Goal: Transaction & Acquisition: Register for event/course

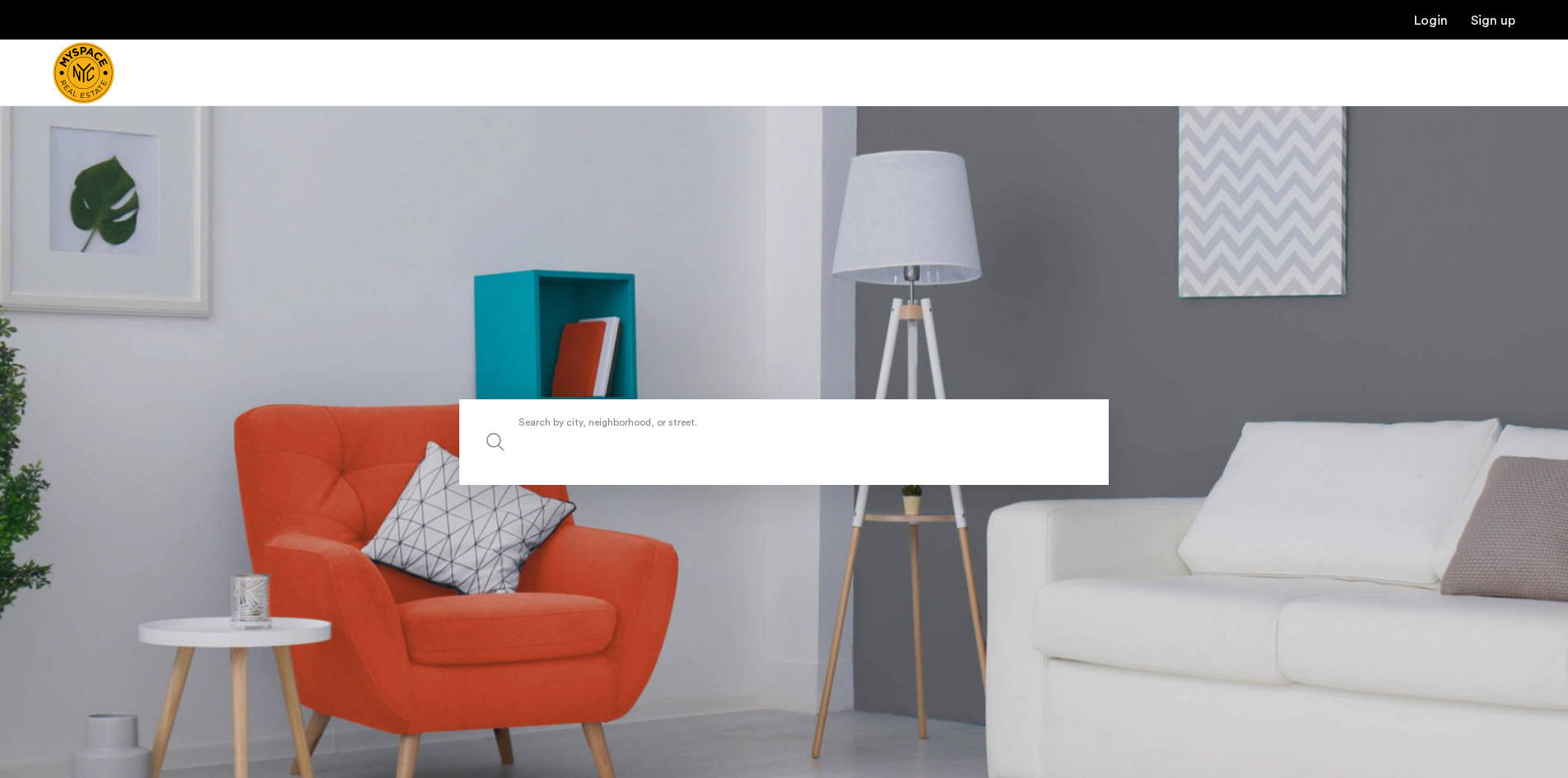
click at [677, 429] on label "Search by city, neighborhood, or street." at bounding box center [784, 442] width 649 height 86
click at [677, 429] on input "Search by city, neighborhood, or street." at bounding box center [784, 442] width 649 height 86
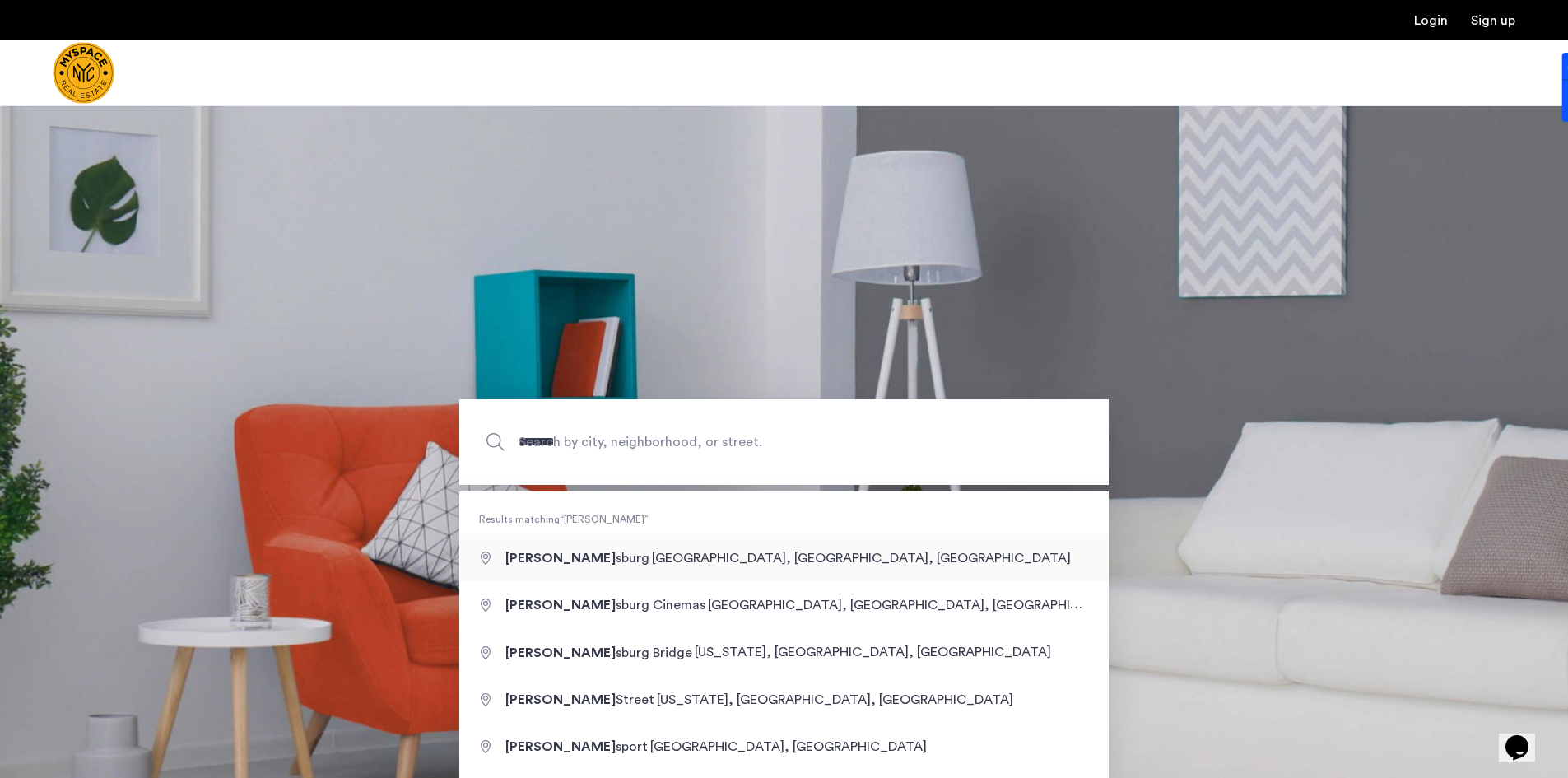
type input "**********"
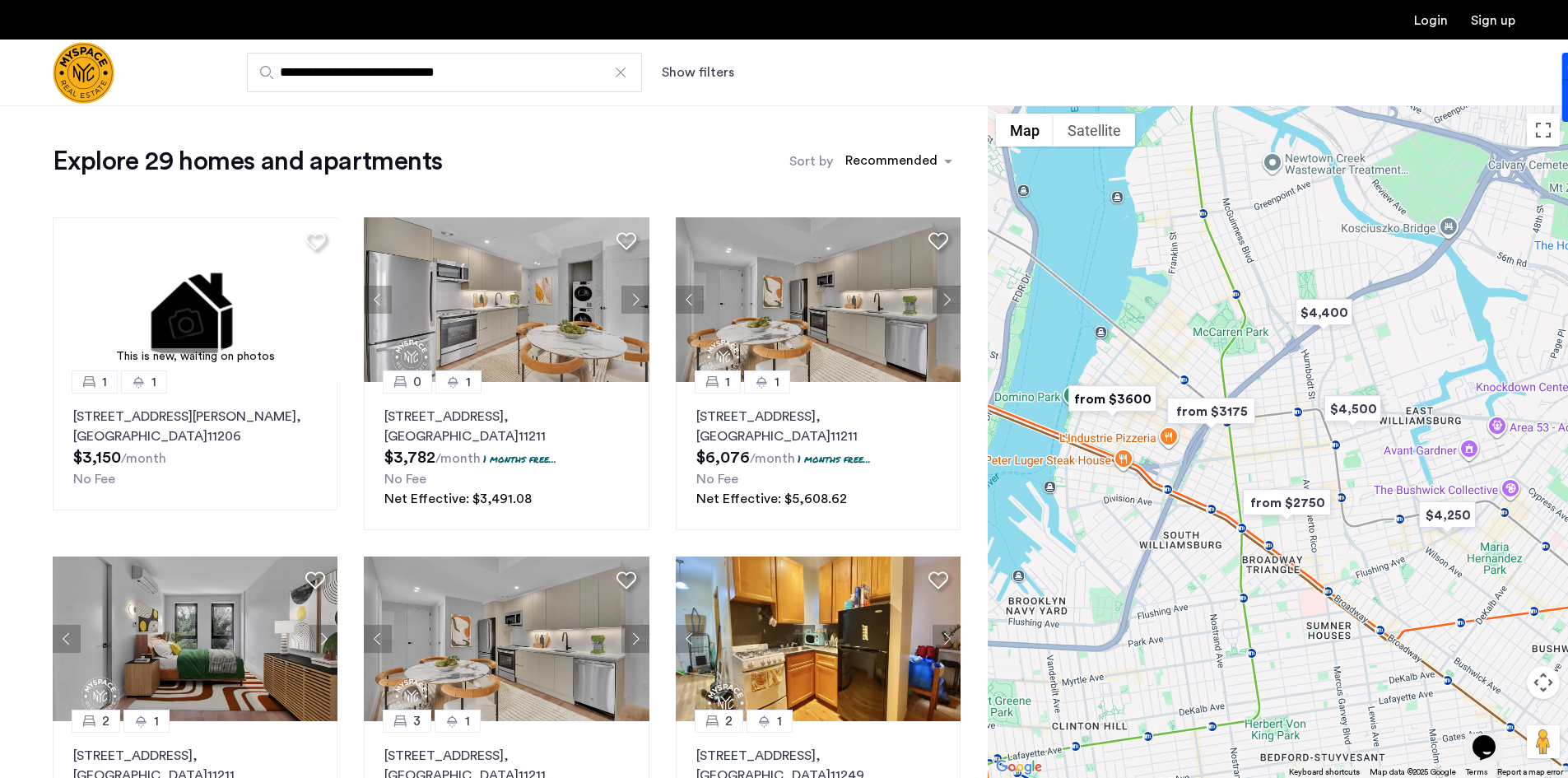
click at [459, 67] on input "**********" at bounding box center [444, 72] width 396 height 40
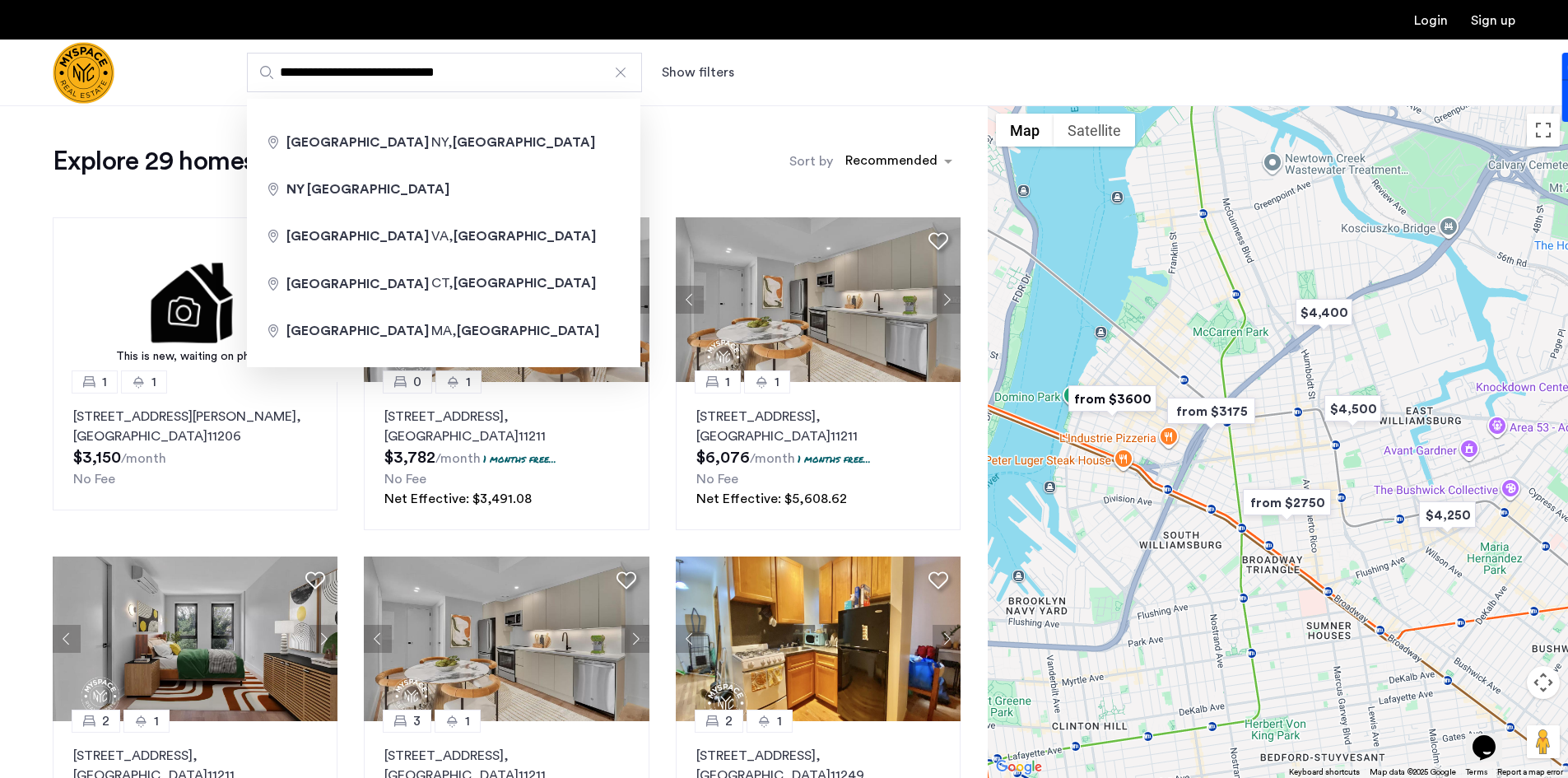
click at [459, 67] on input "**********" at bounding box center [444, 72] width 396 height 40
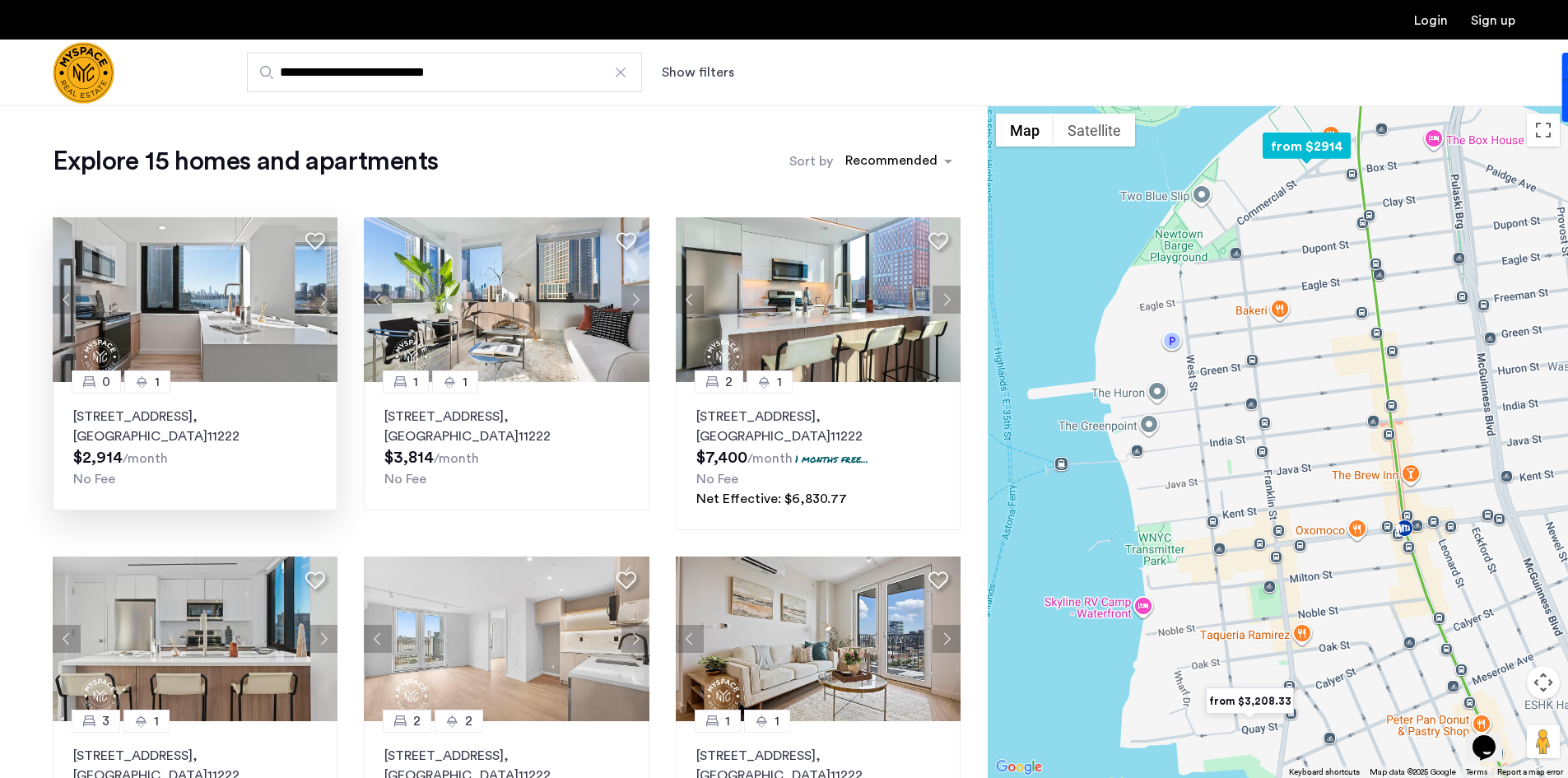
click at [330, 295] on button "Next apartment" at bounding box center [324, 300] width 28 height 28
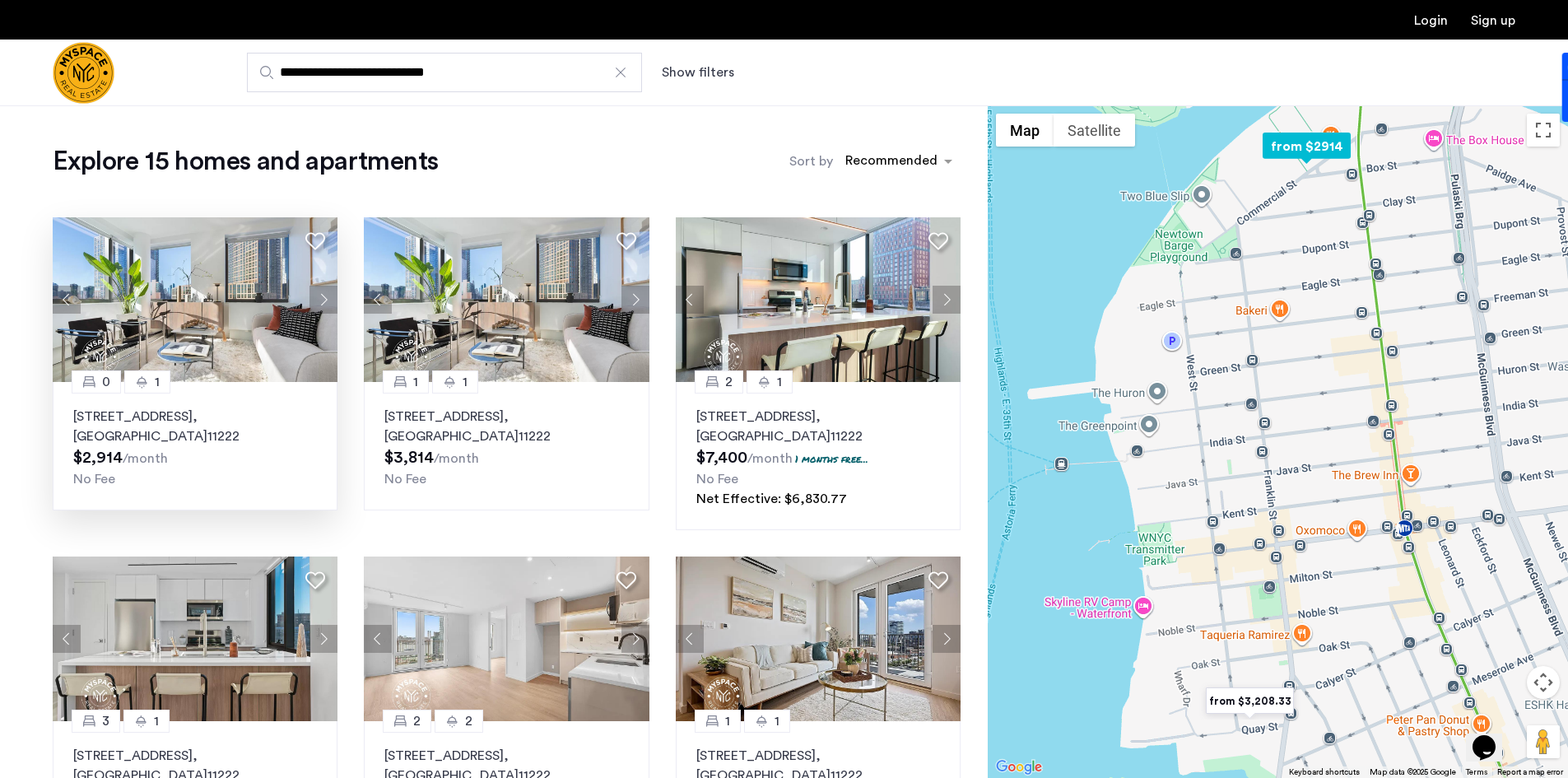
click at [323, 299] on button "Next apartment" at bounding box center [324, 300] width 28 height 28
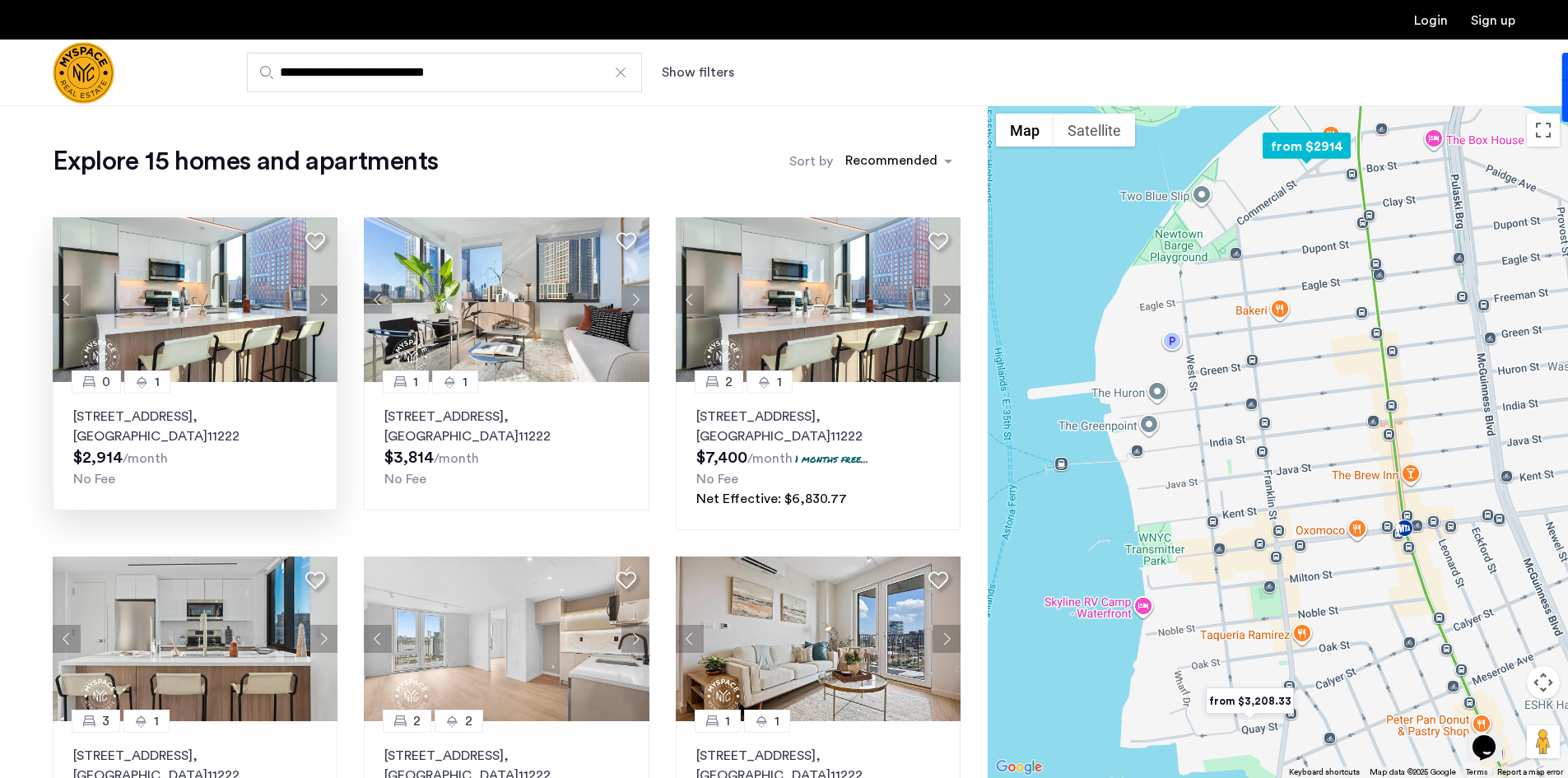
click at [323, 299] on button "Next apartment" at bounding box center [324, 300] width 28 height 28
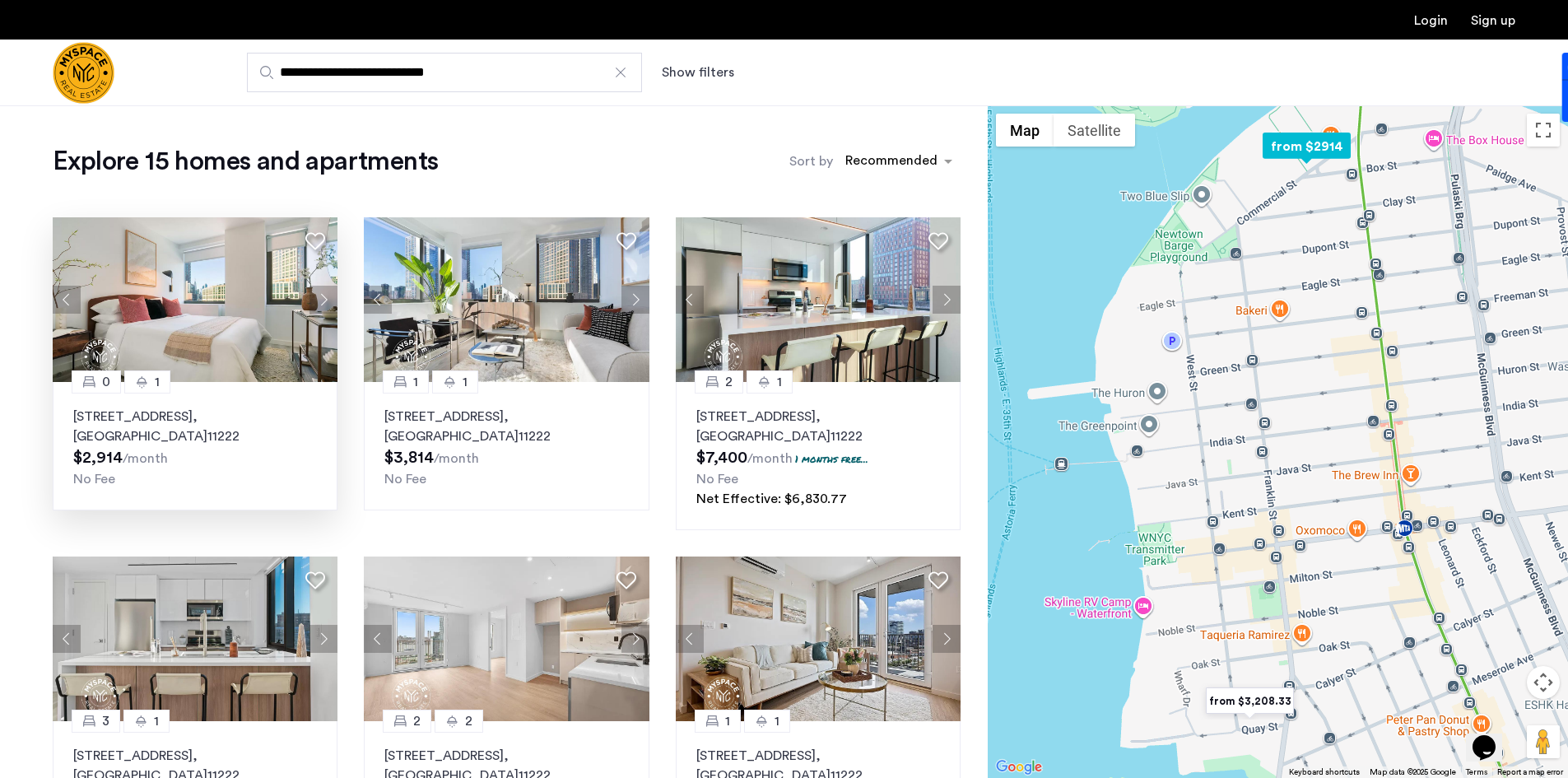
click at [323, 299] on button "Next apartment" at bounding box center [324, 300] width 28 height 28
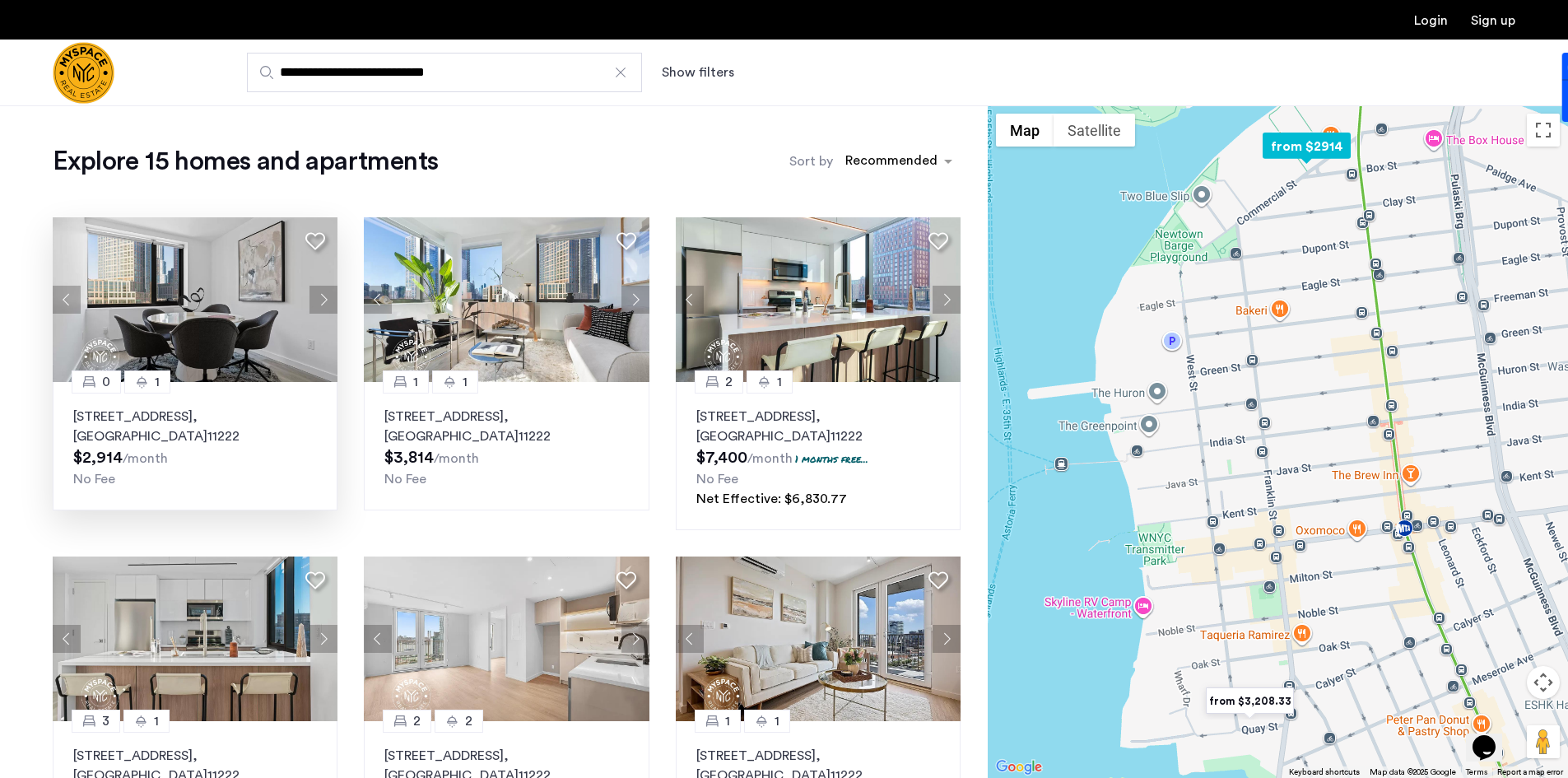
click at [323, 299] on button "Next apartment" at bounding box center [324, 300] width 28 height 28
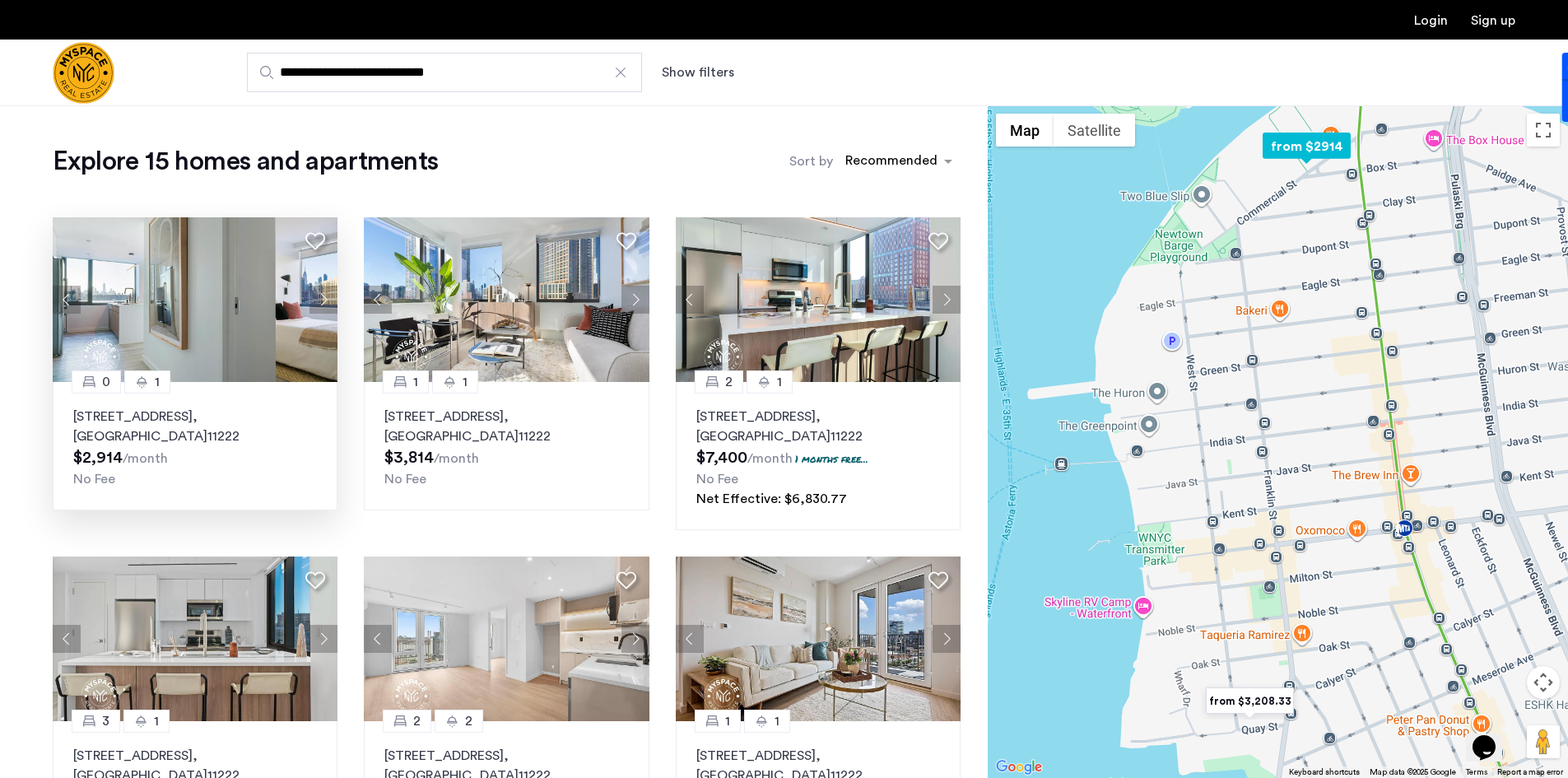
click at [323, 299] on button "Next apartment" at bounding box center [324, 300] width 28 height 28
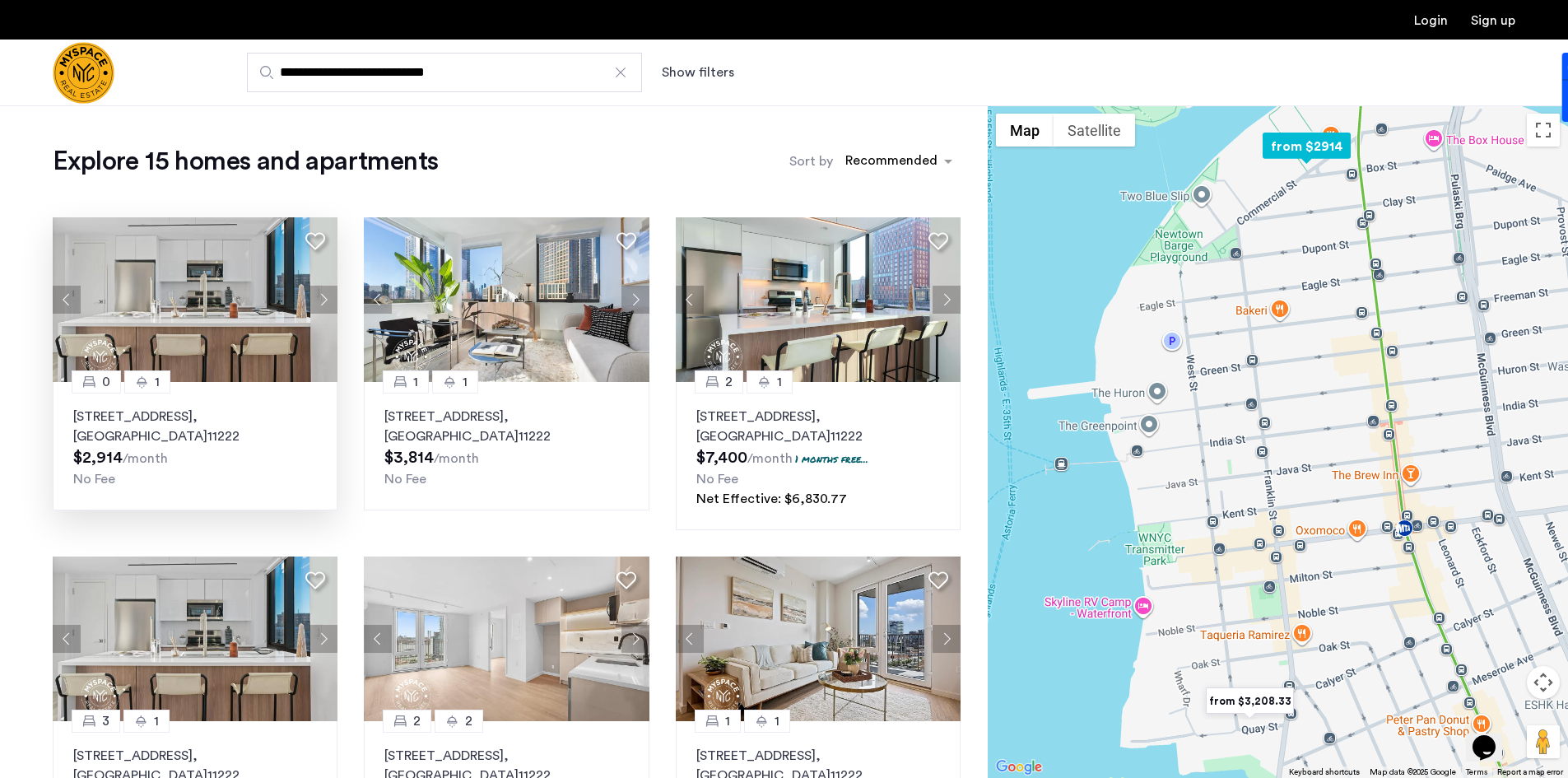
click at [118, 416] on p "[STREET_ADDRESS]" at bounding box center [195, 427] width 244 height 40
click at [633, 304] on button "Next apartment" at bounding box center [636, 300] width 28 height 28
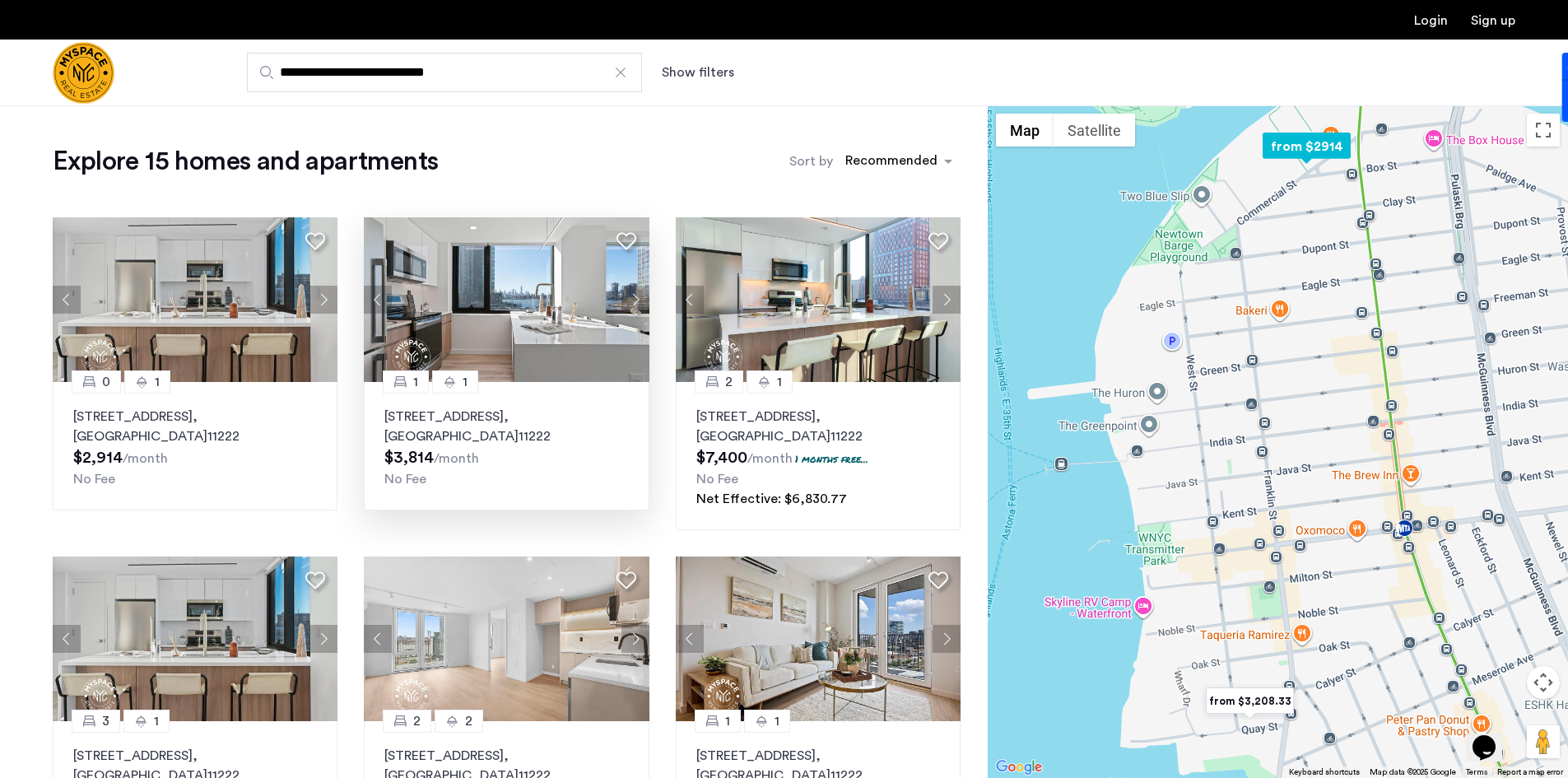
click at [633, 304] on button "Next apartment" at bounding box center [636, 300] width 28 height 28
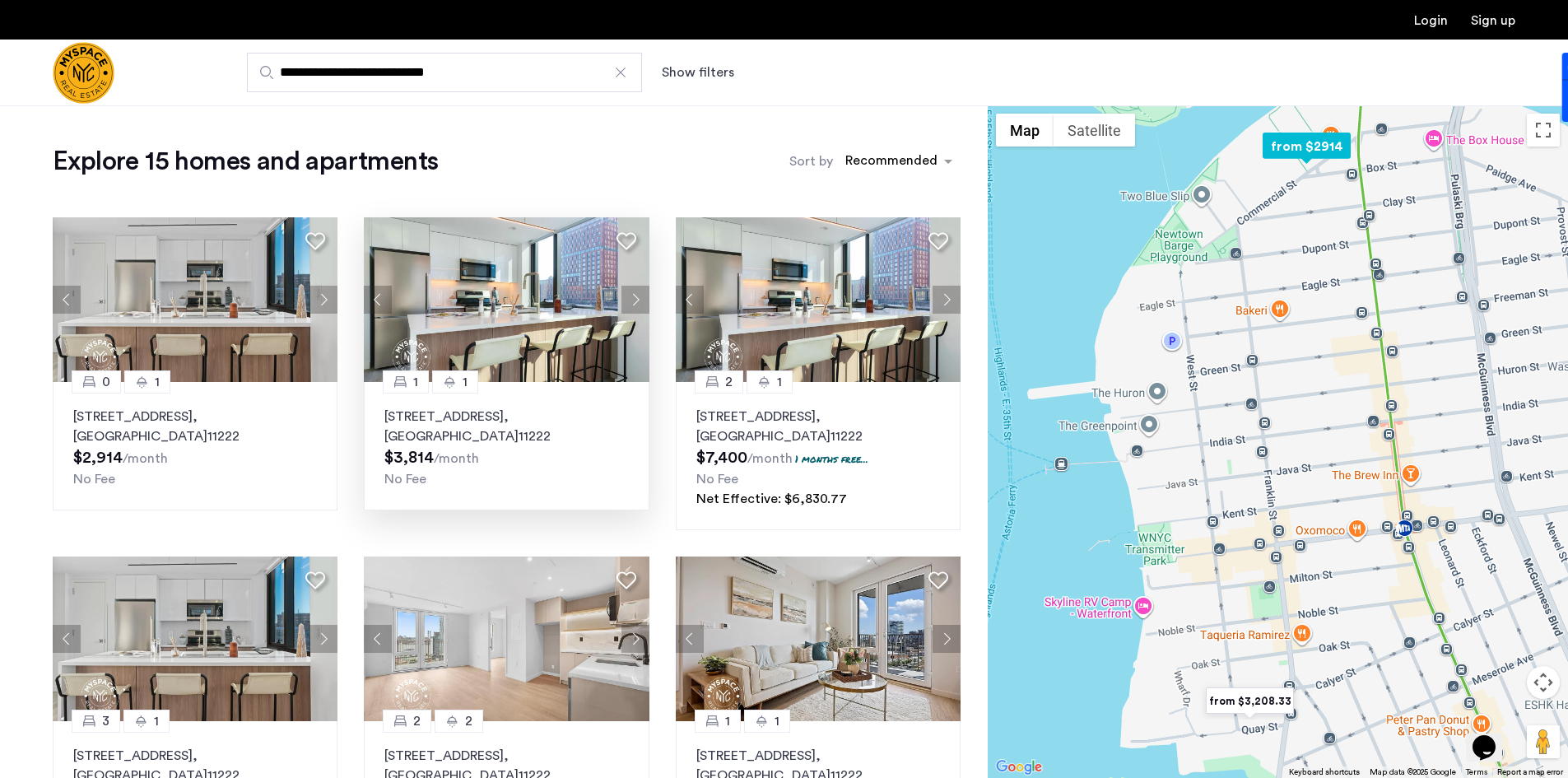
click at [633, 304] on button "Next apartment" at bounding box center [636, 300] width 28 height 28
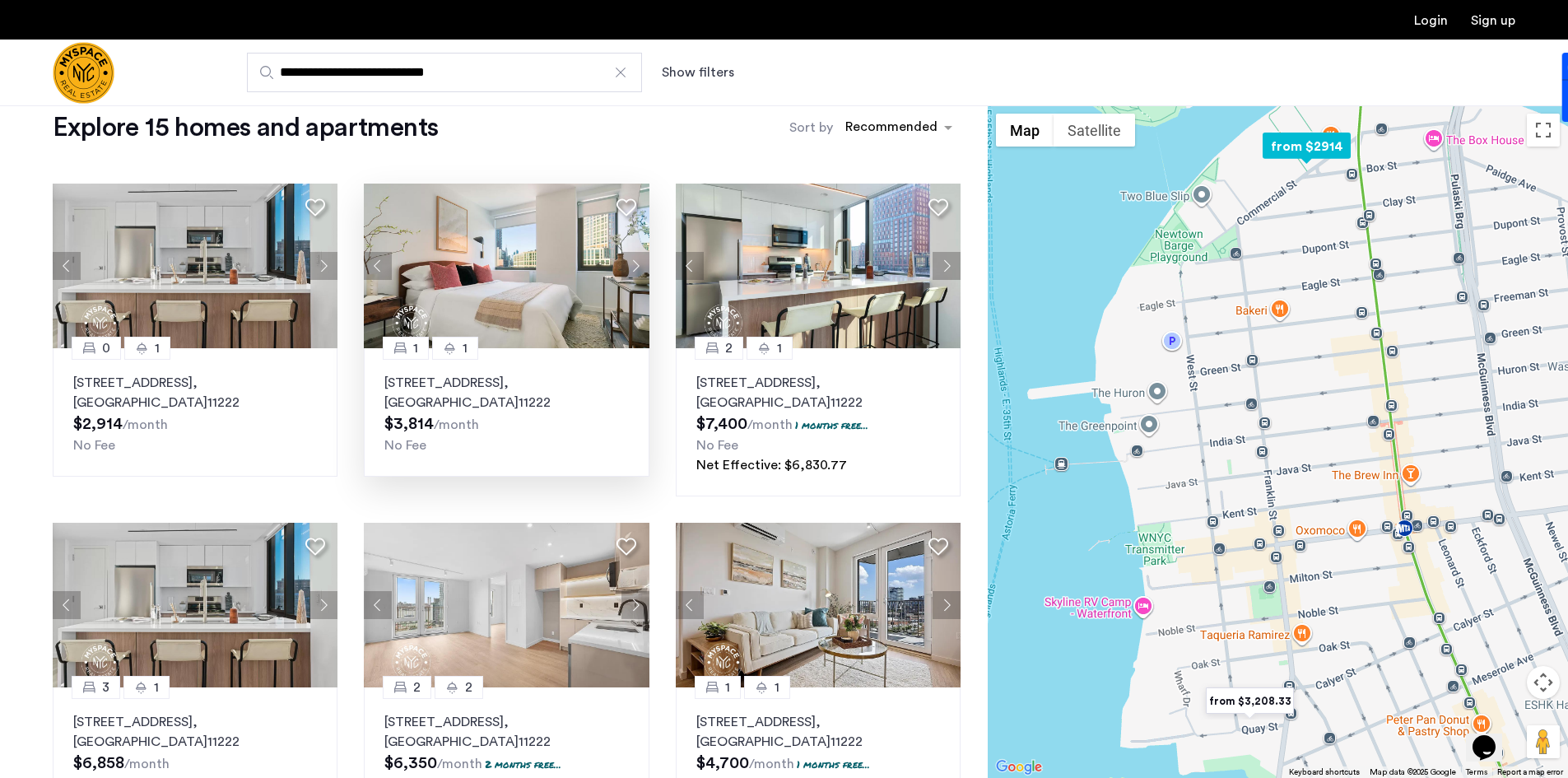
scroll to position [83, 0]
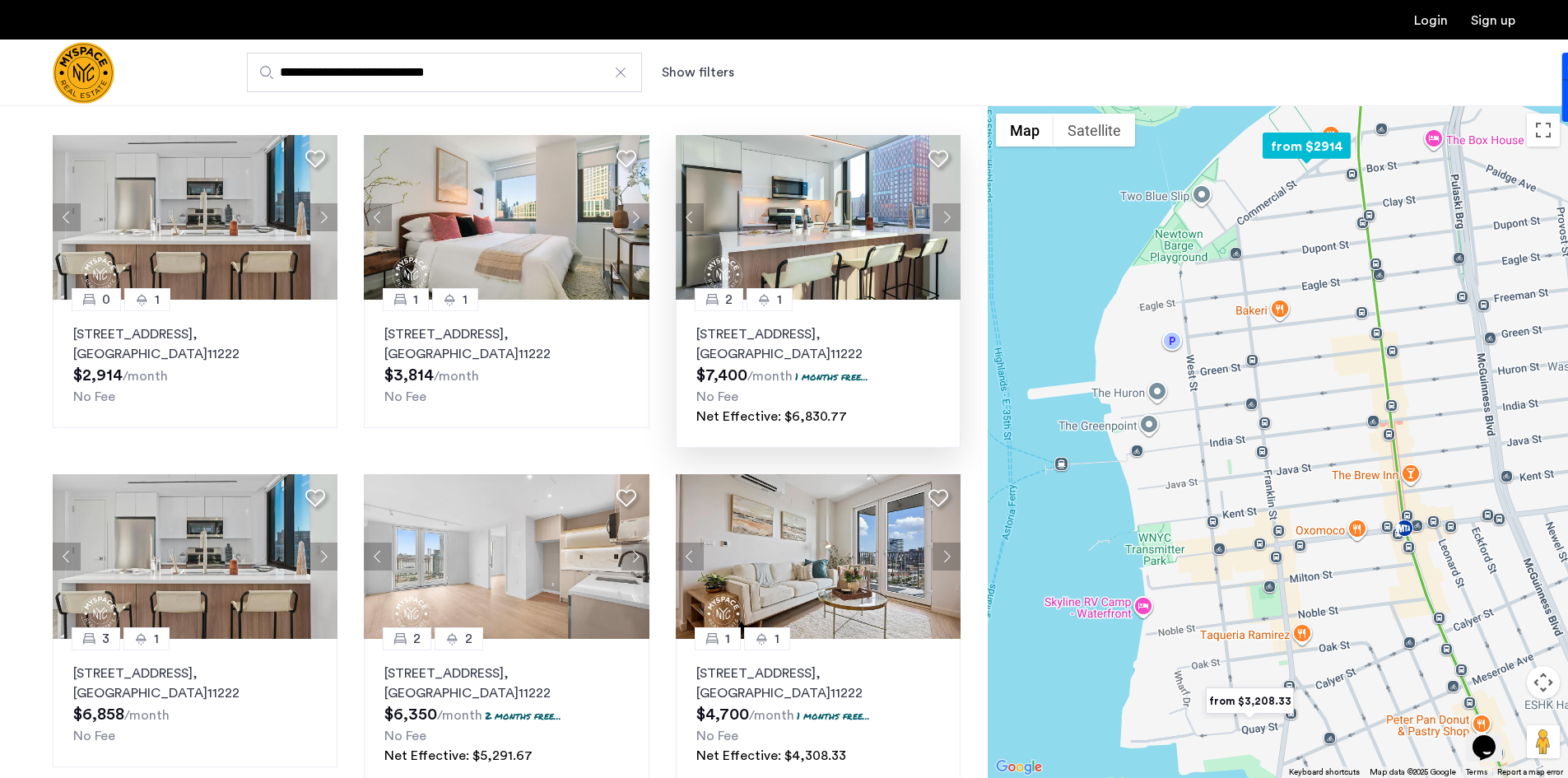
click at [940, 212] on button "Next apartment" at bounding box center [947, 217] width 28 height 28
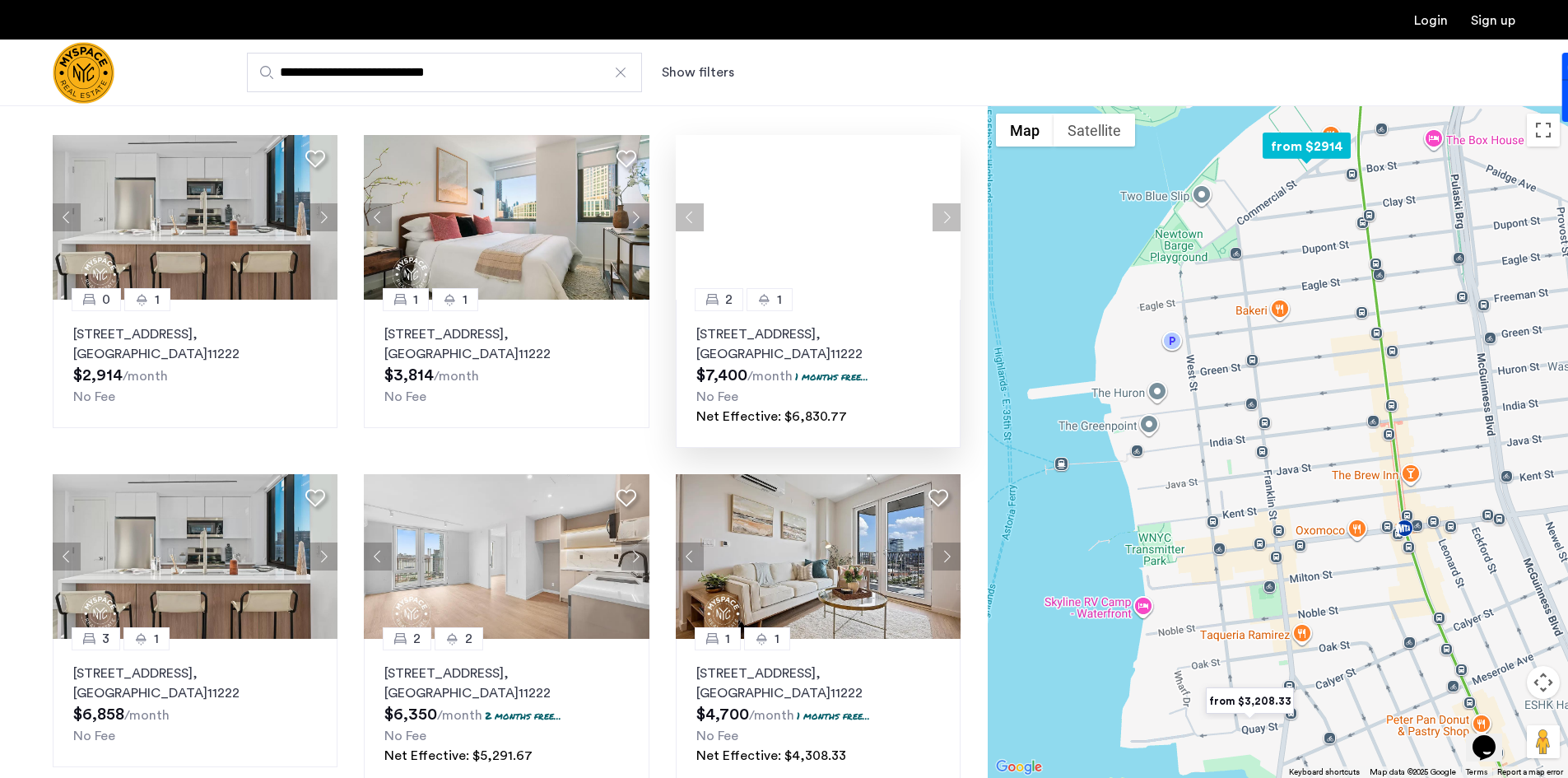
click at [940, 212] on div at bounding box center [818, 217] width 285 height 165
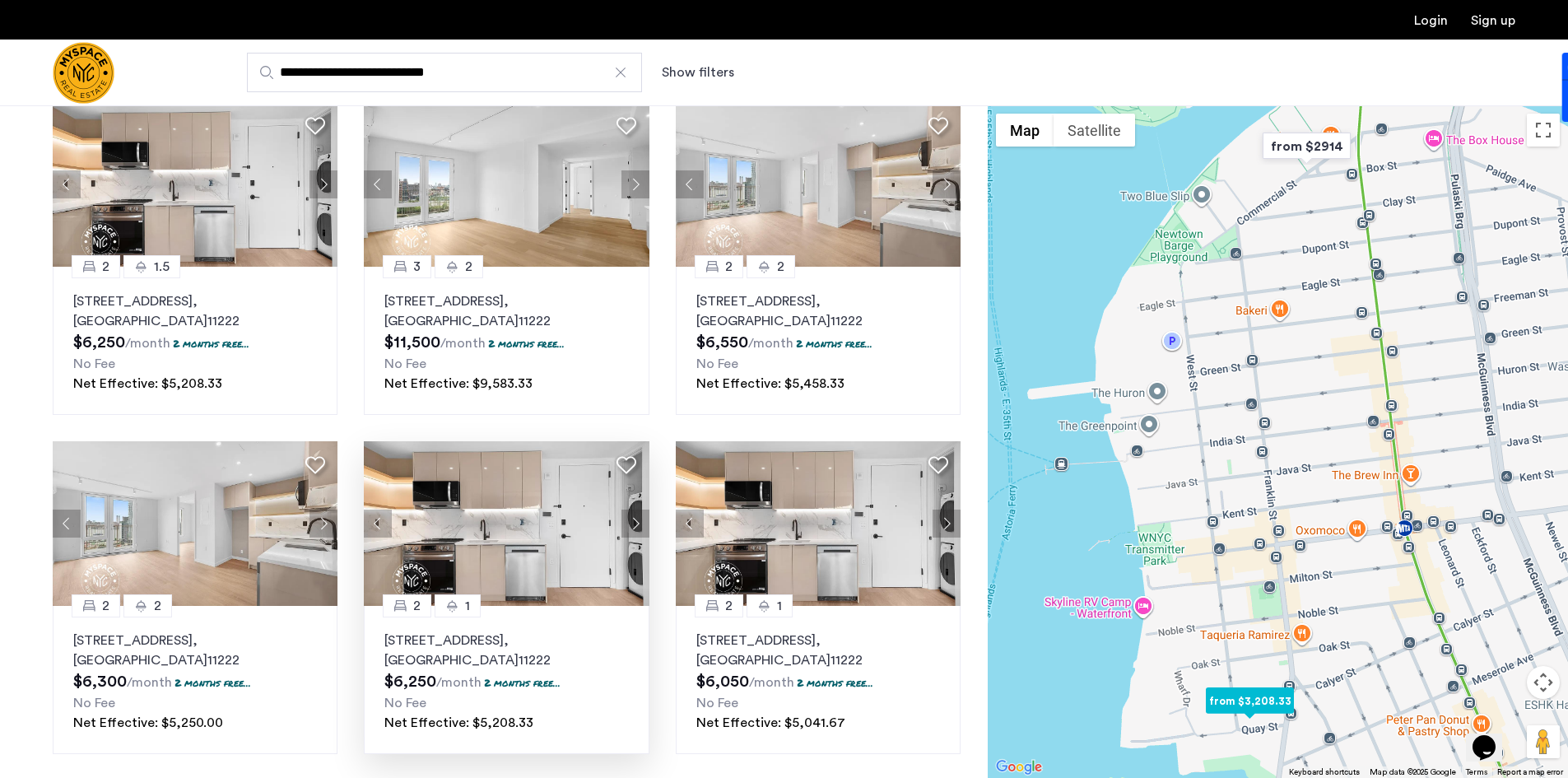
scroll to position [906, 0]
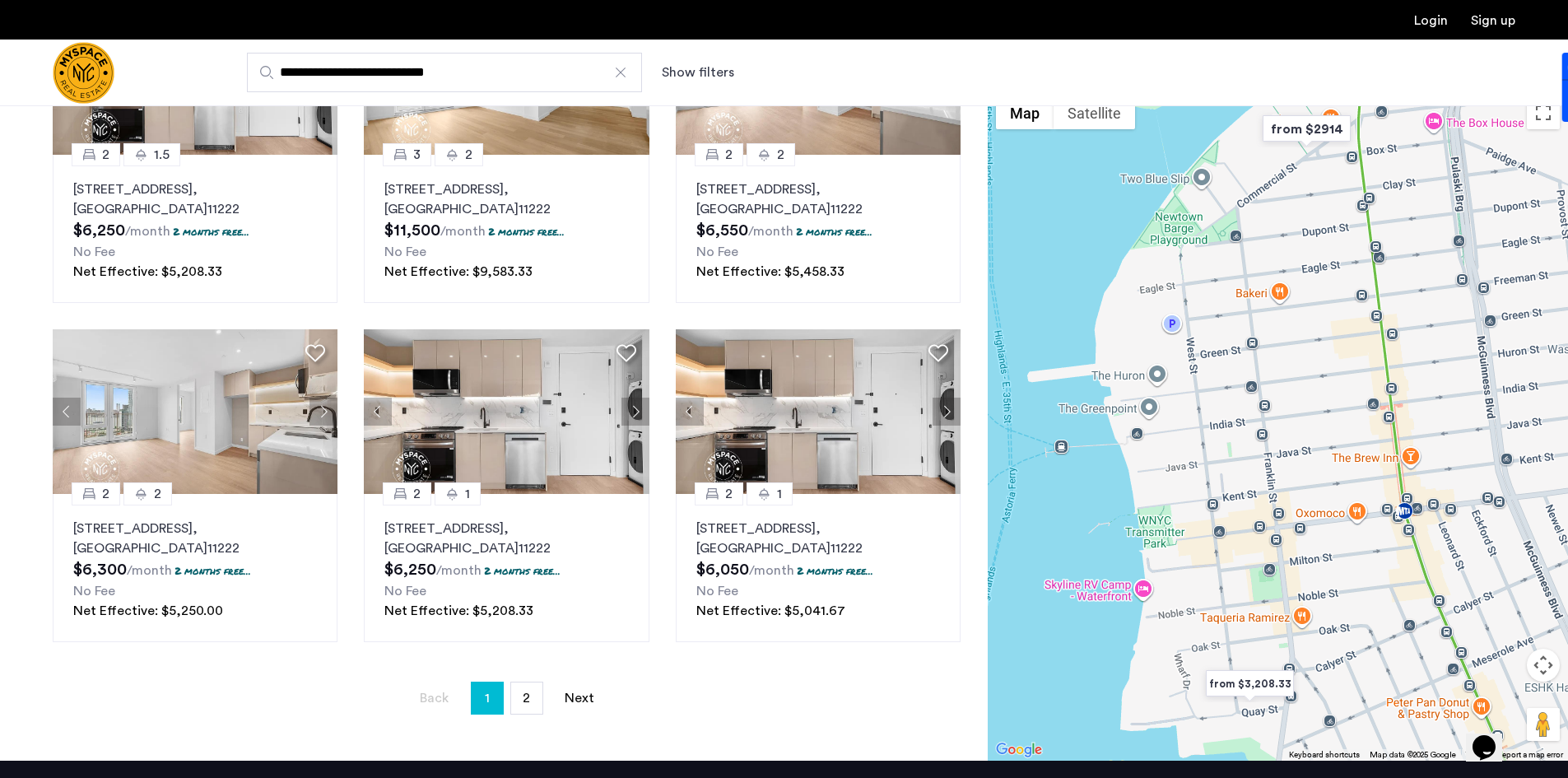
click at [528, 82] on input "**********" at bounding box center [444, 72] width 396 height 40
type input "**********"
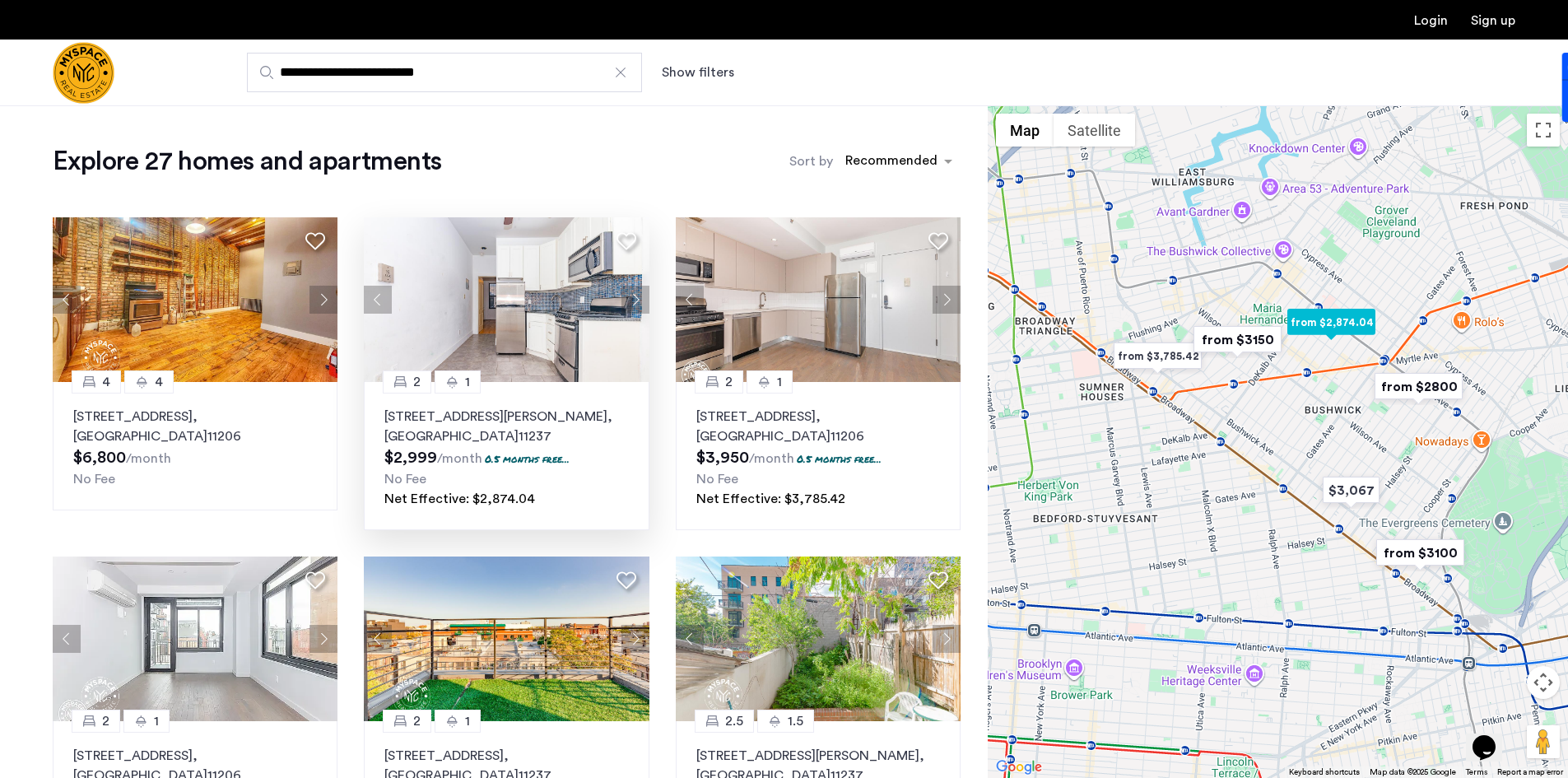
click at [642, 299] on button "Next apartment" at bounding box center [636, 300] width 28 height 28
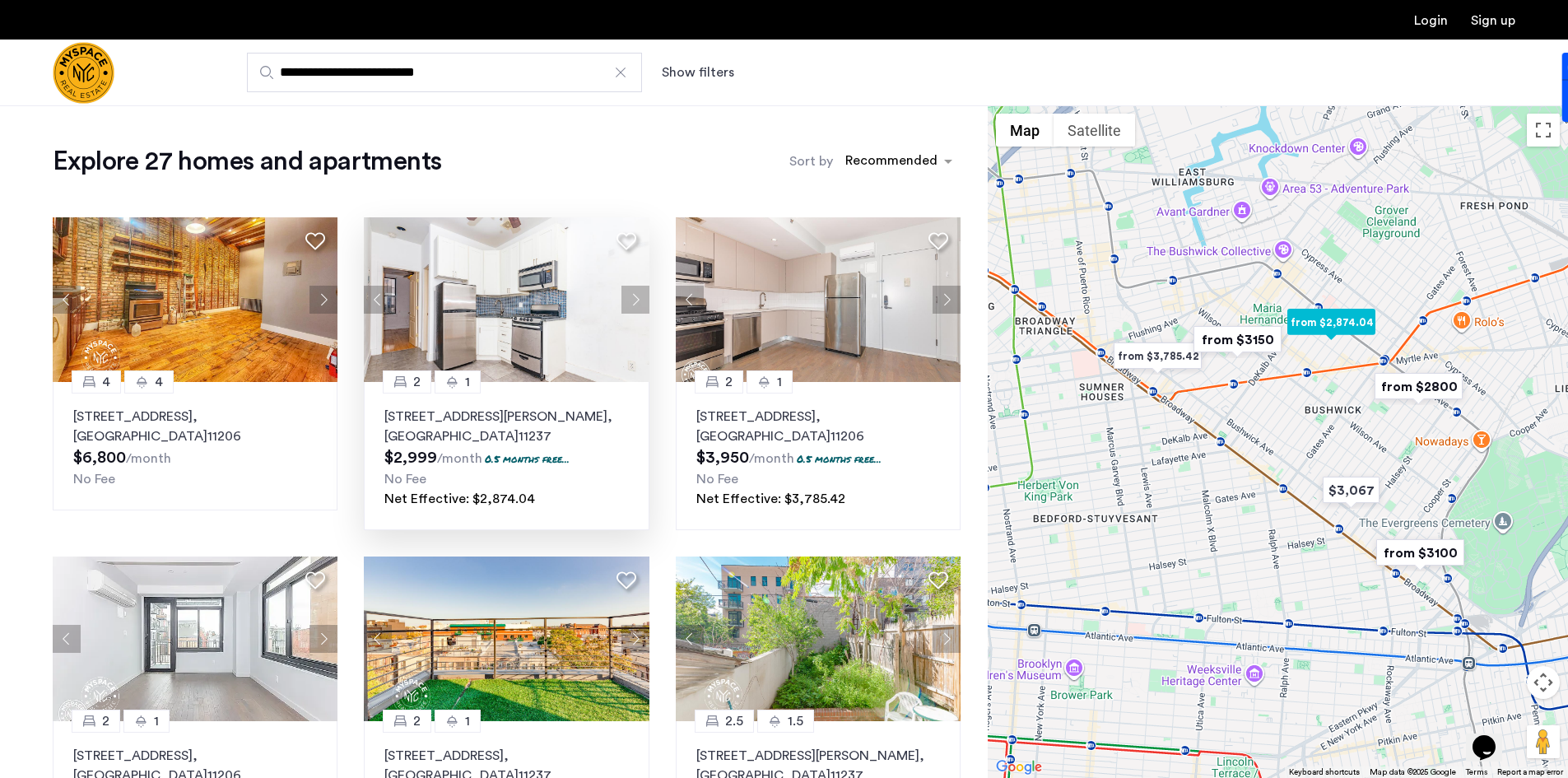
click at [642, 299] on button "Next apartment" at bounding box center [636, 300] width 28 height 28
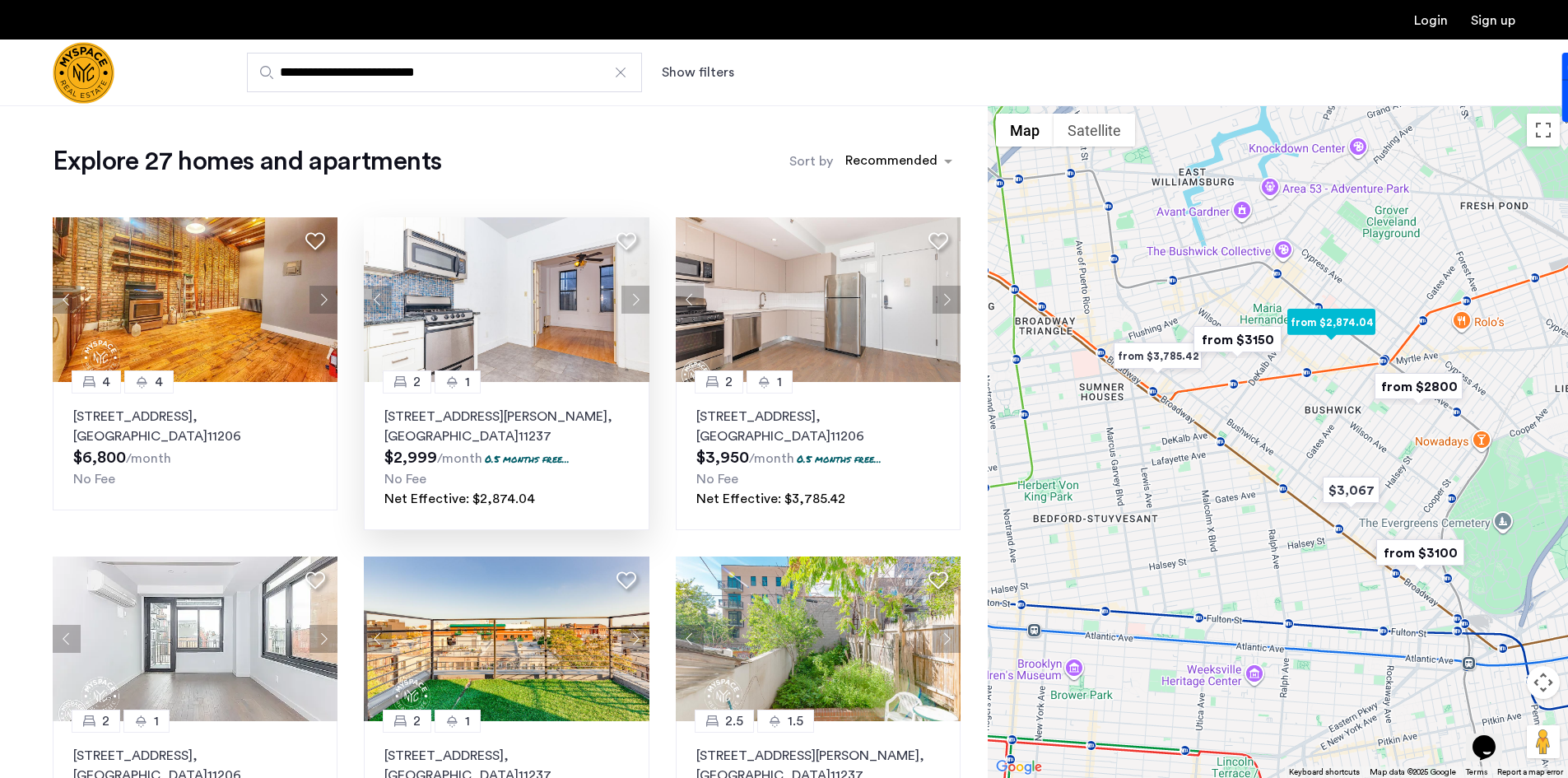
click at [642, 299] on button "Next apartment" at bounding box center [636, 300] width 28 height 28
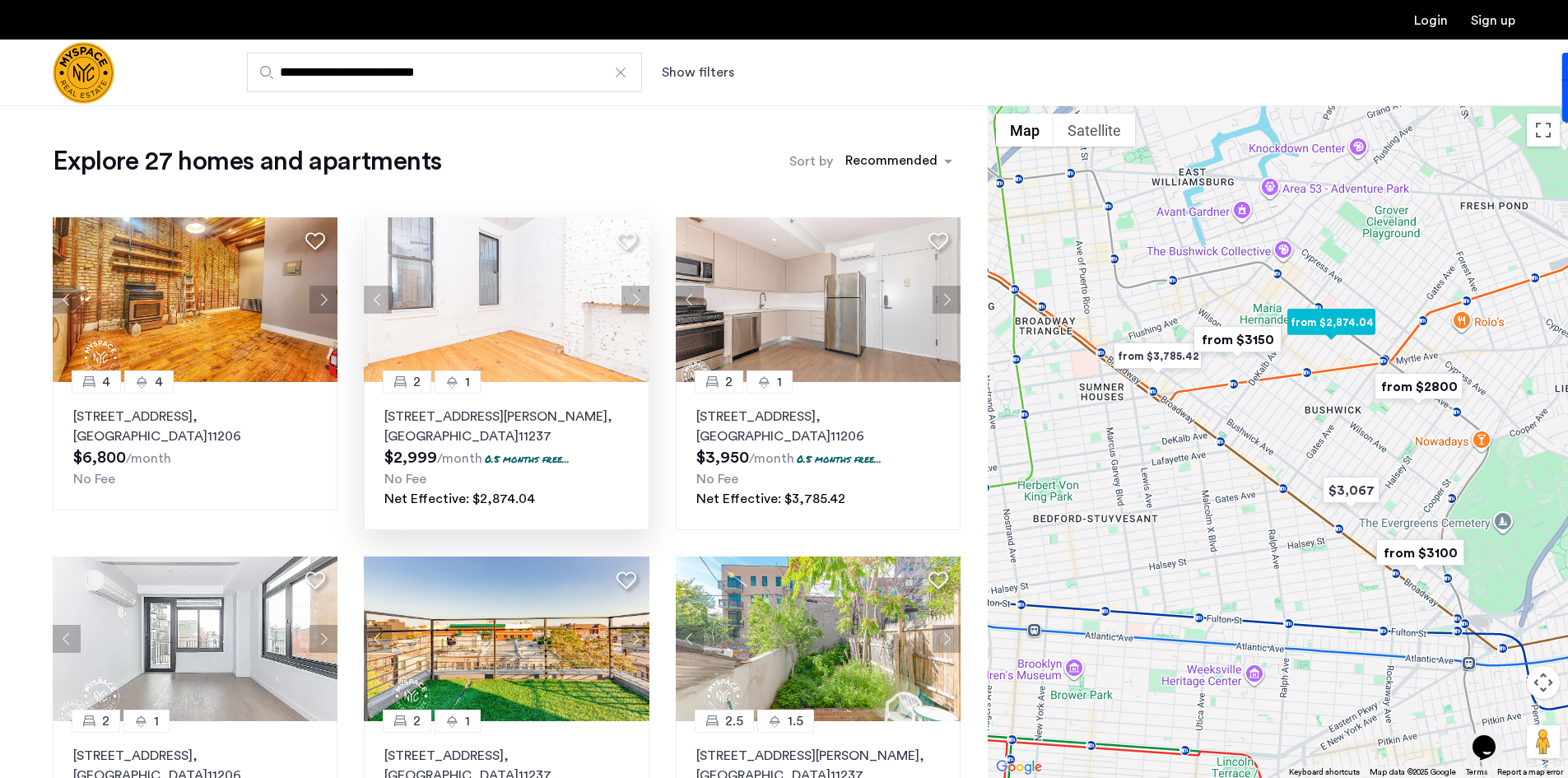
click at [642, 299] on button "Next apartment" at bounding box center [636, 300] width 28 height 28
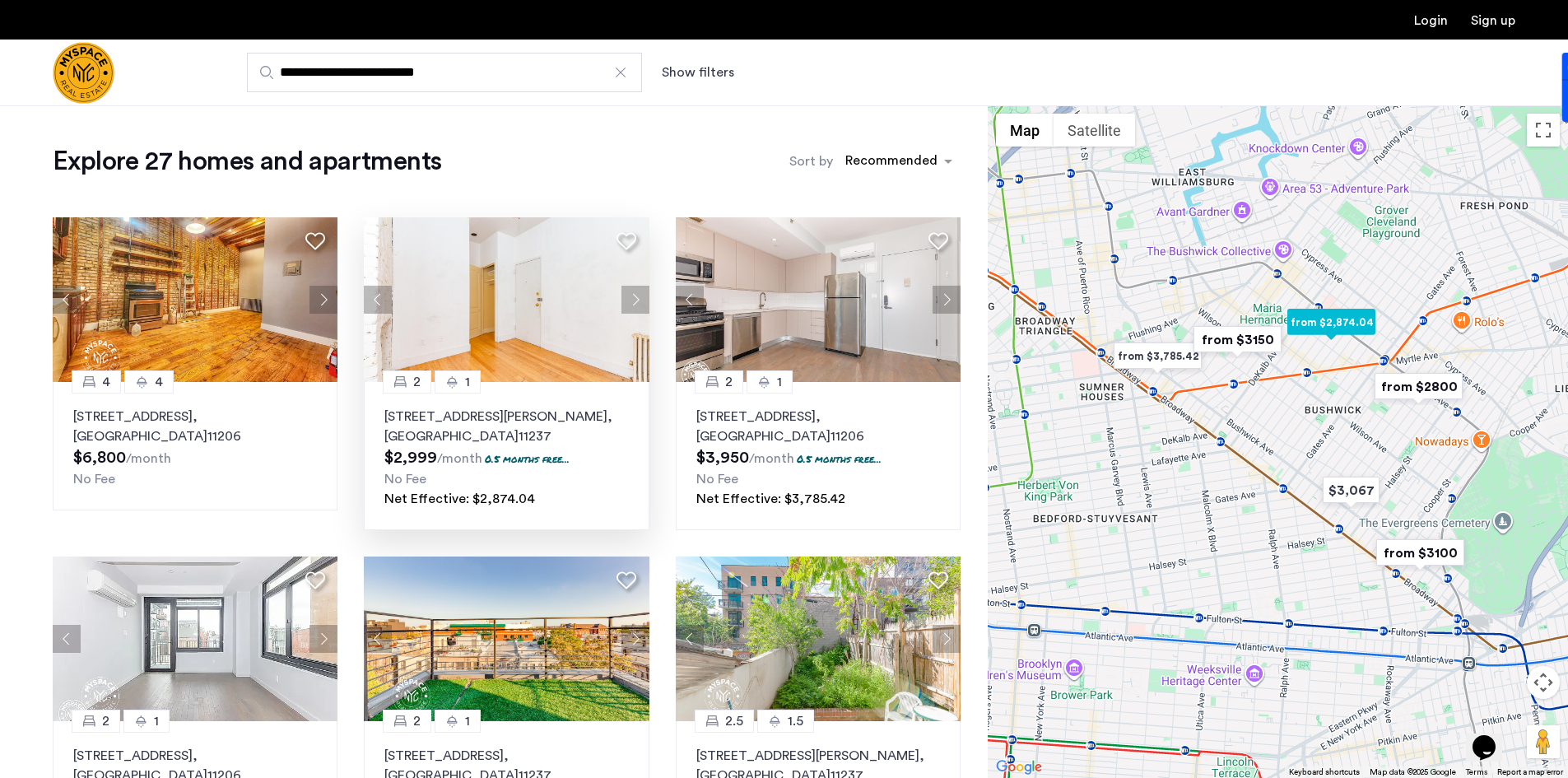
click at [642, 299] on button "Next apartment" at bounding box center [636, 300] width 28 height 28
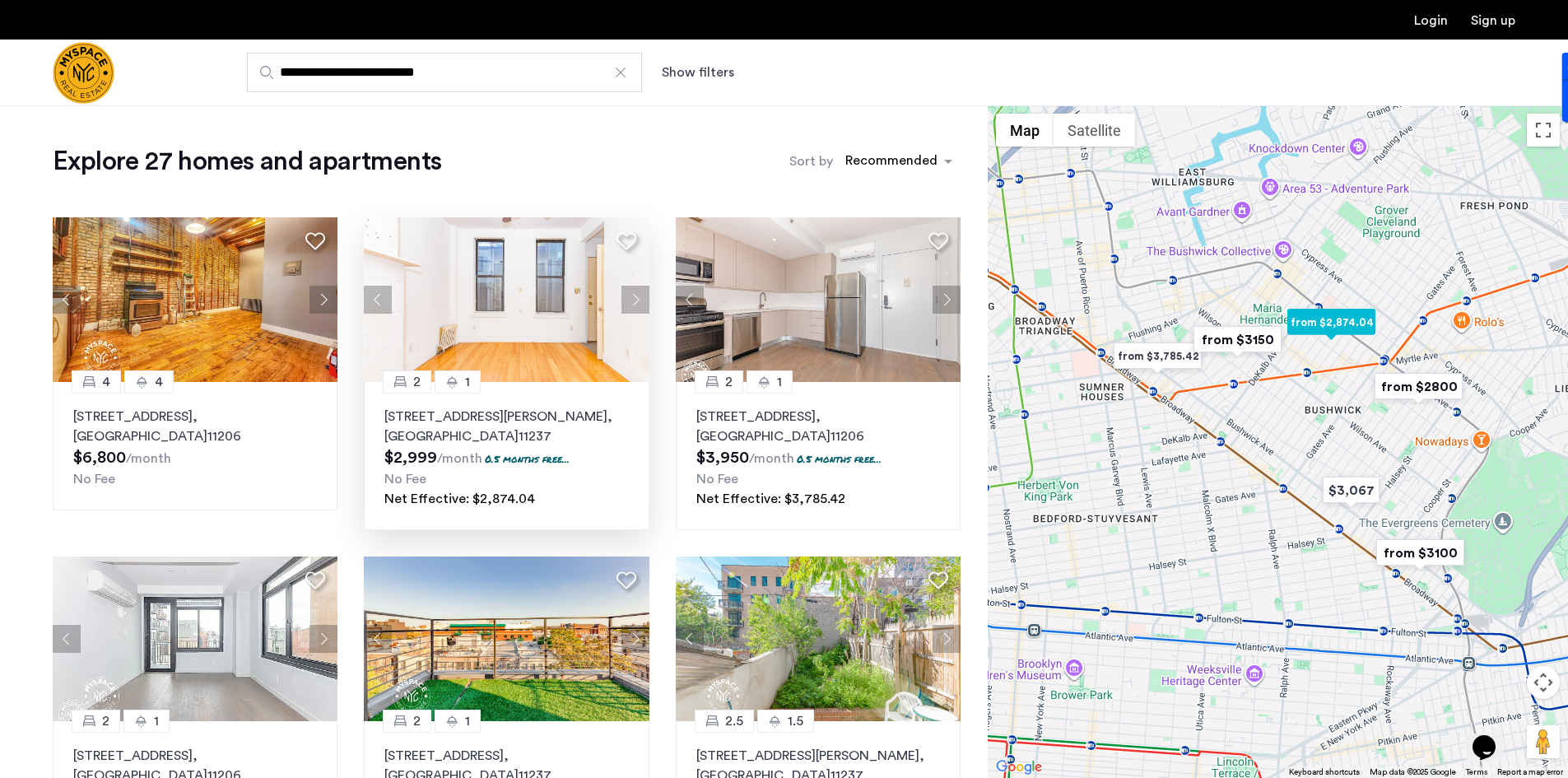
click at [642, 299] on button "Next apartment" at bounding box center [636, 300] width 28 height 28
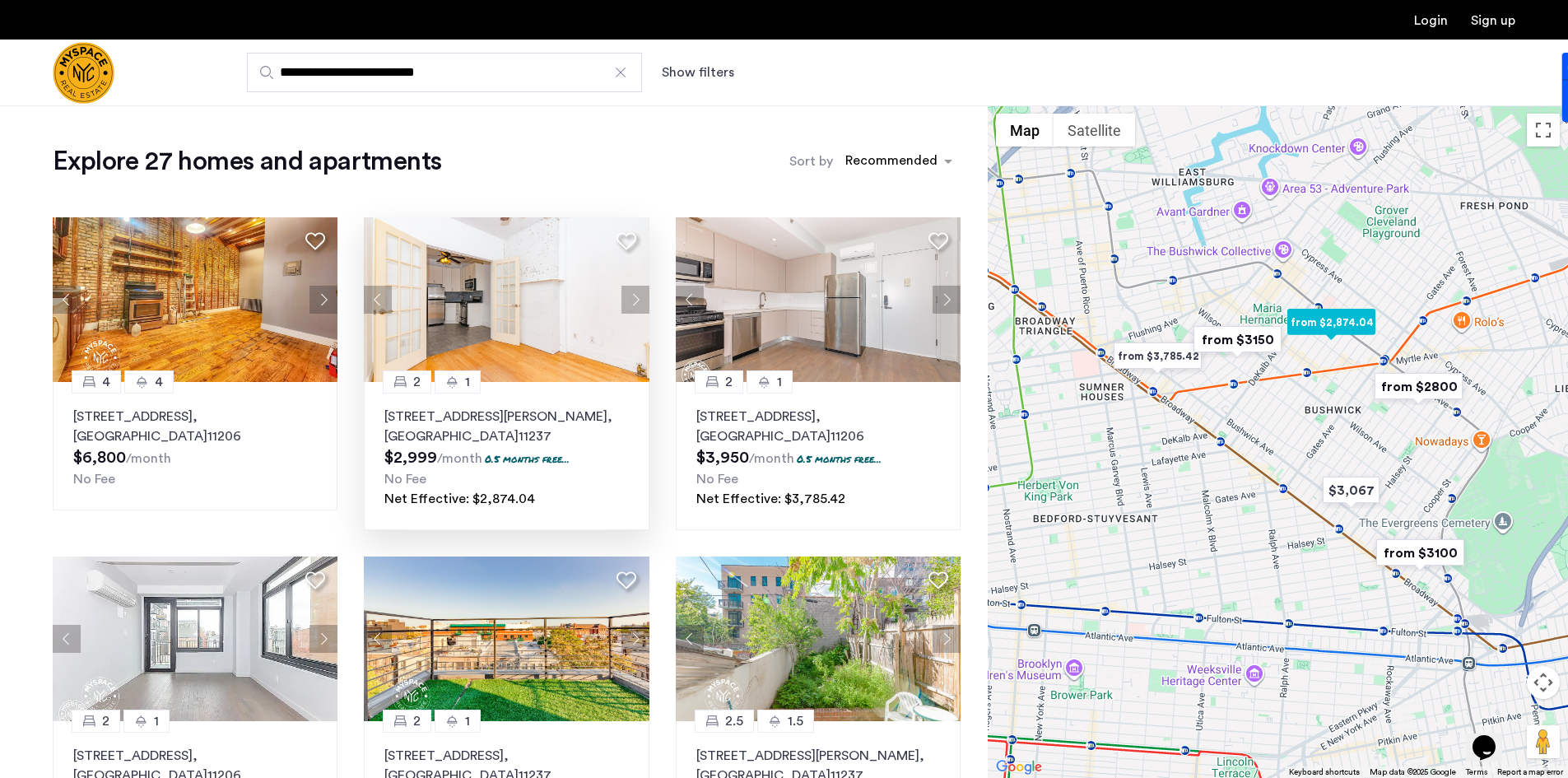
click at [642, 299] on button "Next apartment" at bounding box center [636, 300] width 28 height 28
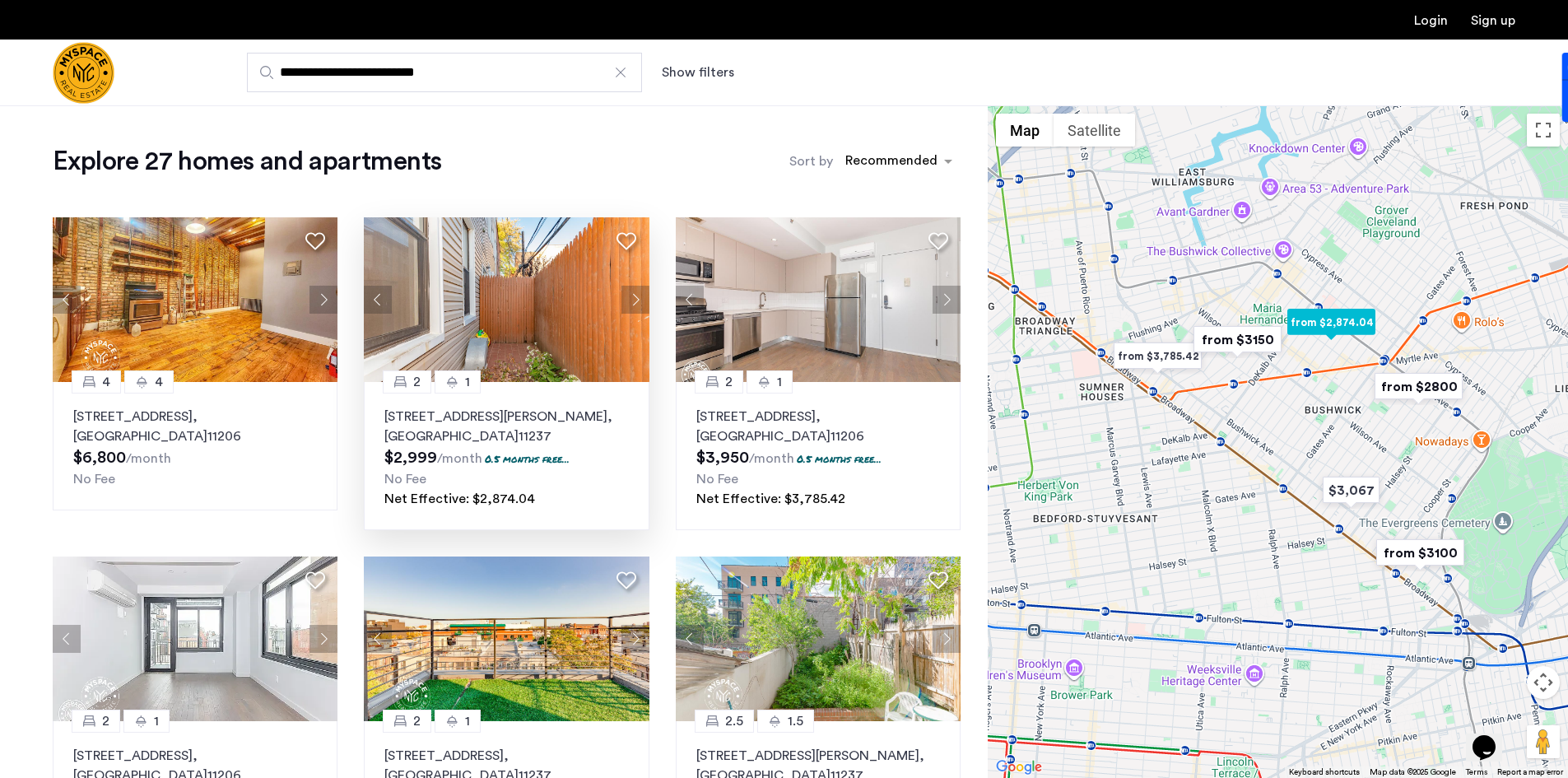
click at [642, 299] on button "Next apartment" at bounding box center [636, 300] width 28 height 28
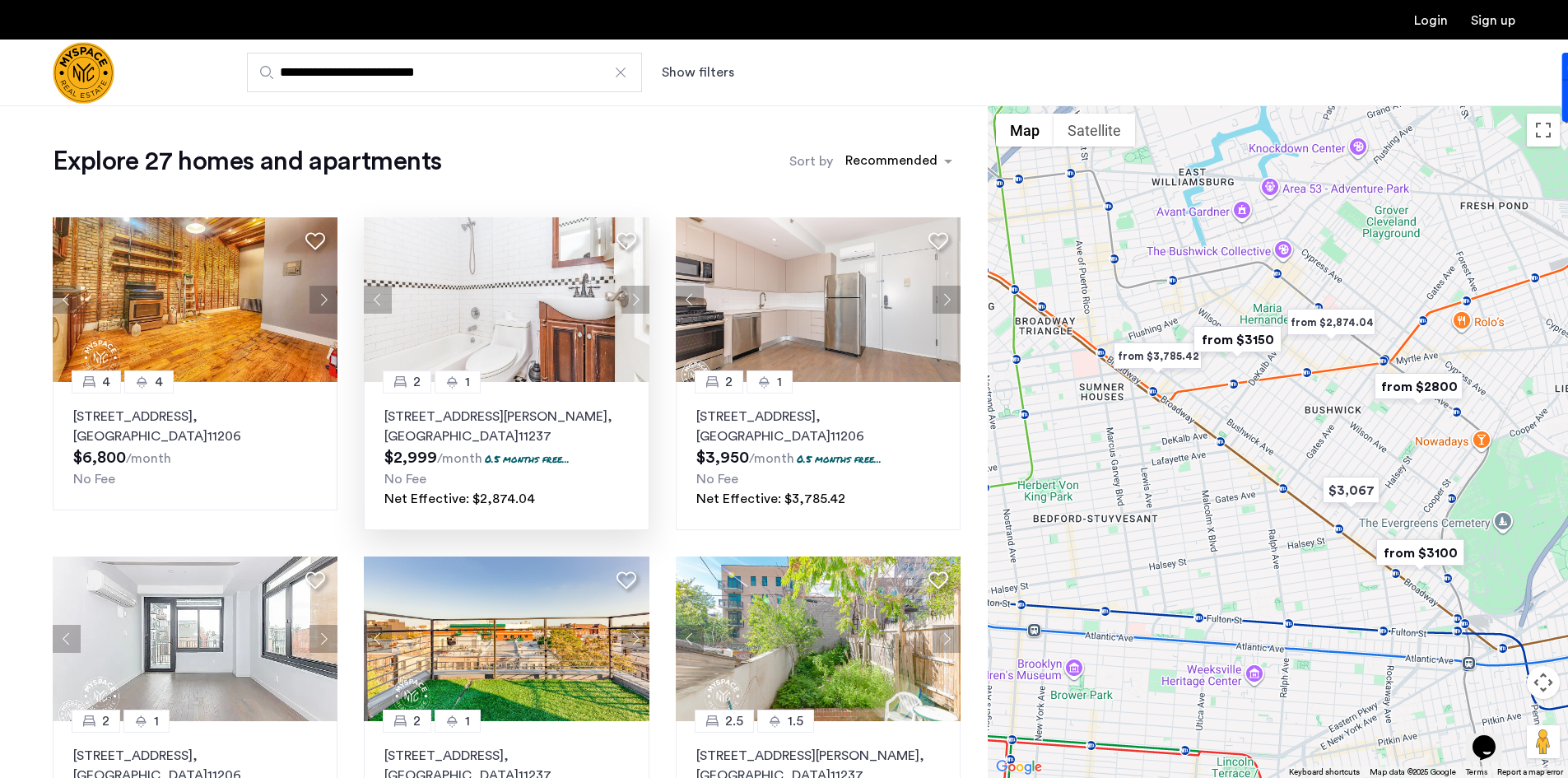
click at [1238, 328] on img "from $3150" at bounding box center [1237, 340] width 101 height 37
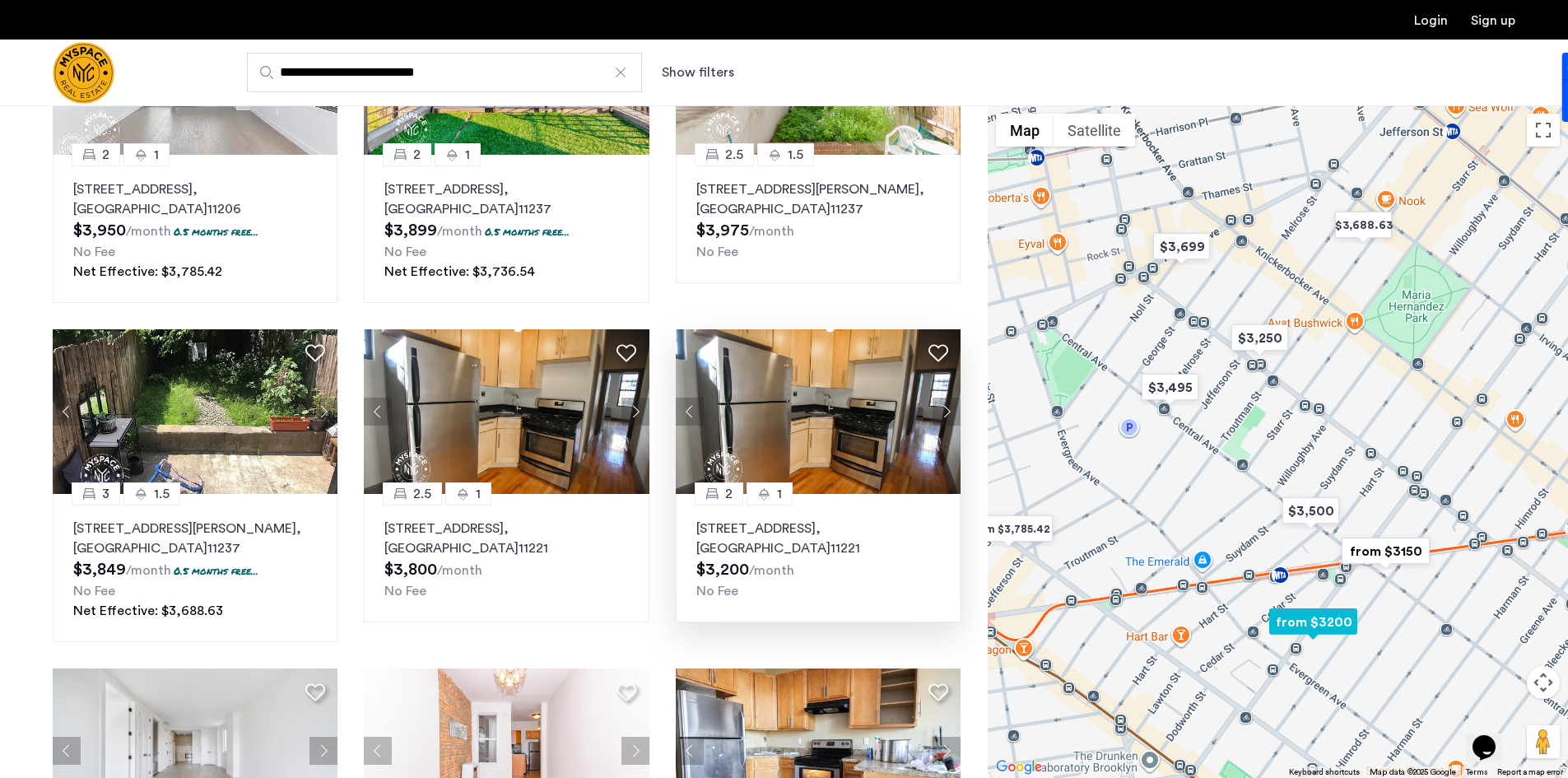
scroll to position [577, 0]
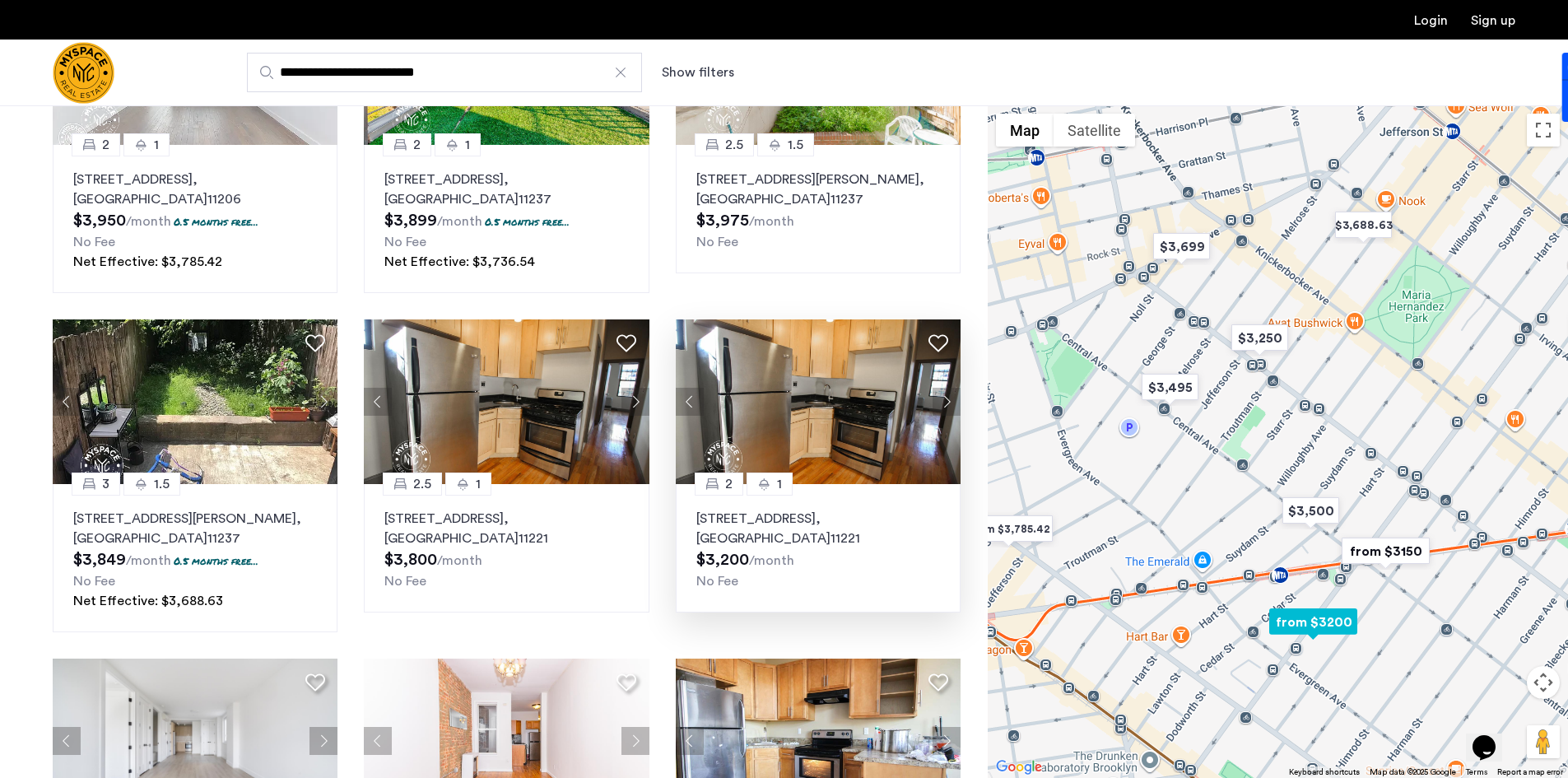
click at [951, 403] on button "Next apartment" at bounding box center [947, 402] width 28 height 28
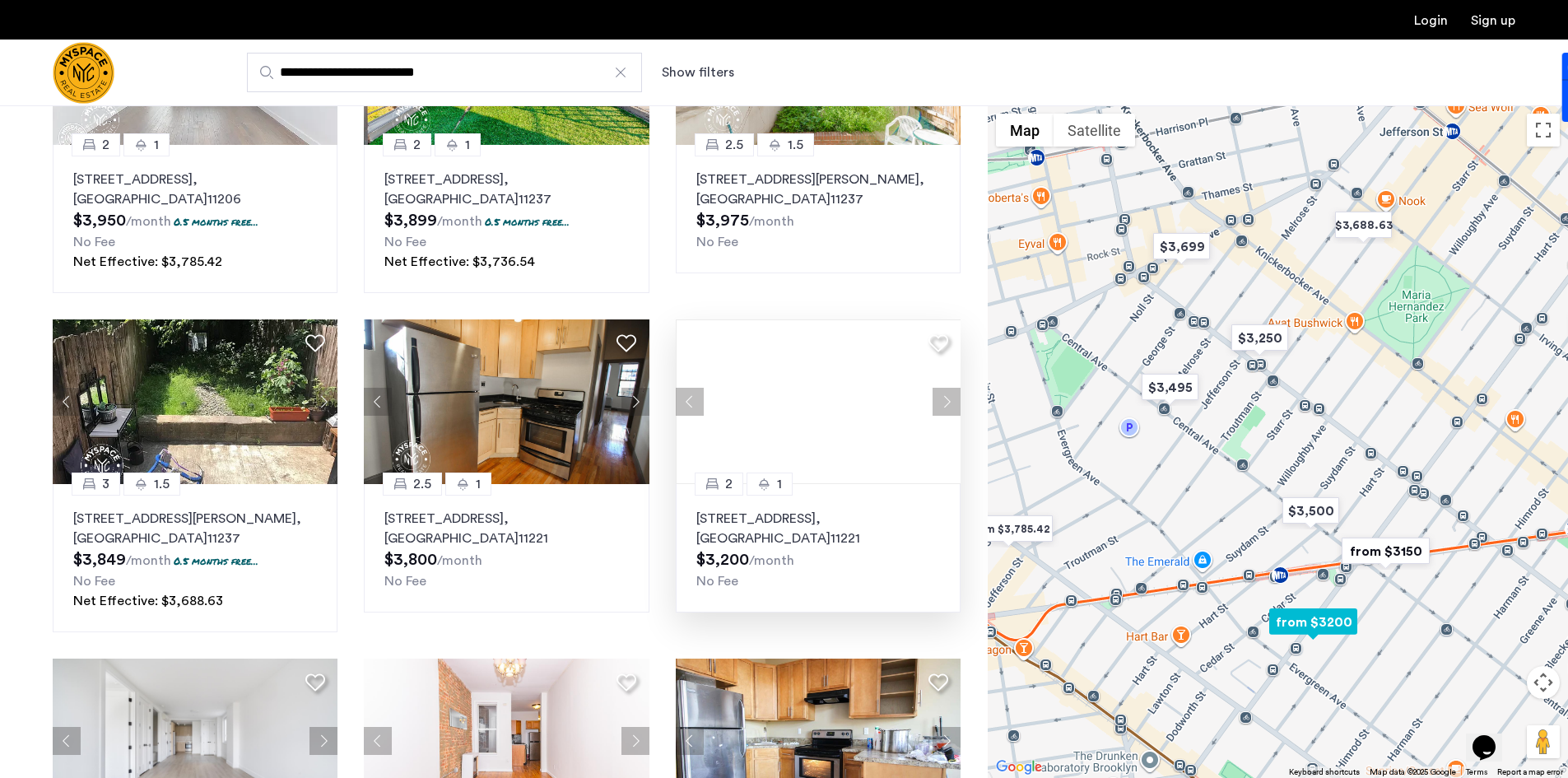
click at [951, 403] on div at bounding box center [818, 402] width 285 height 165
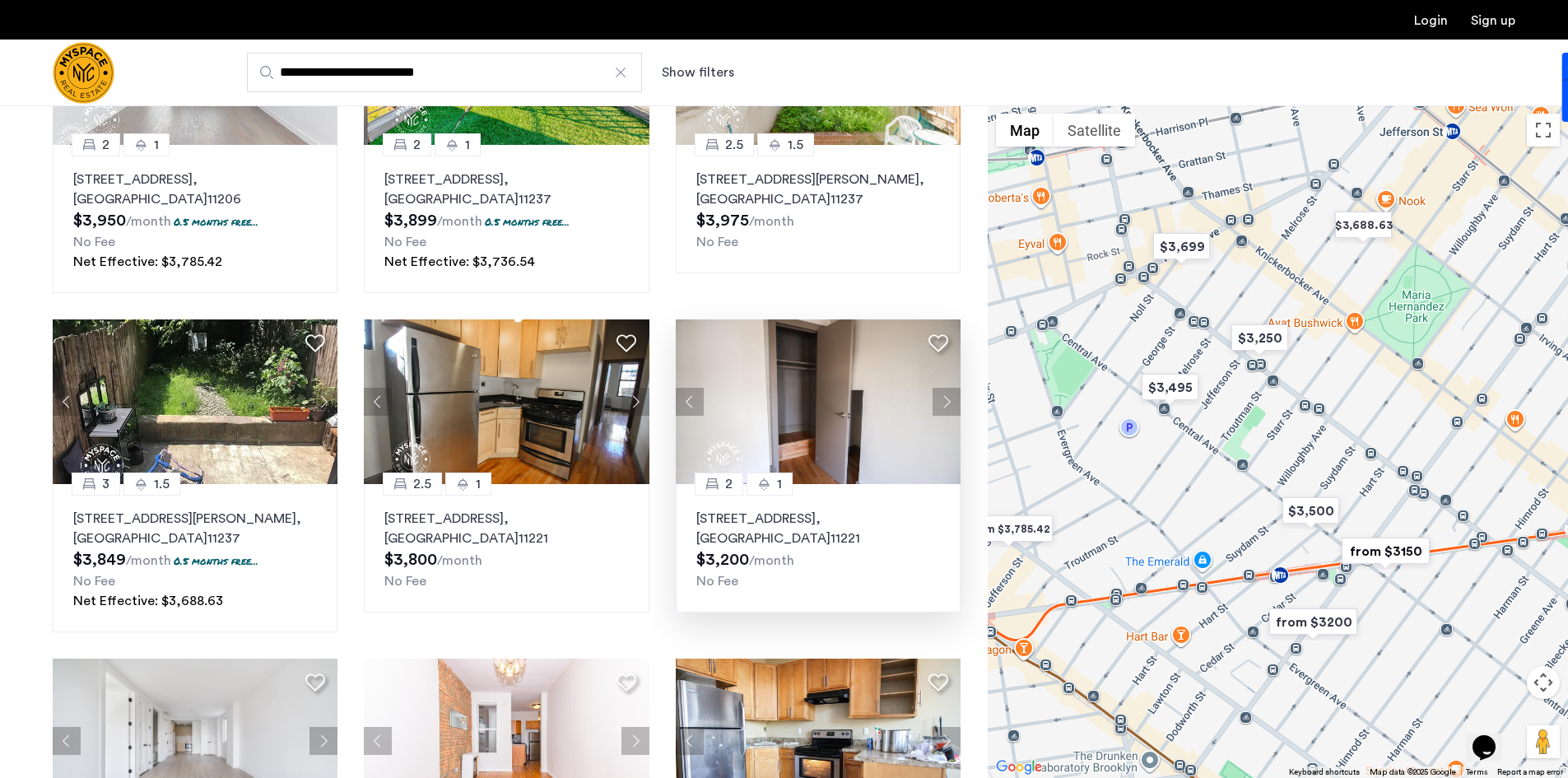
click at [1479, 14] on link "Sign up" at bounding box center [1494, 20] width 44 height 13
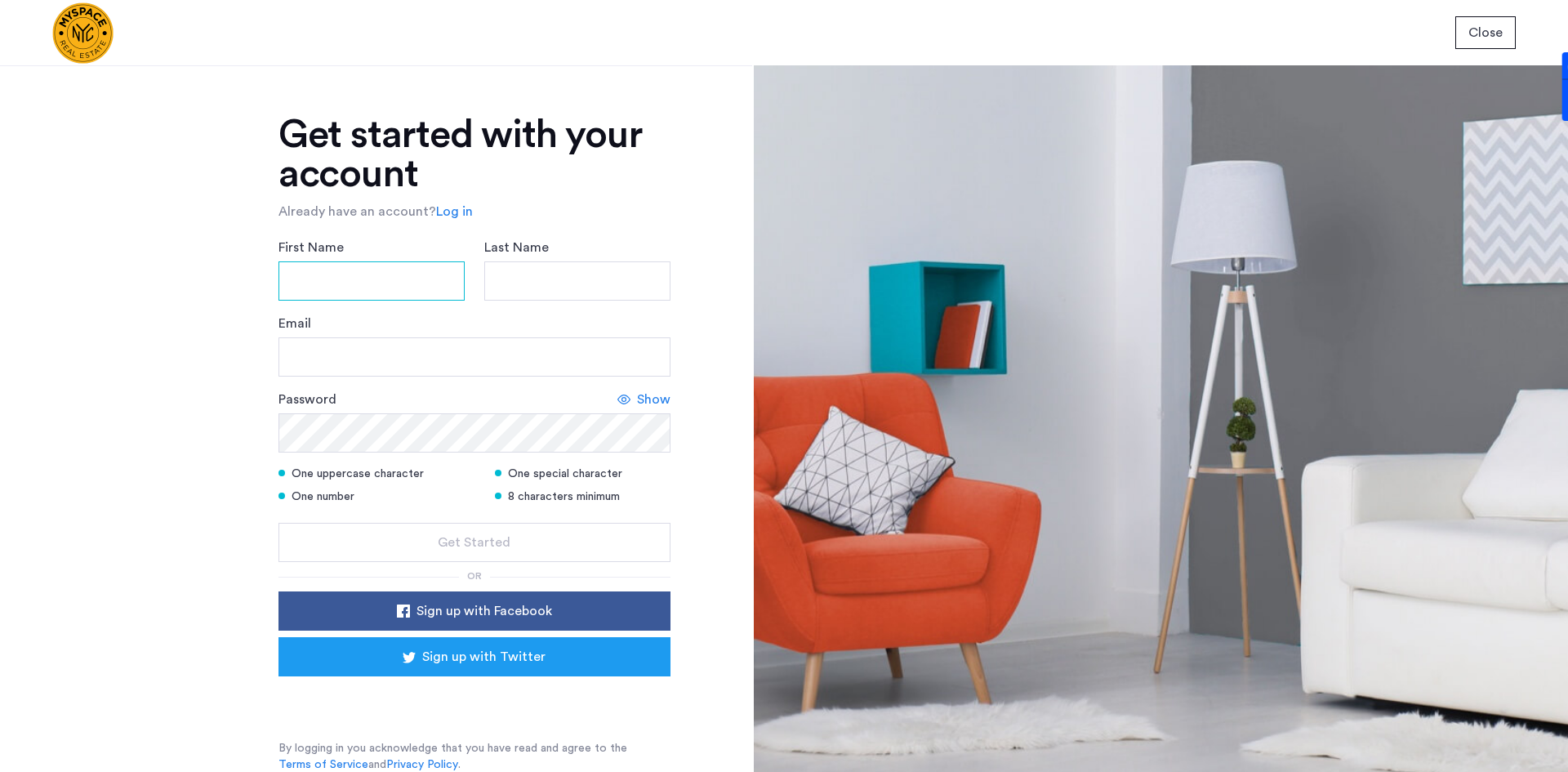
click at [351, 273] on input "First Name" at bounding box center [372, 281] width 187 height 40
type input "******"
type input "***"
type input "**********"
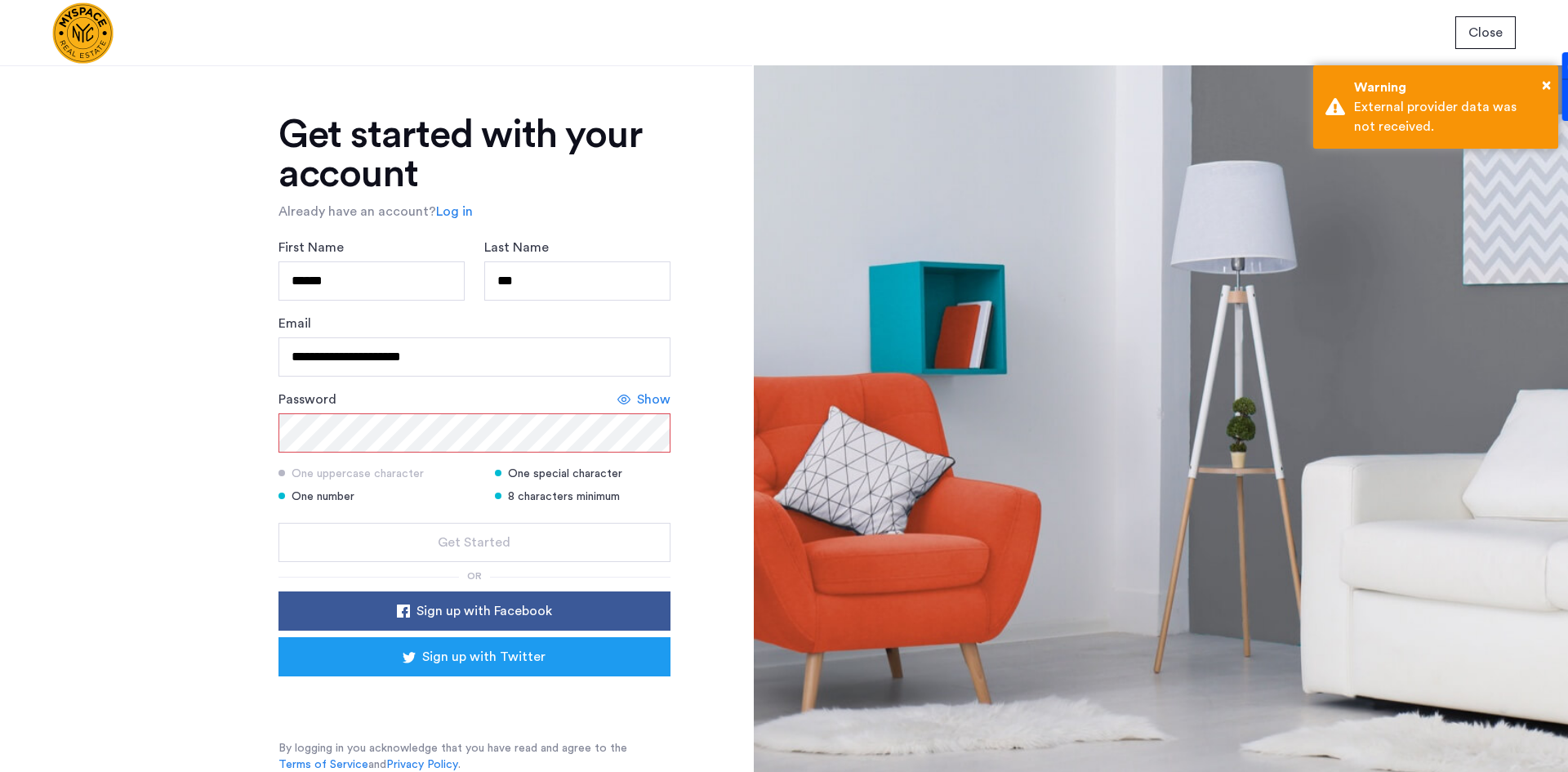
click at [657, 392] on span "Show" at bounding box center [654, 400] width 33 height 19
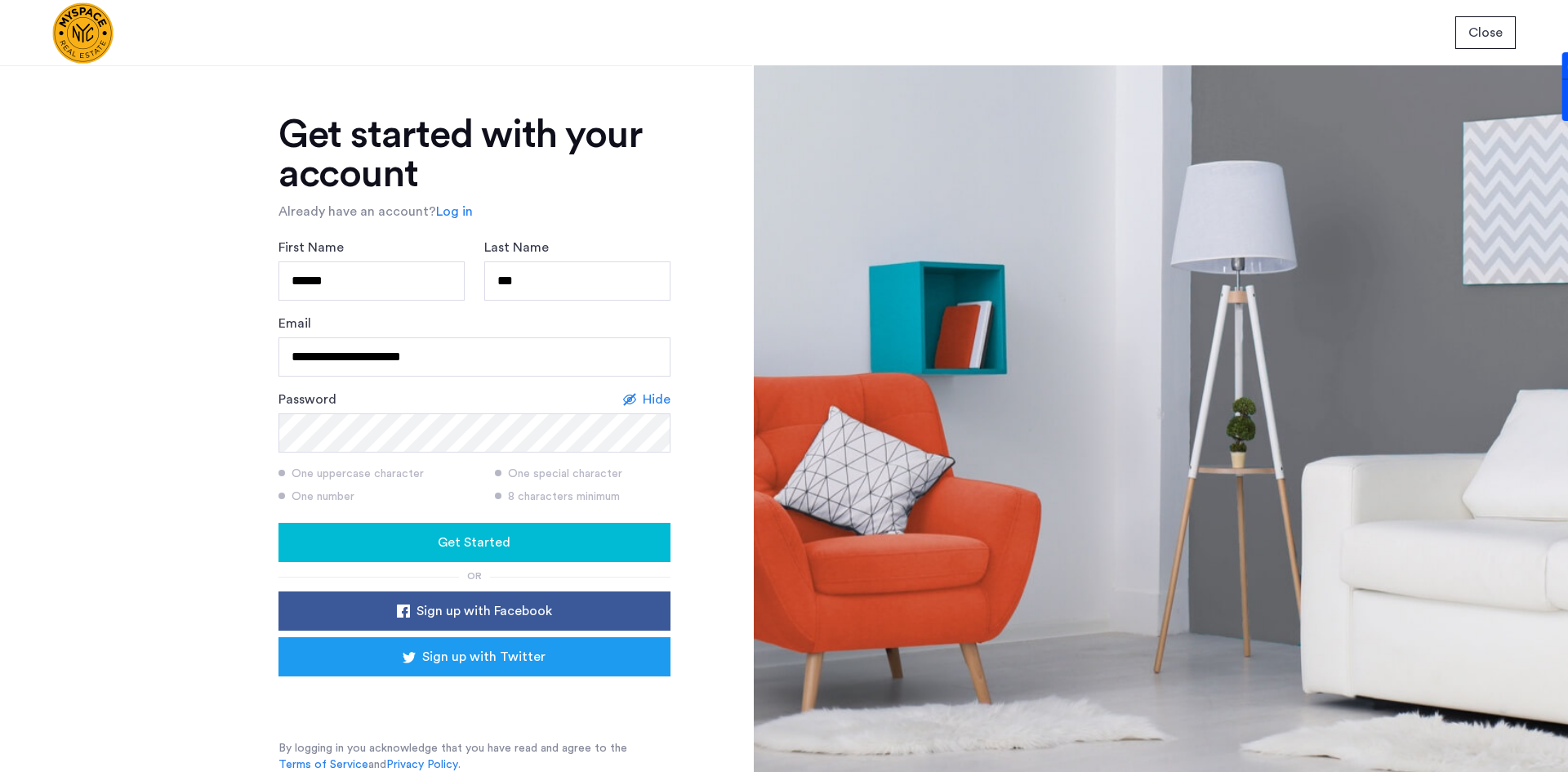
click at [524, 543] on div "Get Started" at bounding box center [474, 542] width 366 height 19
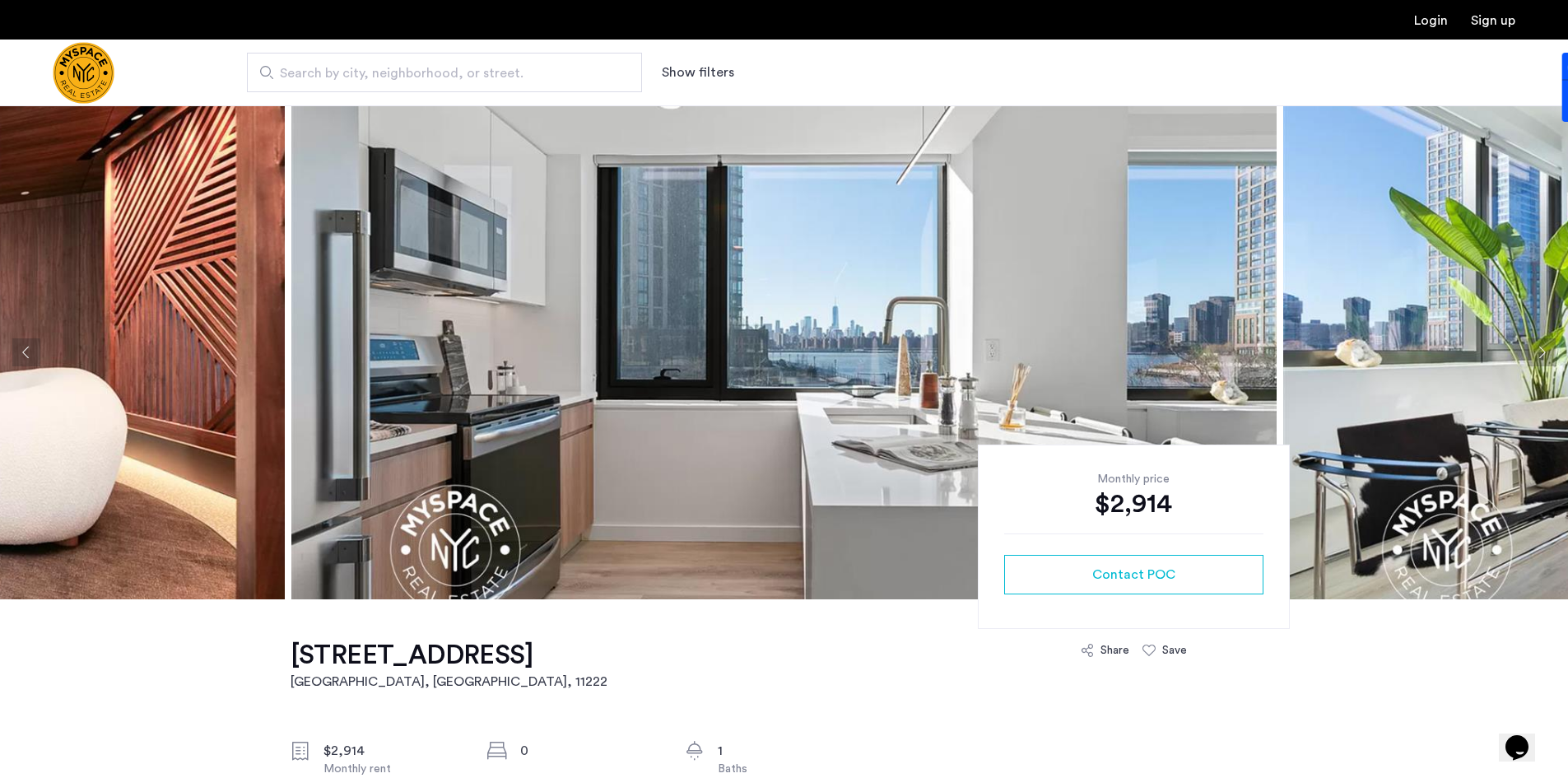
click at [690, 335] on img at bounding box center [784, 352] width 985 height 494
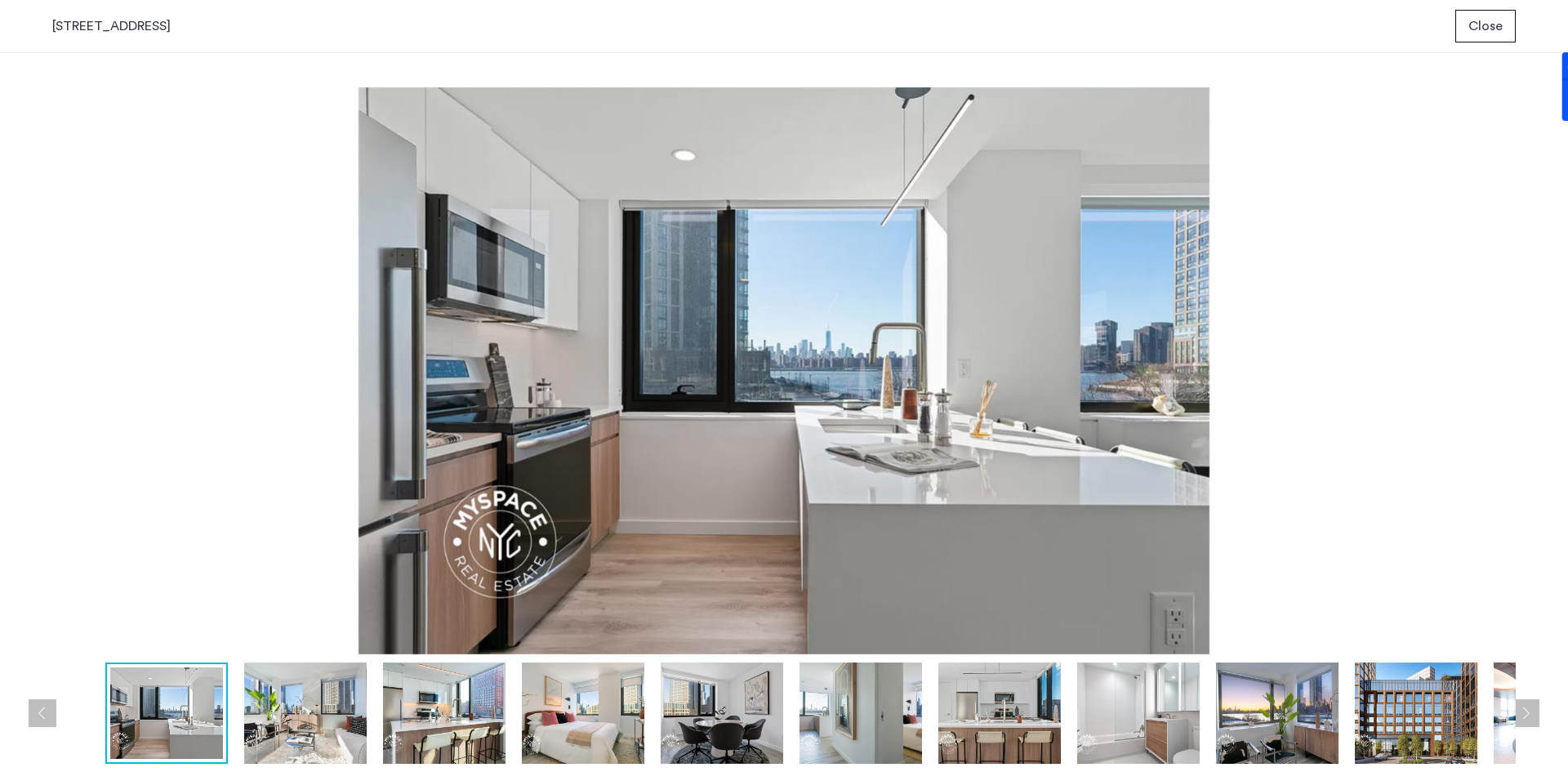
click at [288, 693] on img at bounding box center [305, 713] width 122 height 101
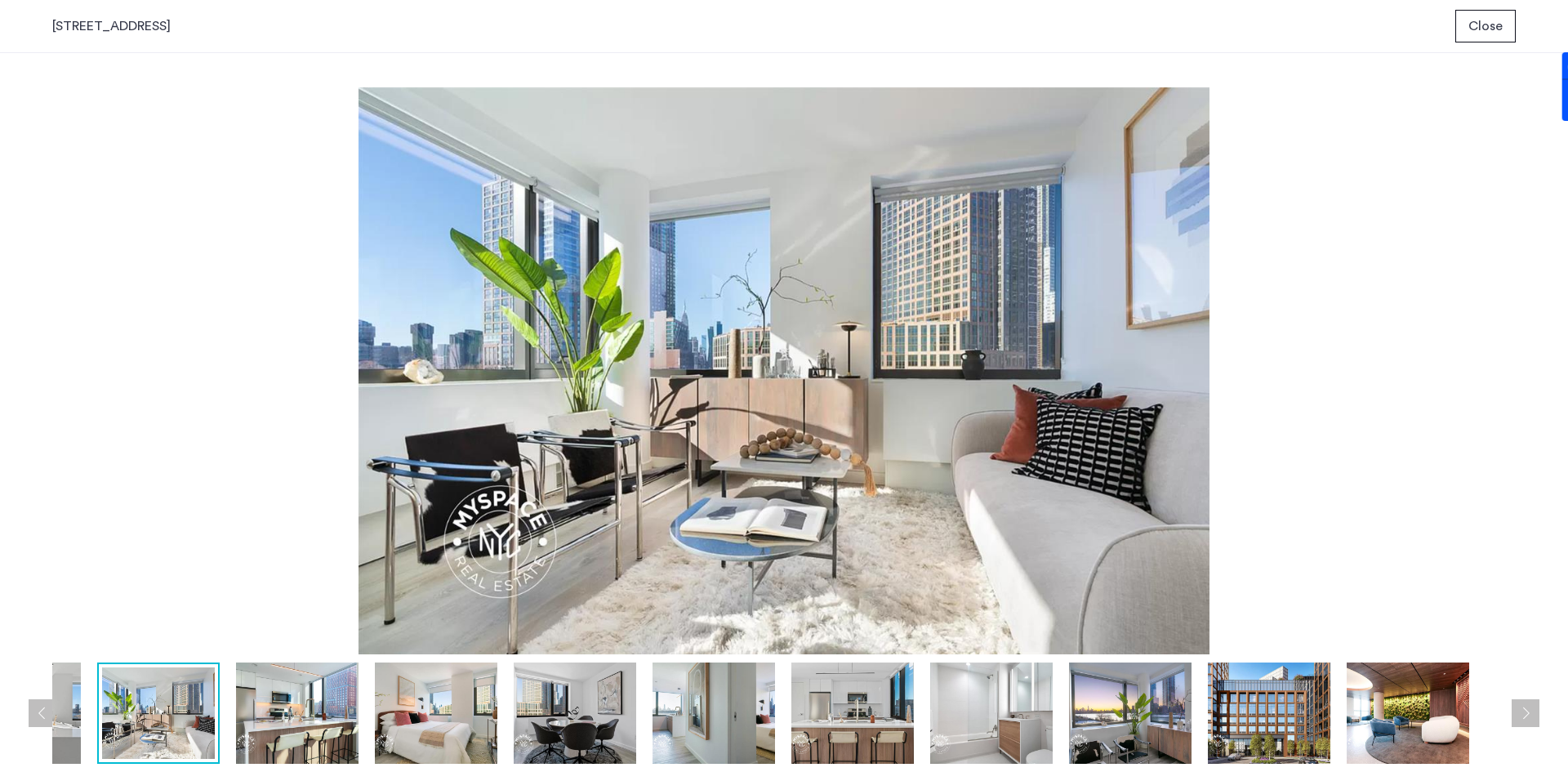
click at [326, 707] on img at bounding box center [297, 713] width 122 height 101
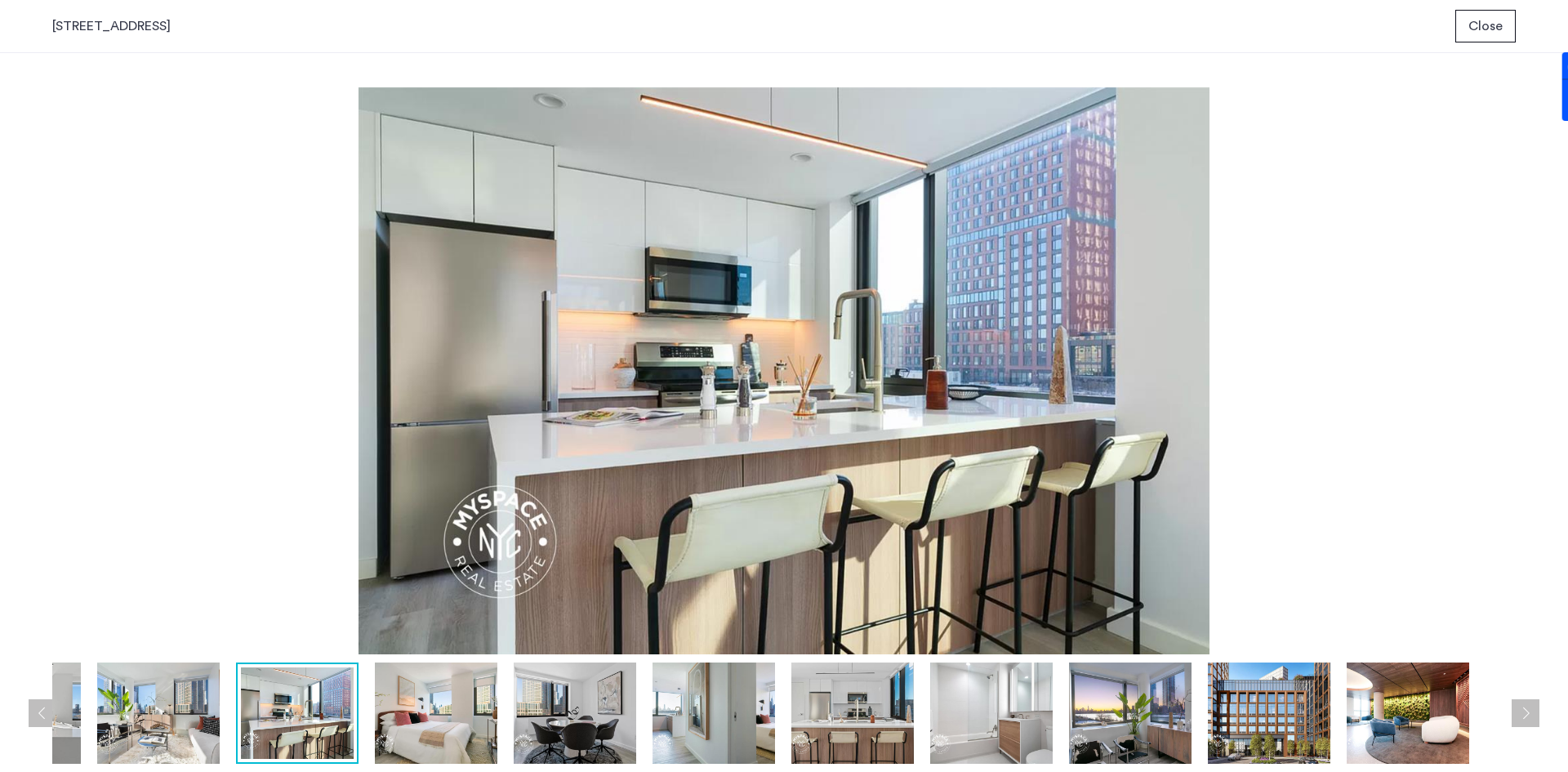
click at [361, 701] on div at bounding box center [714, 713] width 1620 height 101
drag, startPoint x: 406, startPoint y: 696, endPoint x: 464, endPoint y: 693, distance: 58.1
click at [407, 696] on img at bounding box center [436, 713] width 122 height 101
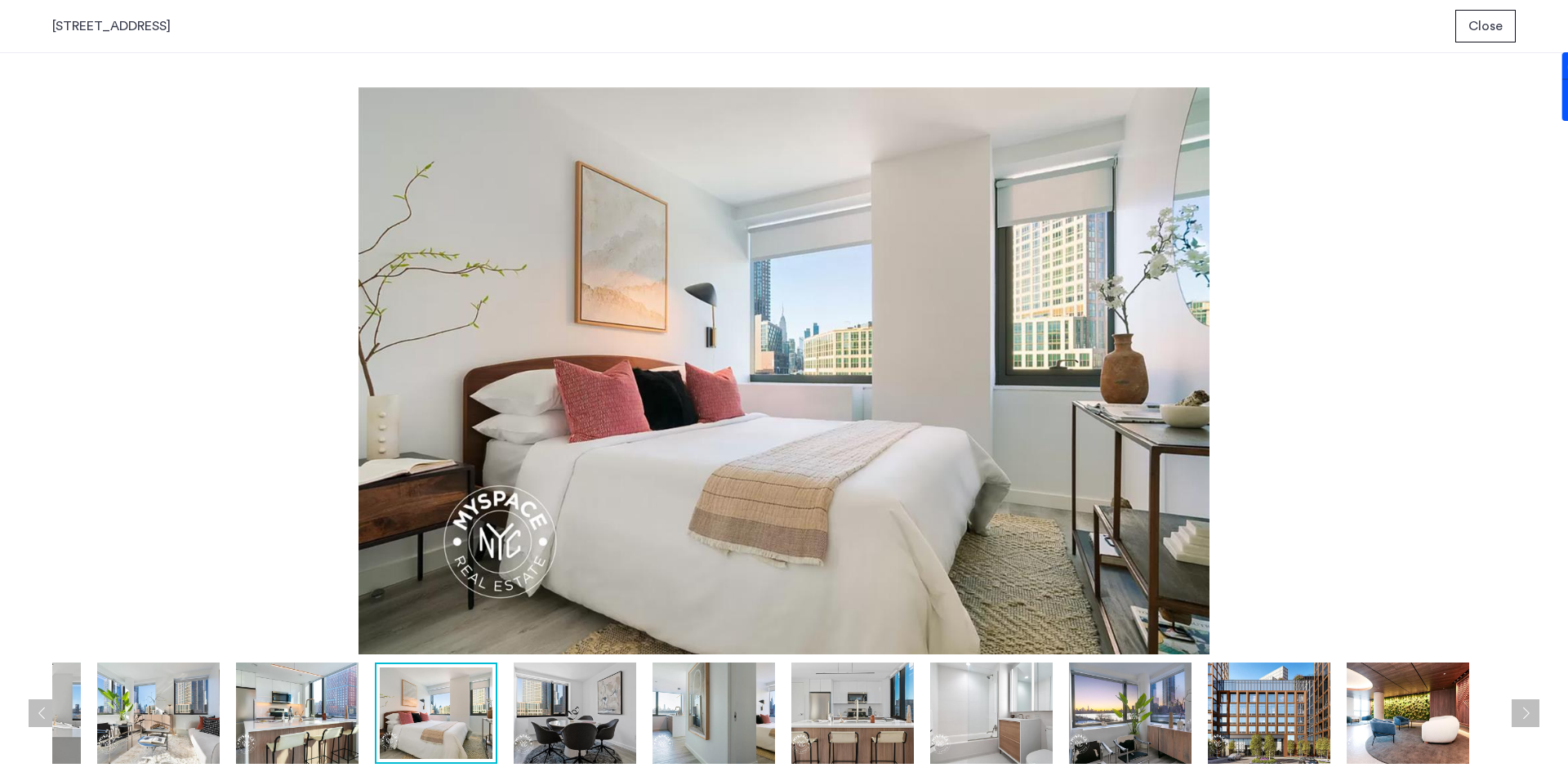
click at [515, 692] on img at bounding box center [575, 713] width 122 height 101
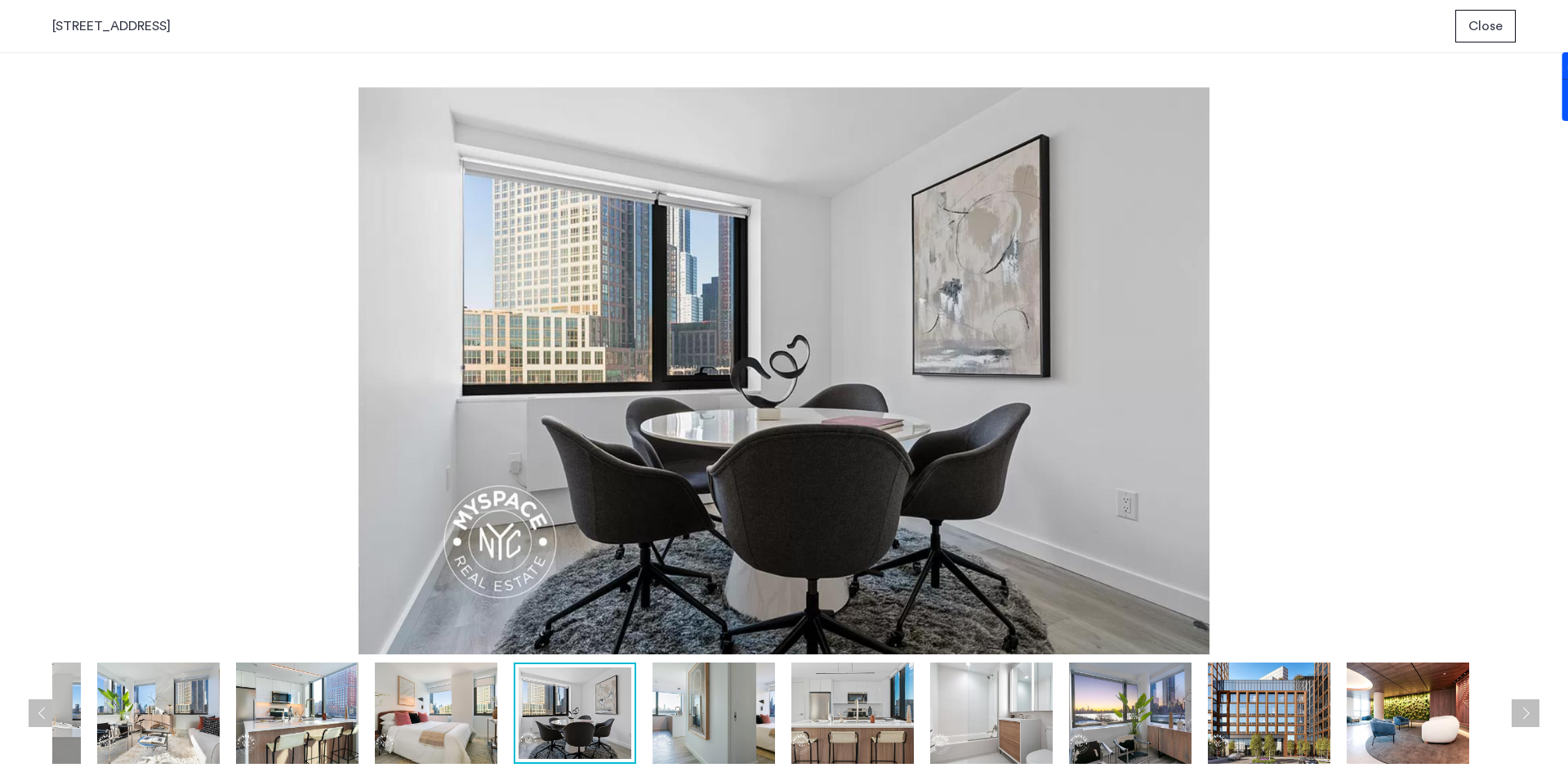
click at [706, 696] on img at bounding box center [714, 713] width 122 height 101
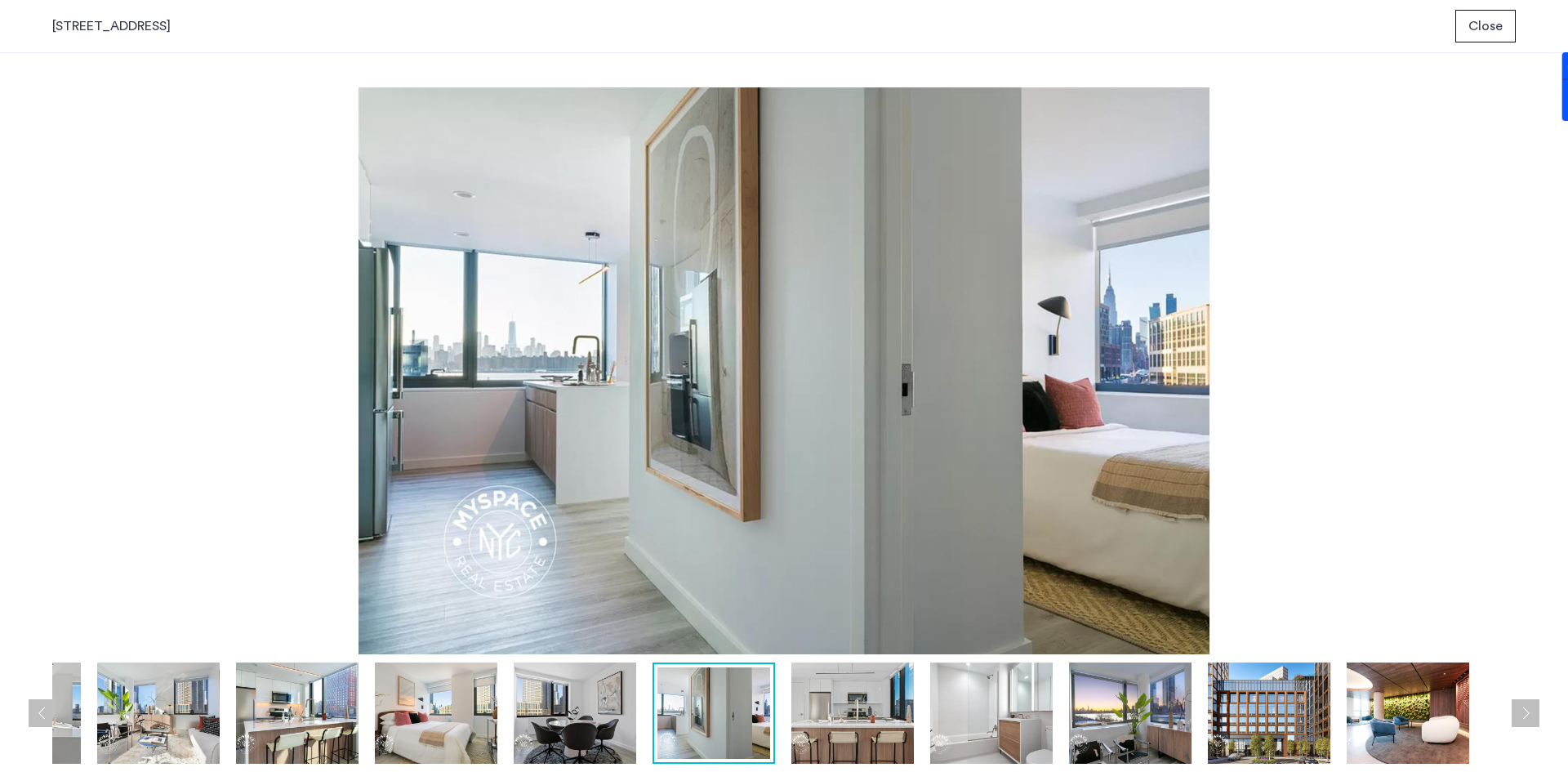
click at [849, 695] on img at bounding box center [852, 713] width 122 height 101
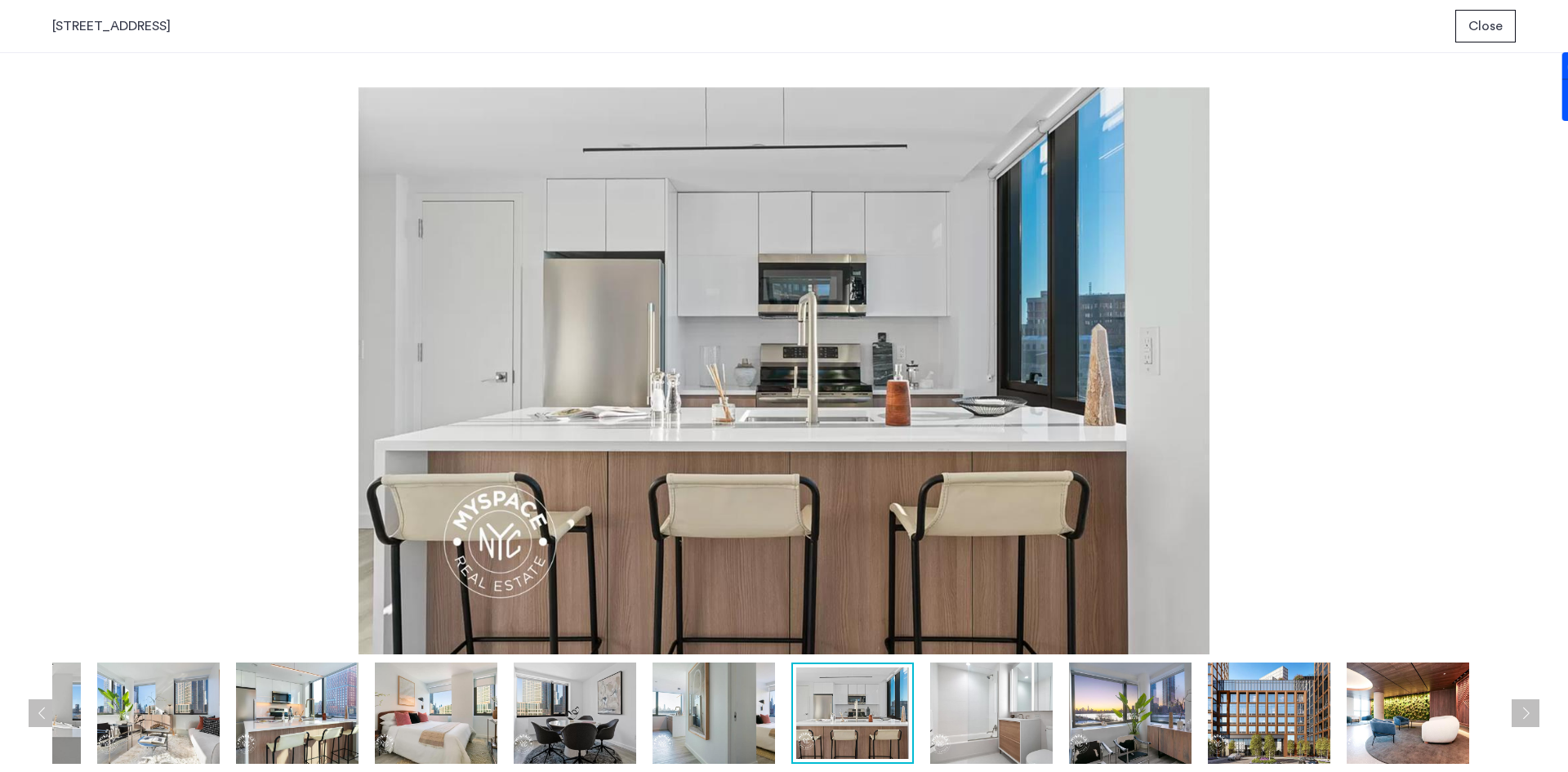
drag, startPoint x: 946, startPoint y: 702, endPoint x: 974, endPoint y: 703, distance: 28.0
click at [963, 703] on img at bounding box center [991, 713] width 122 height 101
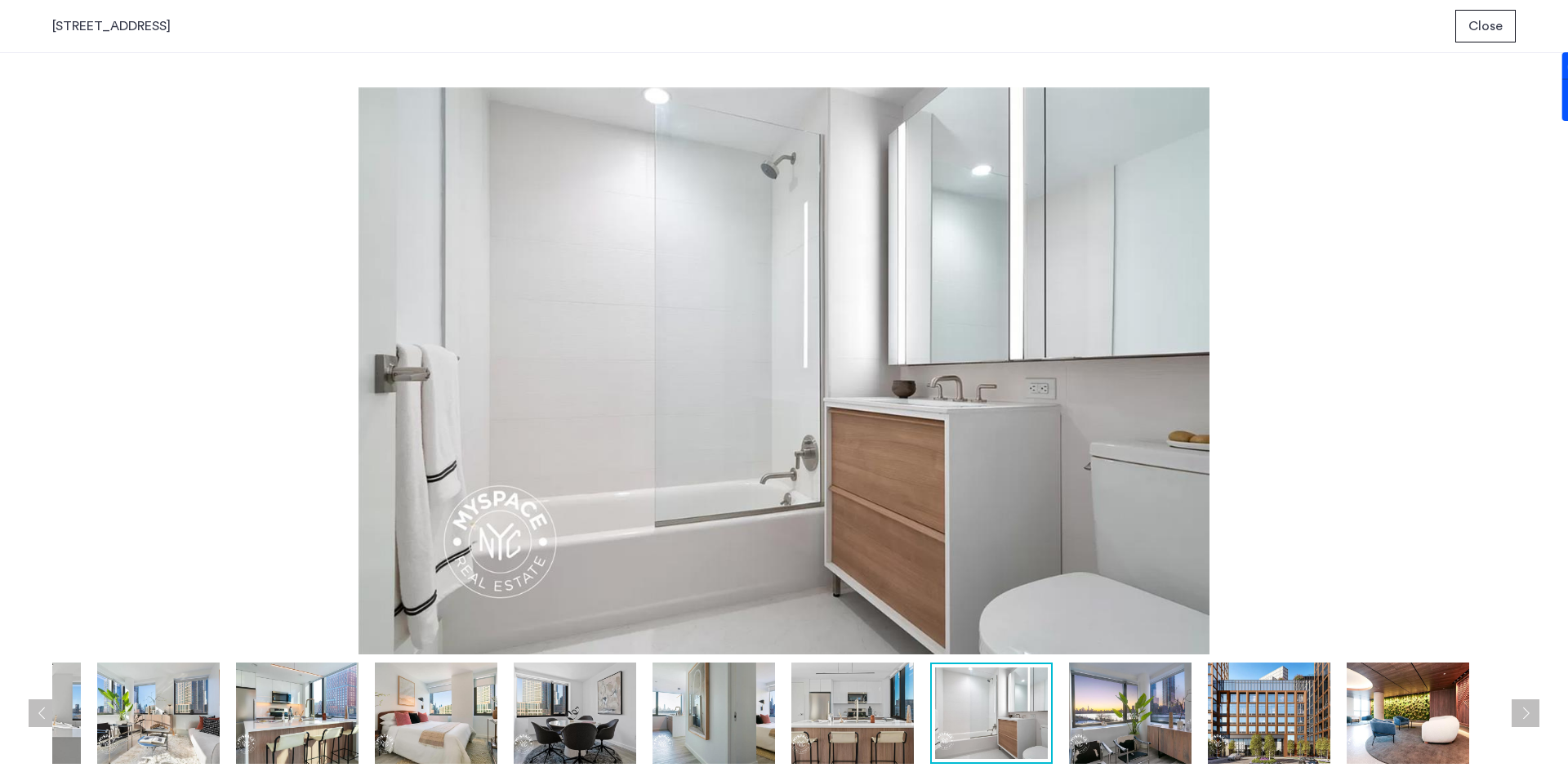
click at [1159, 723] on img at bounding box center [1130, 713] width 122 height 101
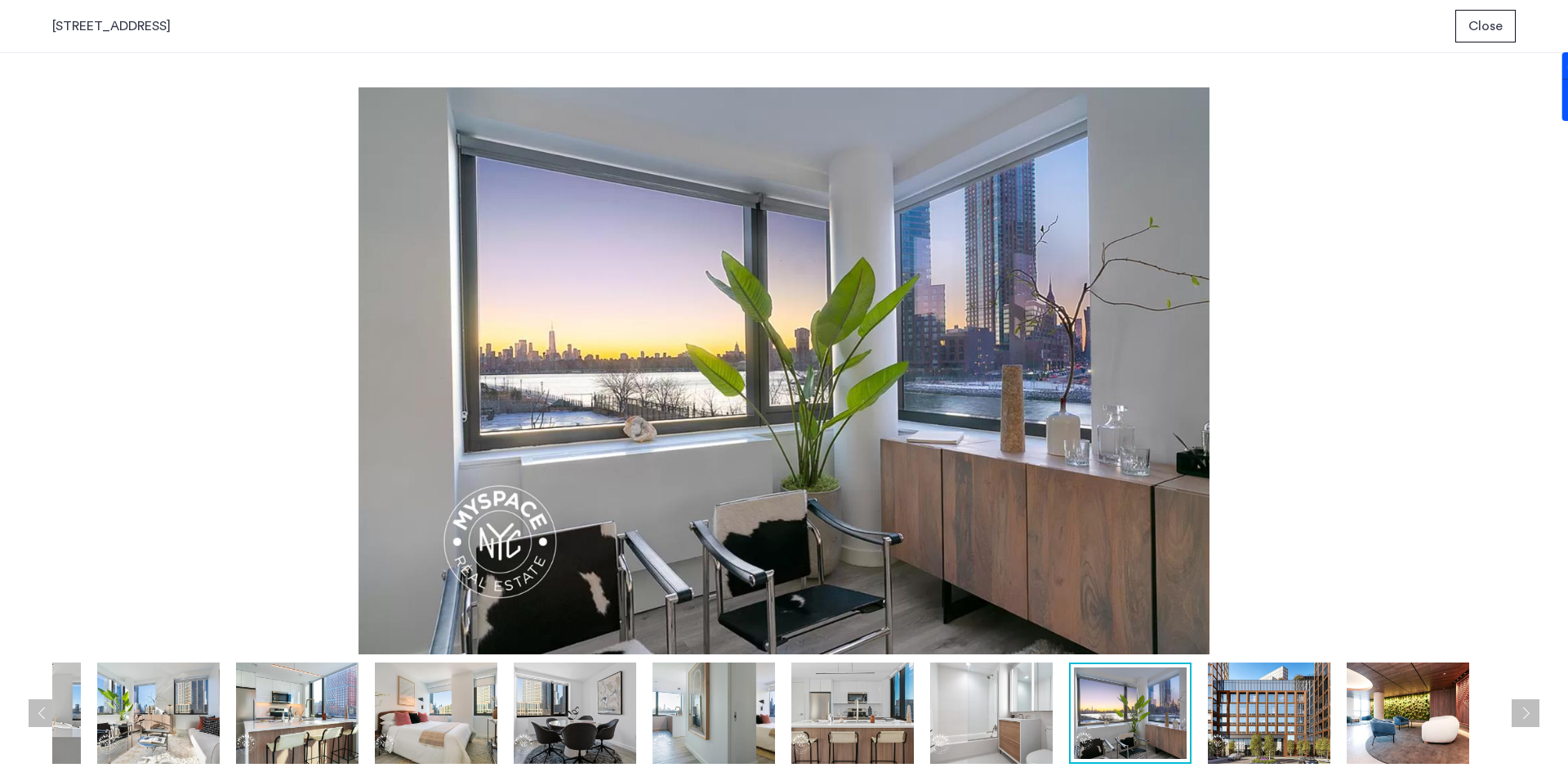
click at [1254, 724] on img at bounding box center [1269, 713] width 122 height 101
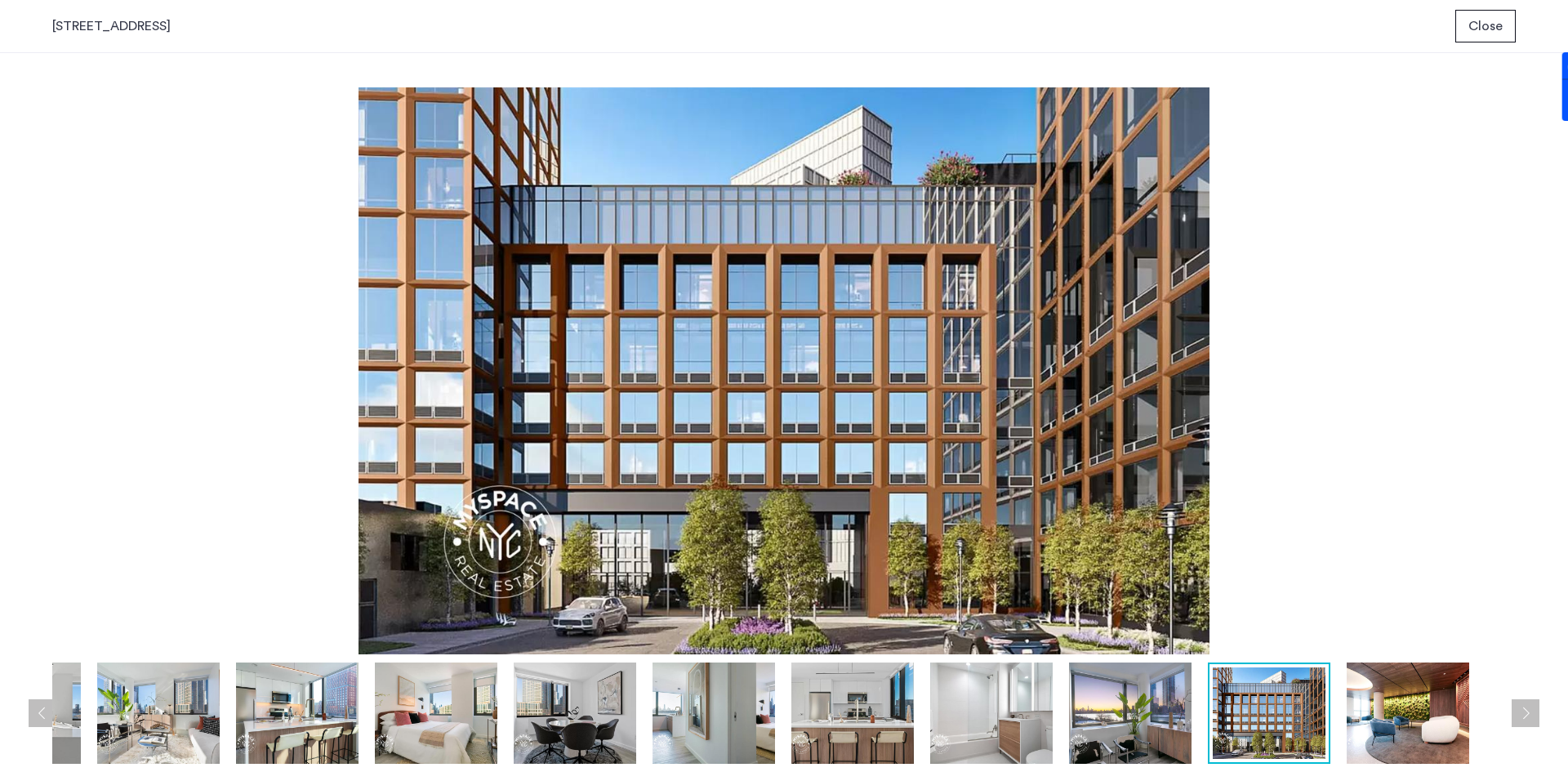
click at [1359, 717] on img at bounding box center [1408, 713] width 122 height 101
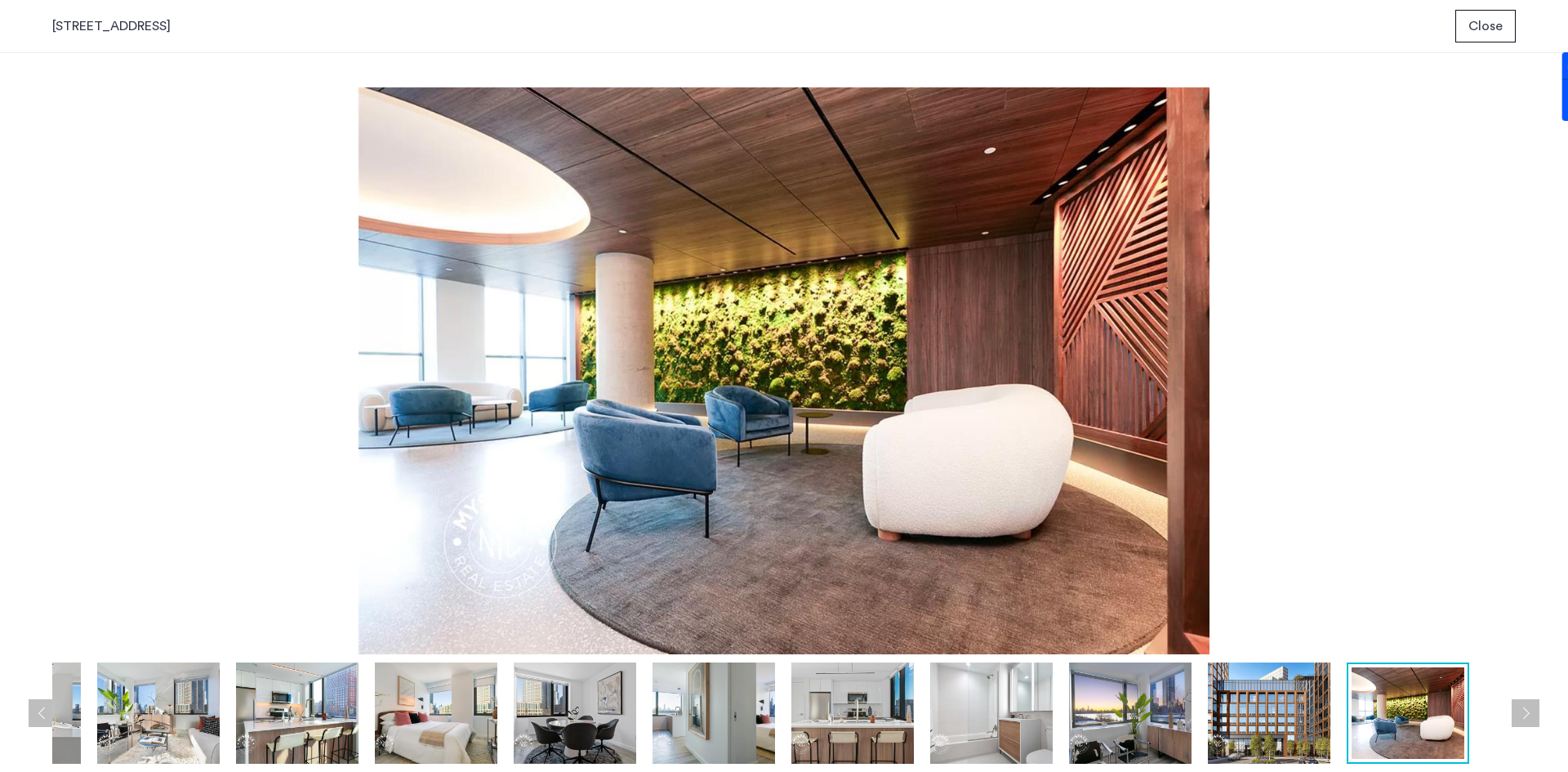
click at [1491, 17] on span "Close" at bounding box center [1485, 26] width 34 height 19
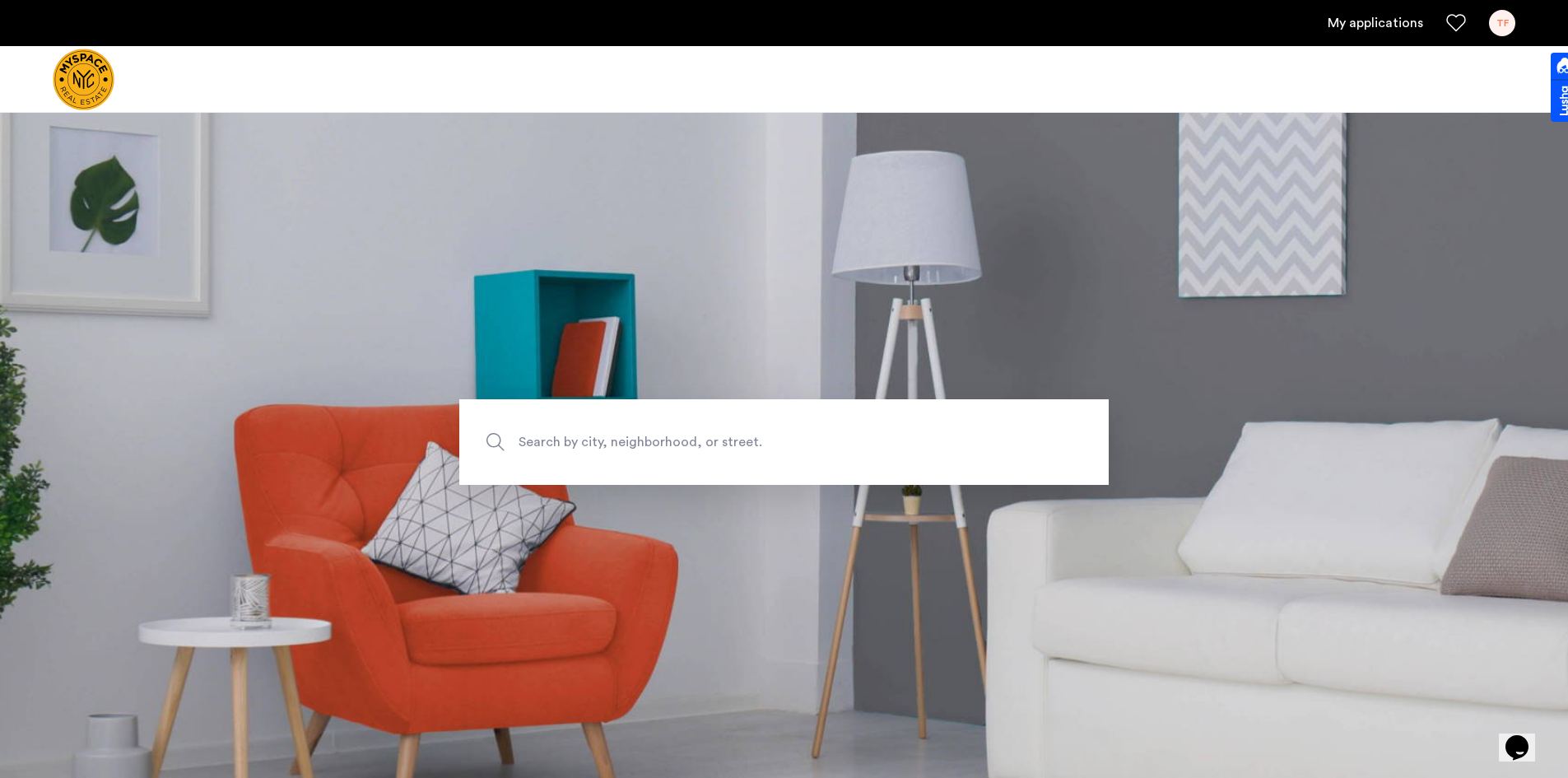
click at [665, 445] on span "Search by city, neighborhood, or street." at bounding box center [746, 441] width 454 height 22
click at [665, 445] on input "Search by city, neighborhood, or street." at bounding box center [784, 442] width 649 height 86
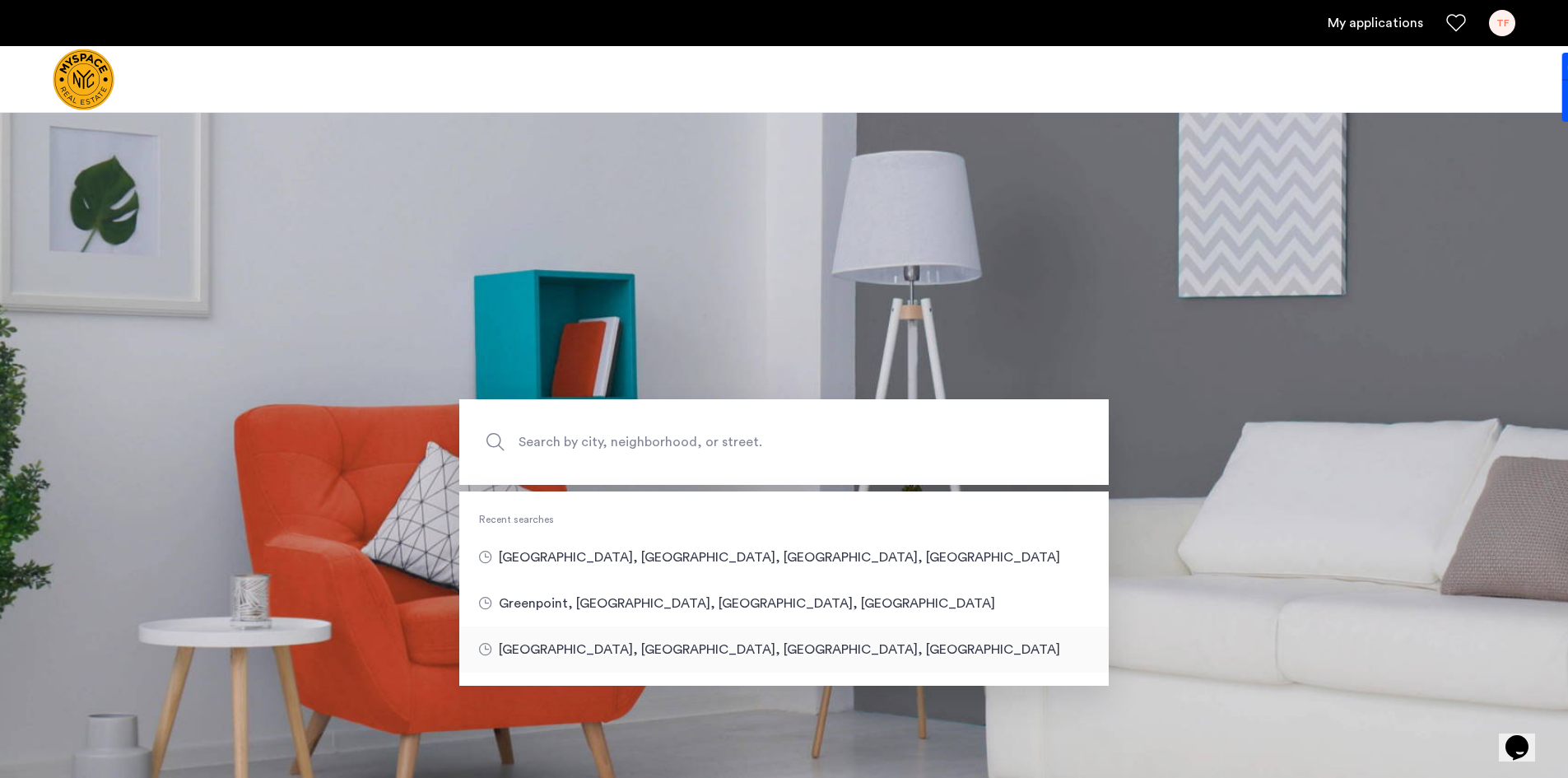
type input "**********"
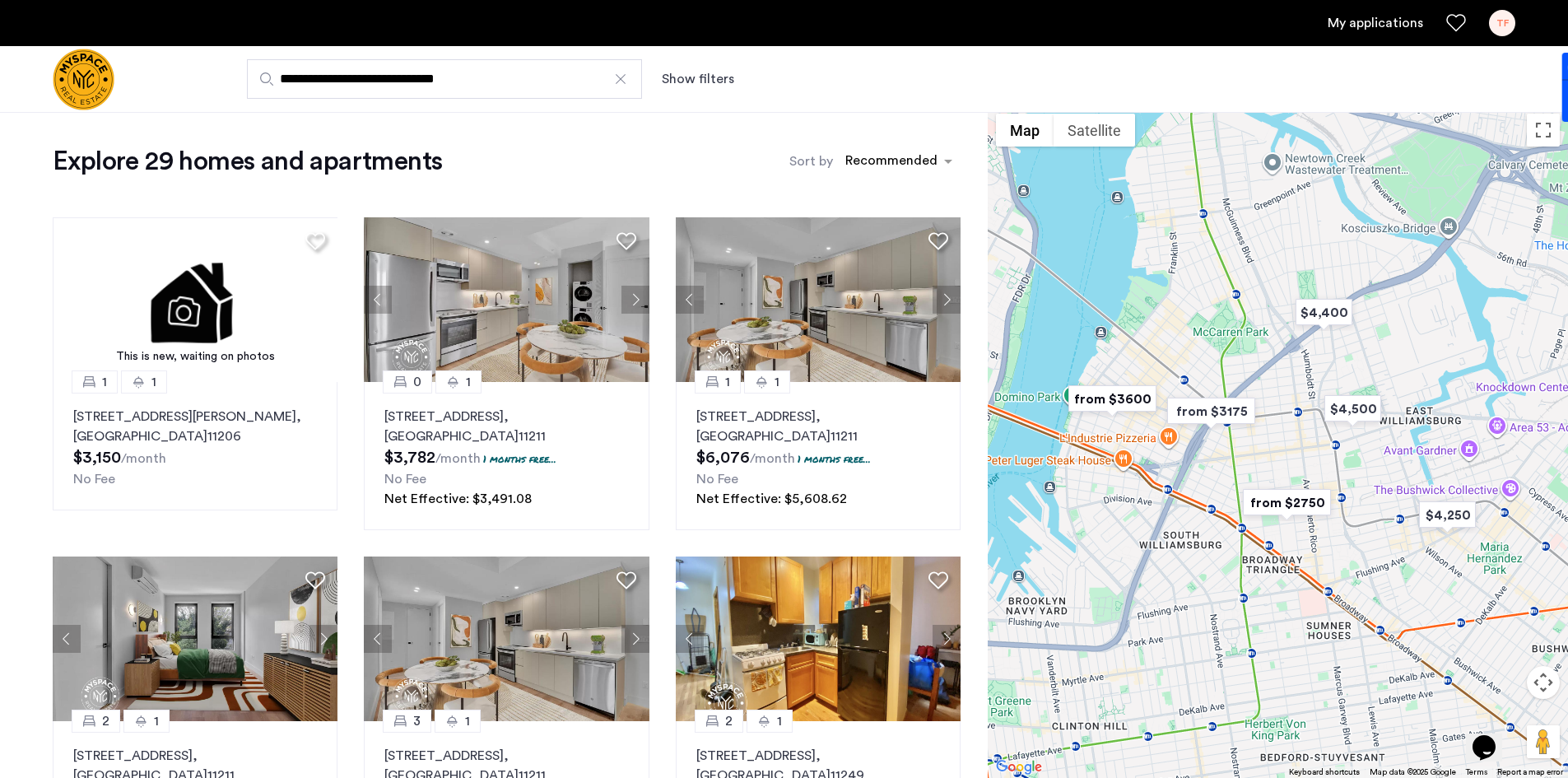
click at [694, 83] on button "Show filters" at bounding box center [698, 79] width 73 height 20
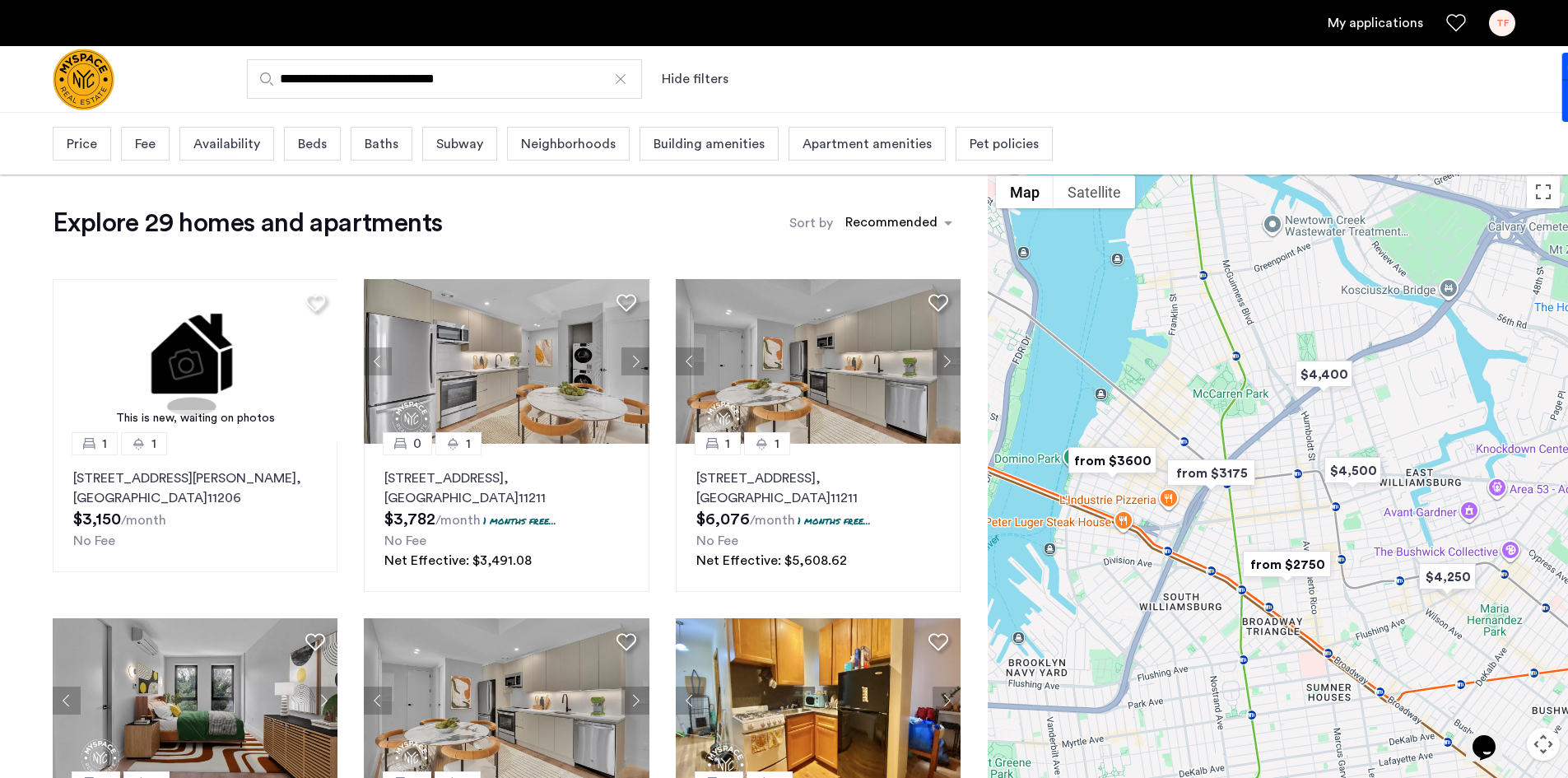
click at [88, 145] on span "Price" at bounding box center [82, 144] width 30 height 20
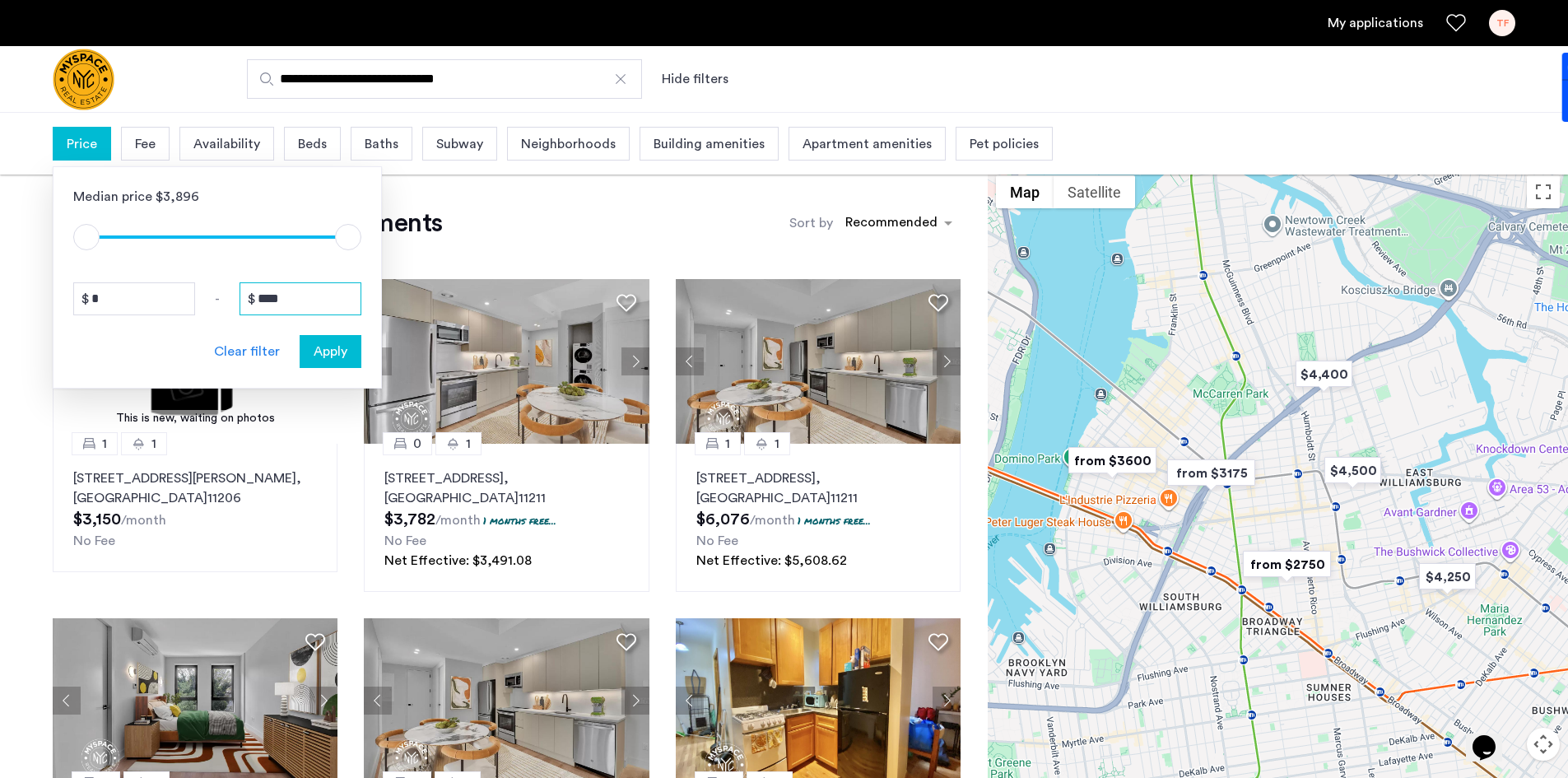
click at [295, 297] on input "****" at bounding box center [300, 298] width 122 height 33
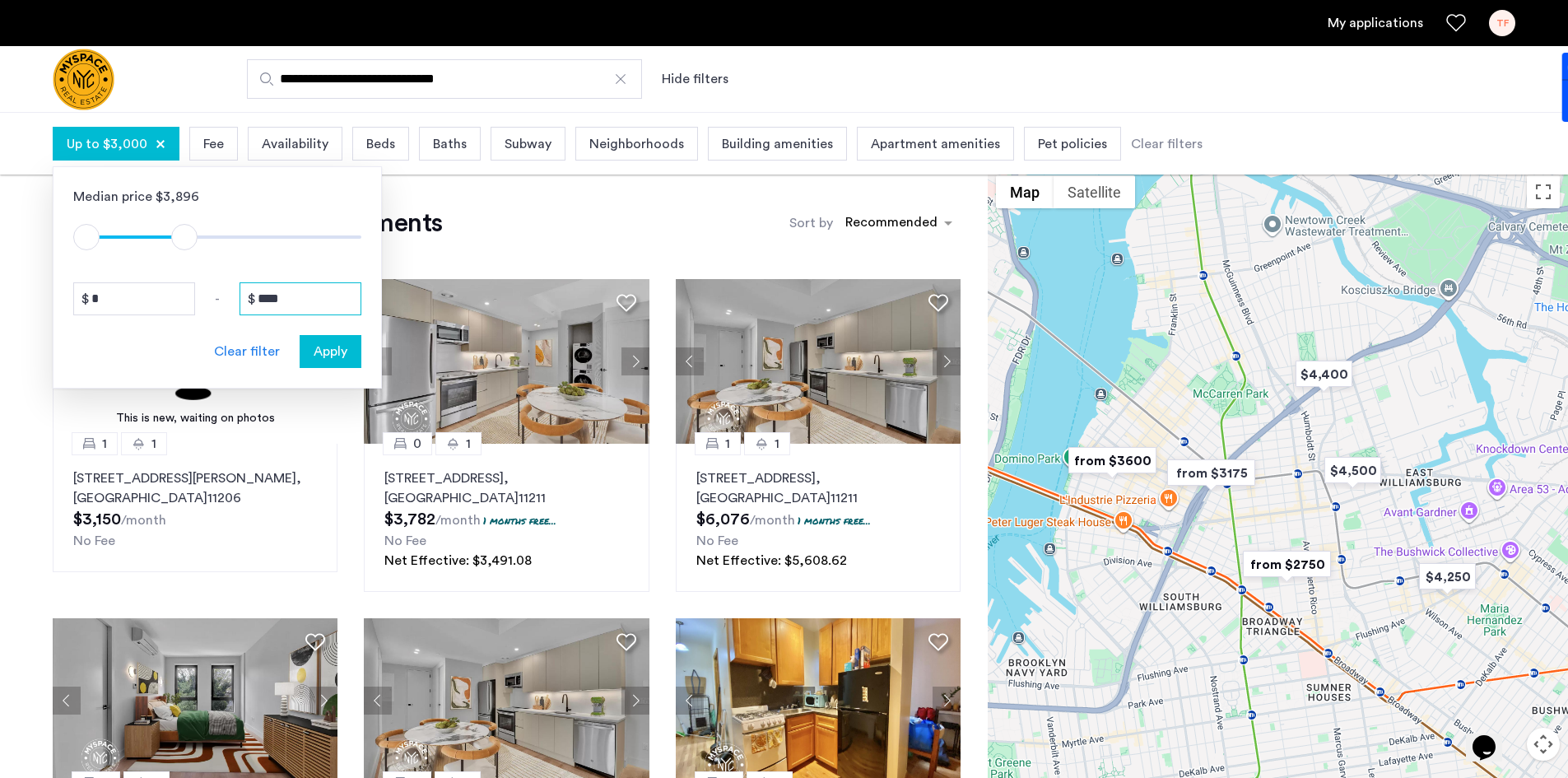
type input "****"
click at [324, 354] on span "Apply" at bounding box center [331, 351] width 34 height 20
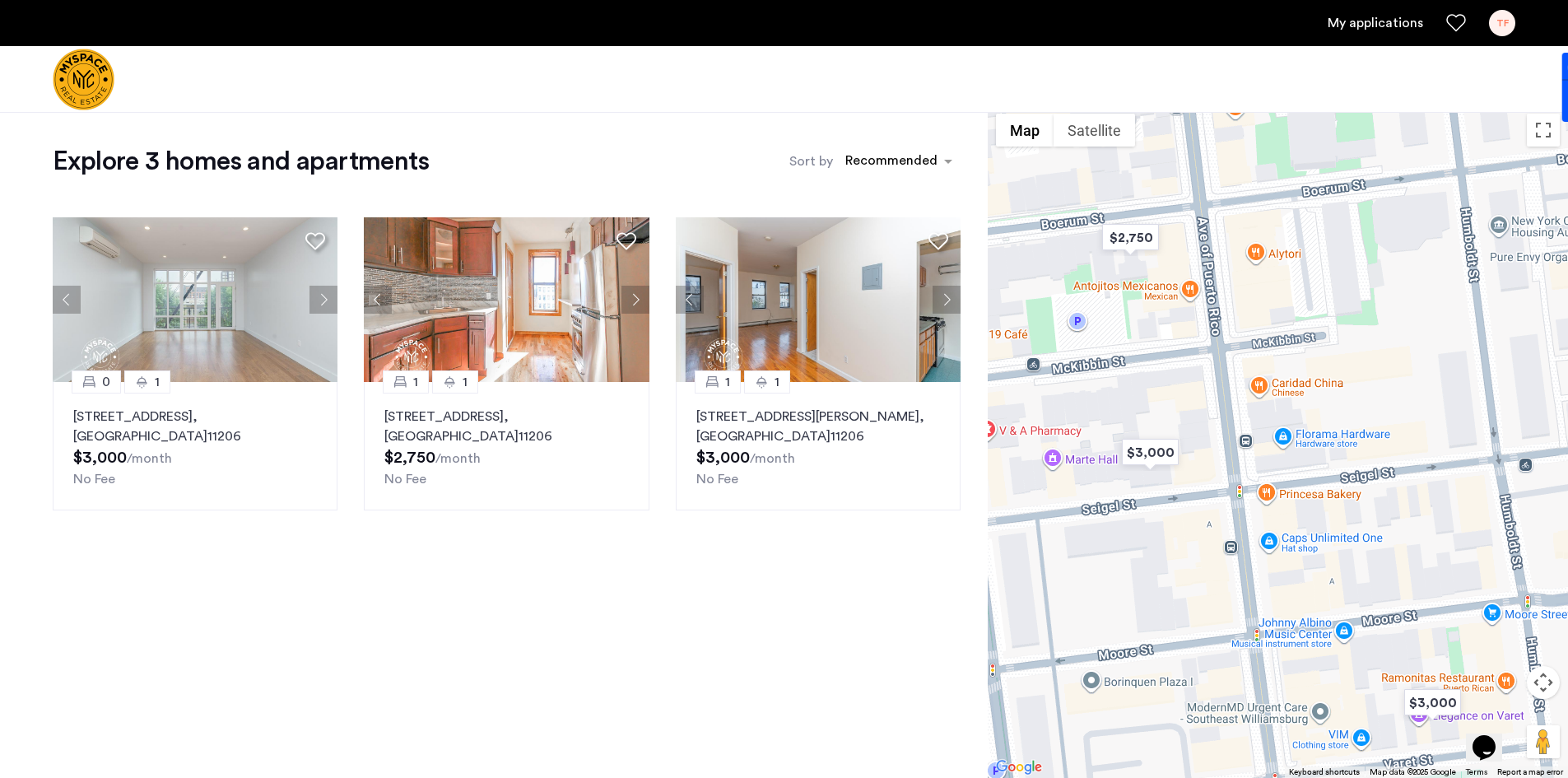
drag, startPoint x: 1325, startPoint y: 326, endPoint x: 1333, endPoint y: 397, distance: 71.4
click at [1333, 397] on div at bounding box center [1278, 442] width 580 height 672
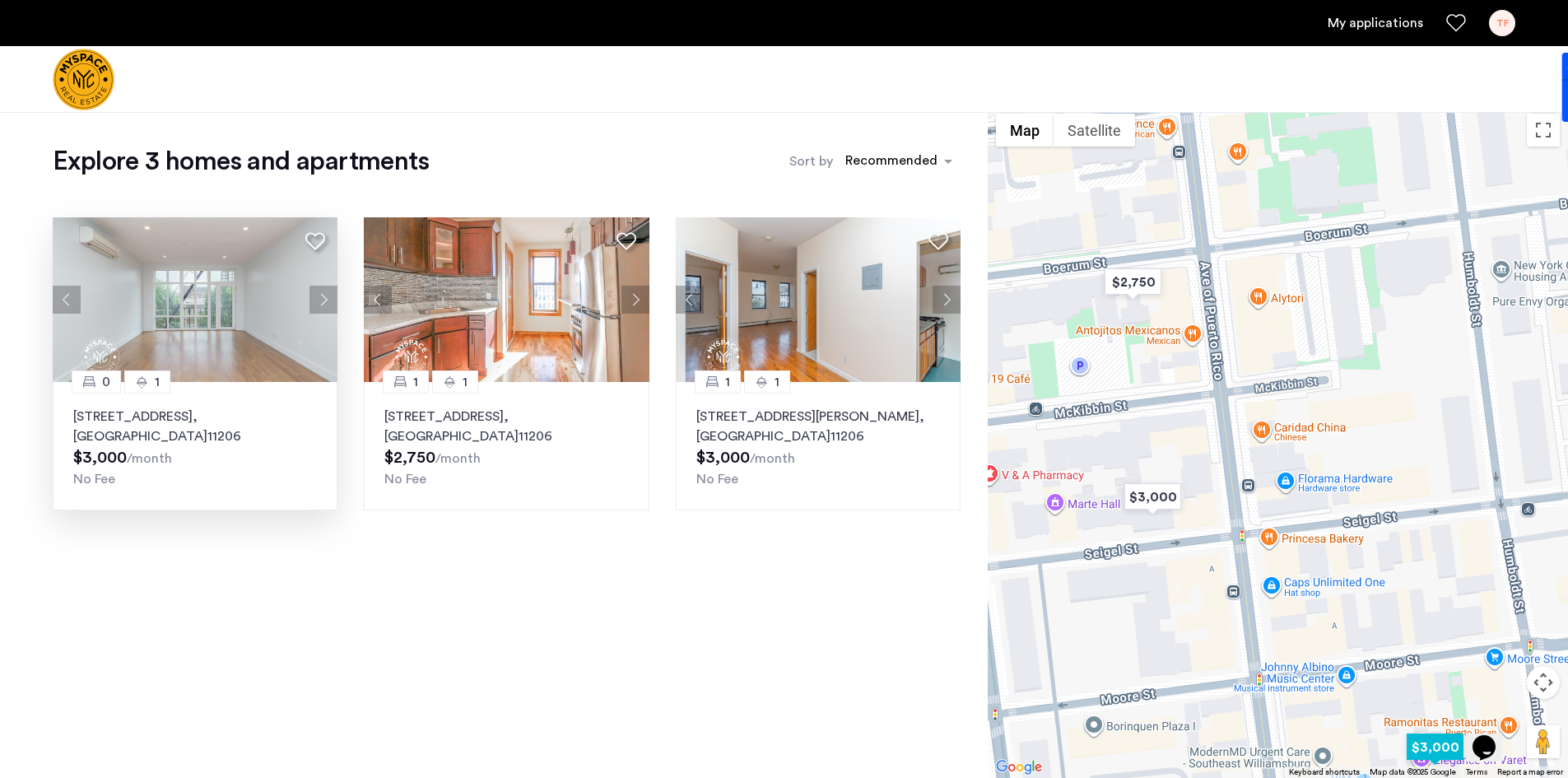
click at [322, 287] on button "Next apartment" at bounding box center [324, 300] width 28 height 28
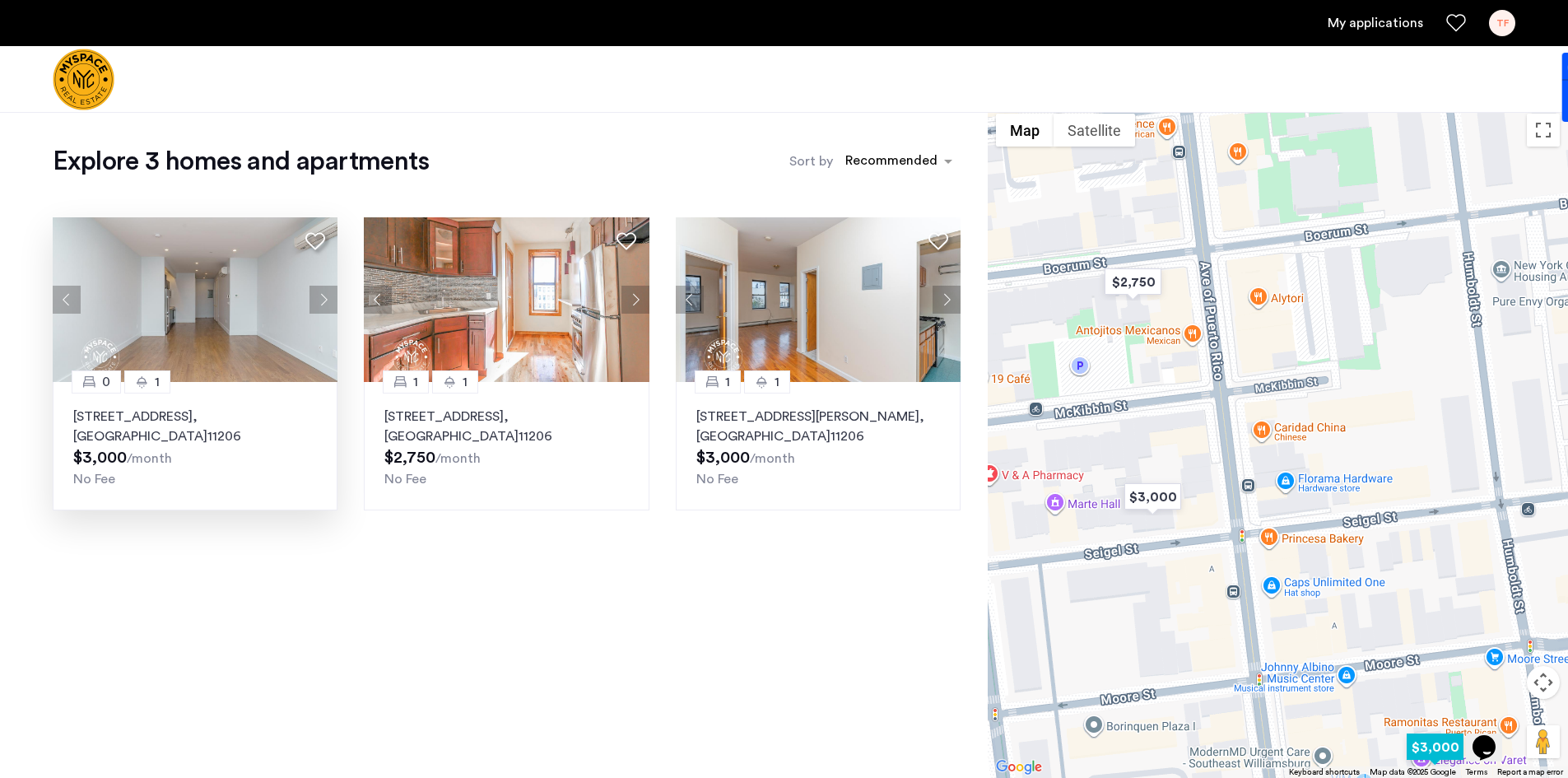
click at [322, 287] on button "Next apartment" at bounding box center [324, 300] width 28 height 28
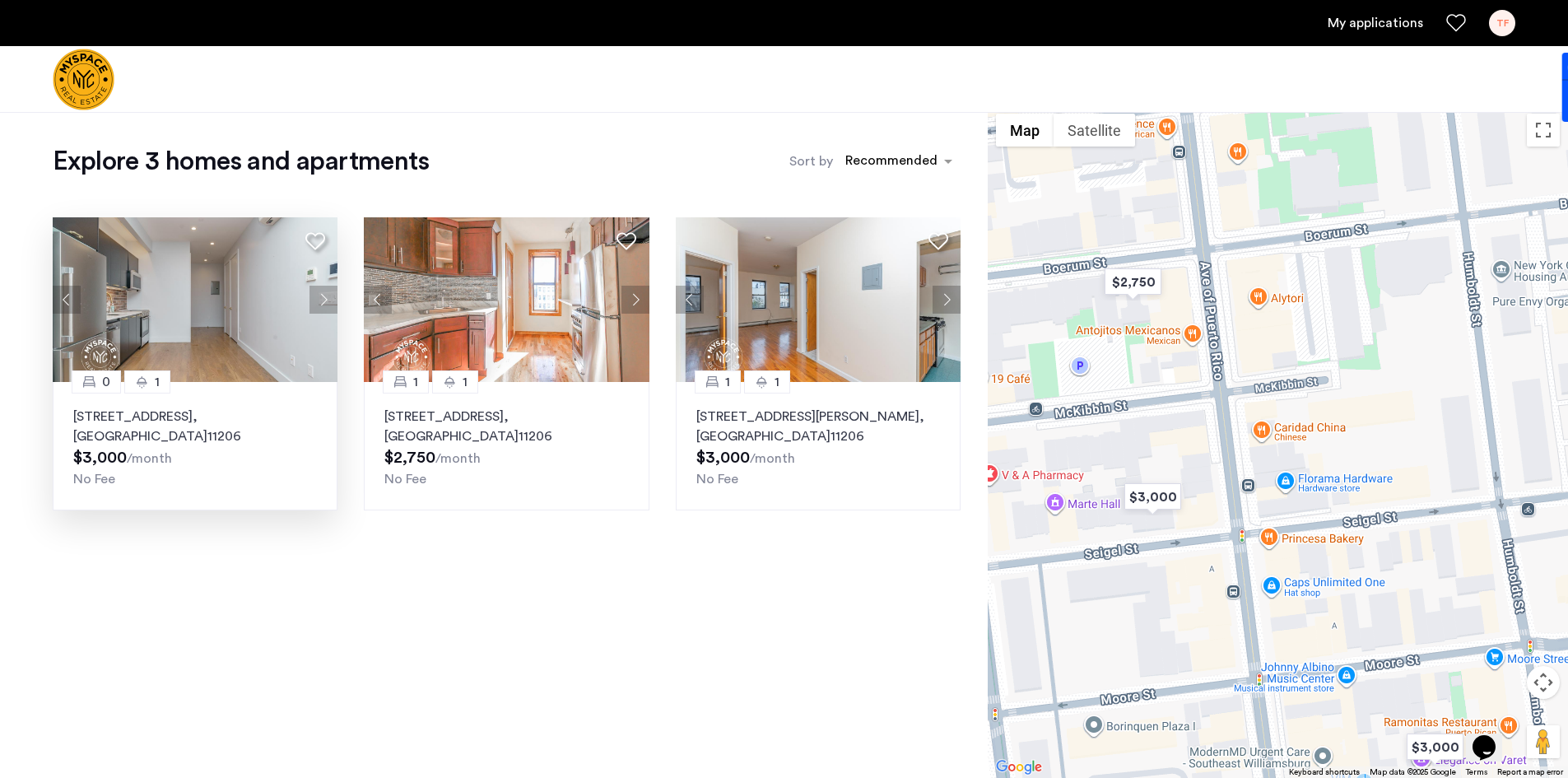
click at [1499, 15] on div "TF" at bounding box center [1502, 23] width 27 height 27
click at [1498, 16] on div at bounding box center [784, 389] width 1568 height 778
click at [1498, 16] on div "TF" at bounding box center [1502, 23] width 27 height 27
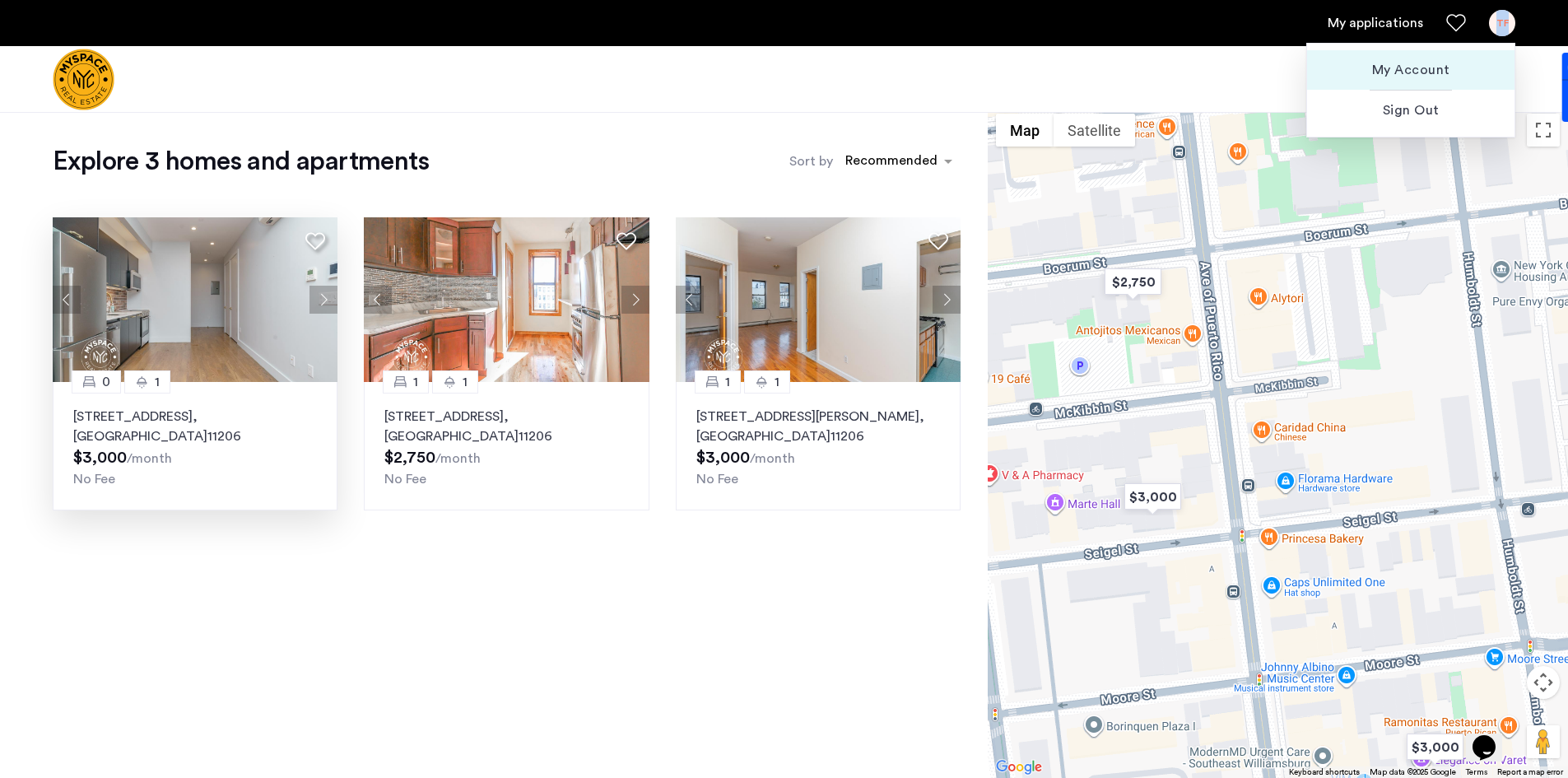
click at [1470, 73] on span "My Account" at bounding box center [1411, 70] width 181 height 20
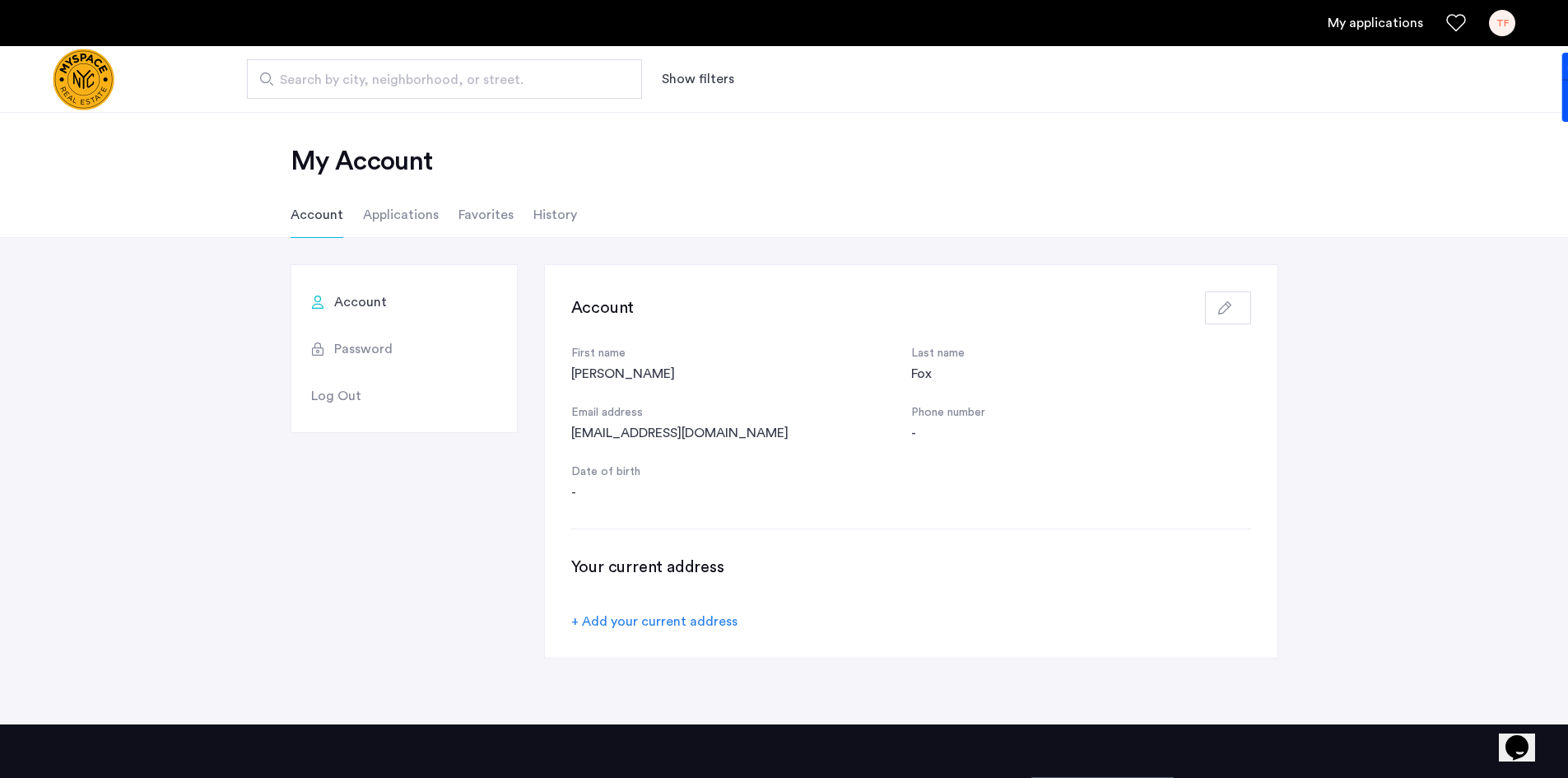
click at [405, 214] on li "Applications" at bounding box center [400, 215] width 75 height 46
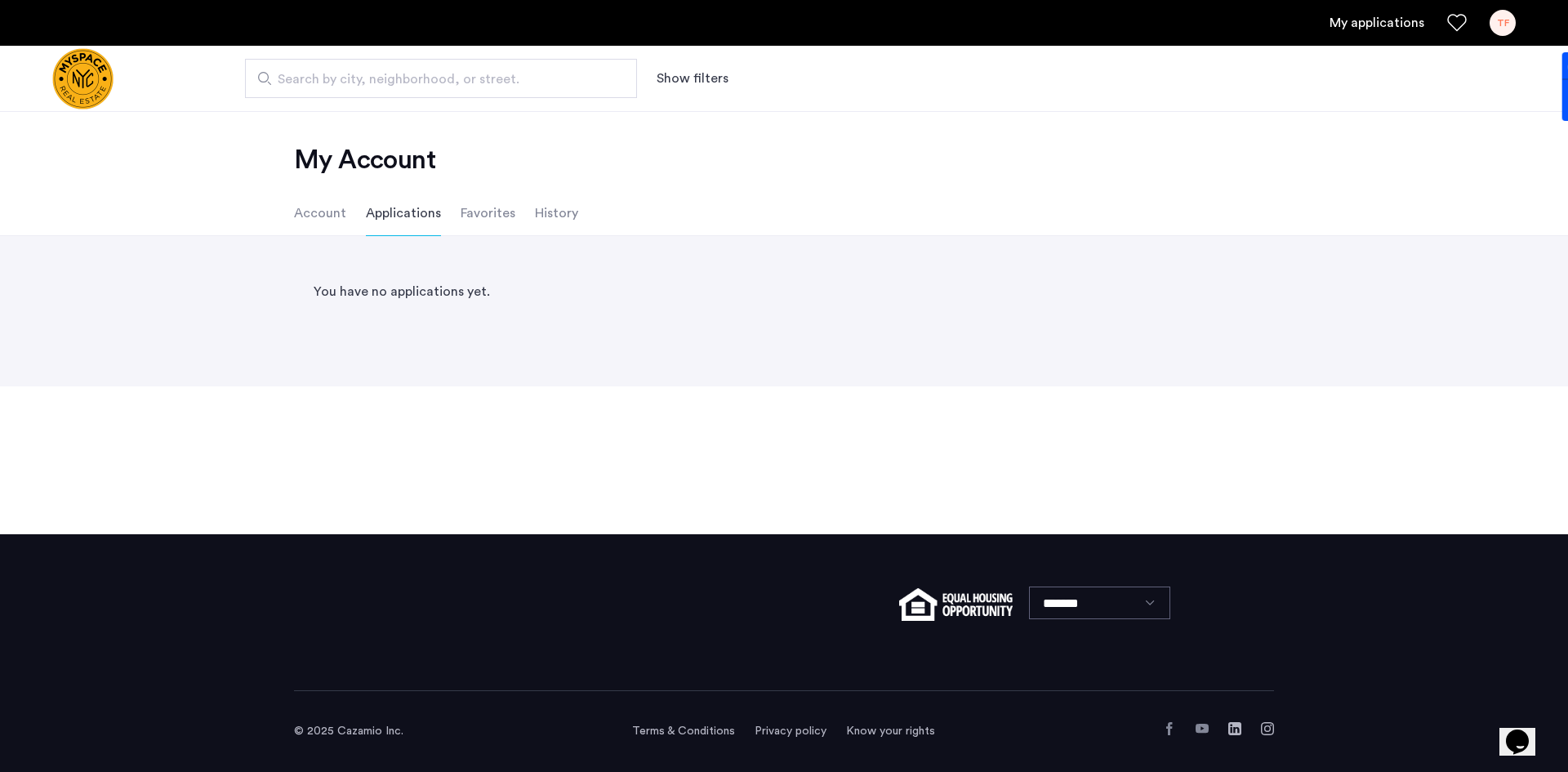
click at [502, 216] on li "Favorites" at bounding box center [488, 213] width 55 height 46
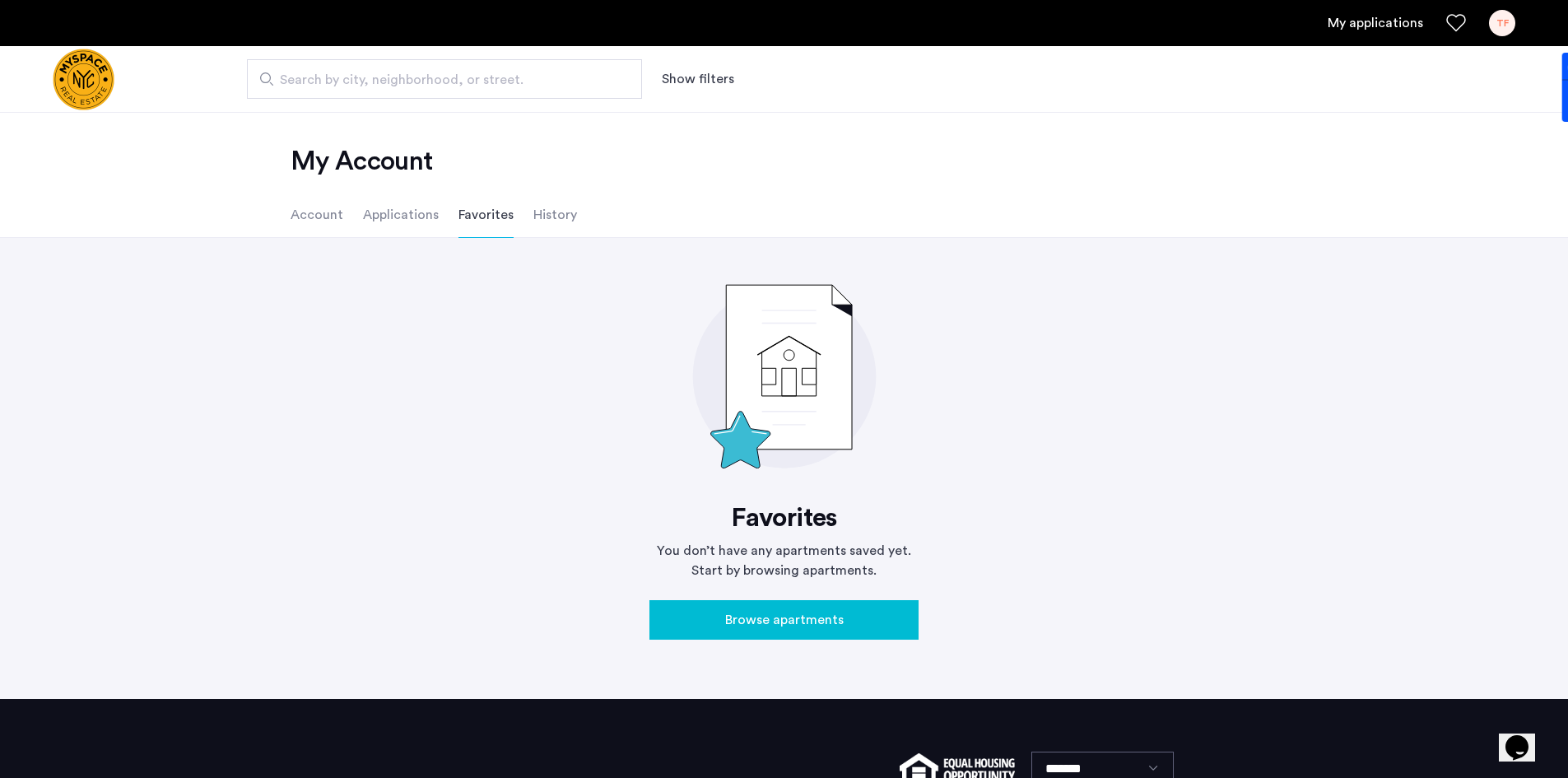
click at [555, 218] on li "History" at bounding box center [554, 215] width 43 height 46
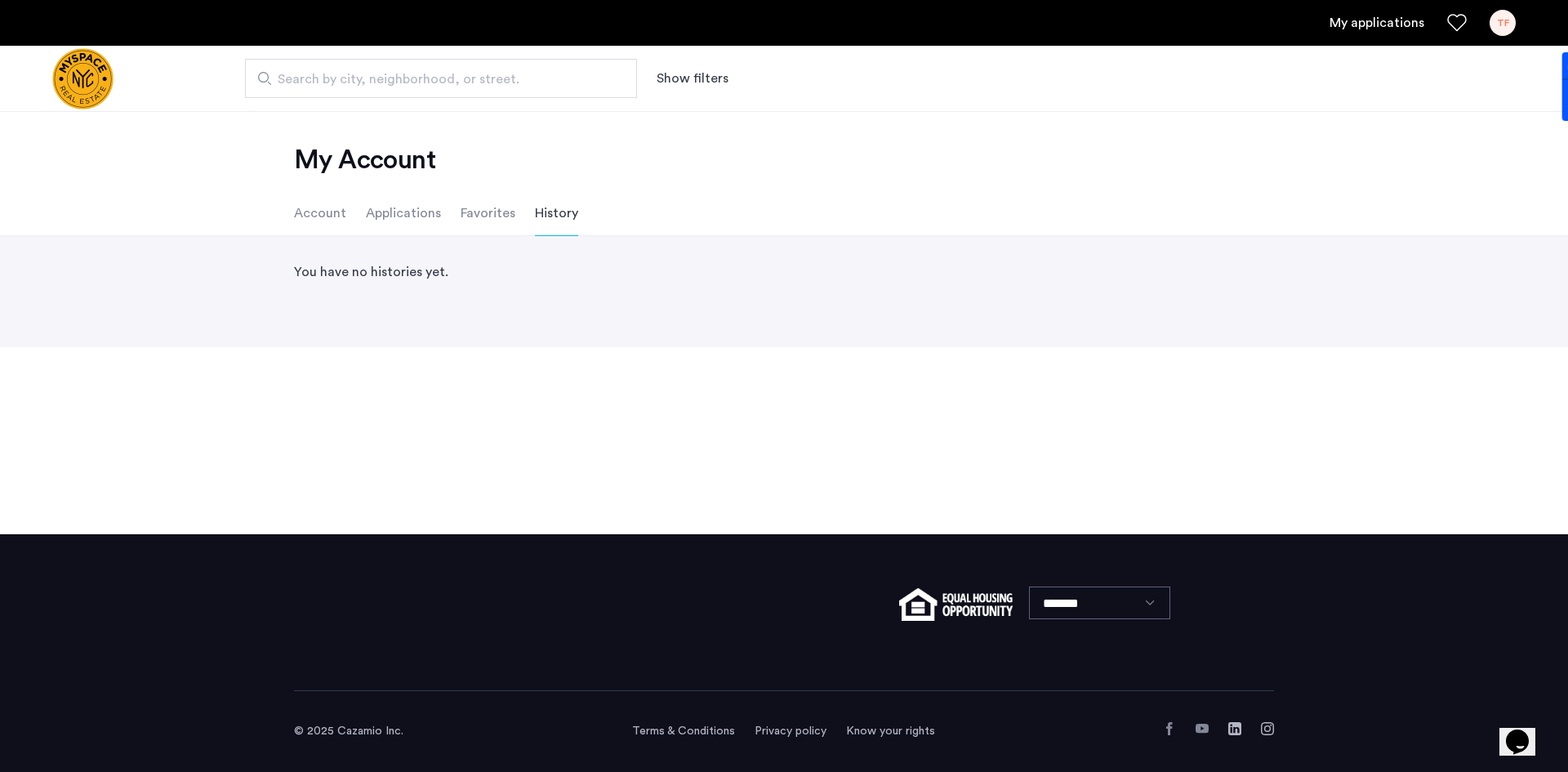
click at [461, 215] on li "Favorites" at bounding box center [488, 213] width 55 height 46
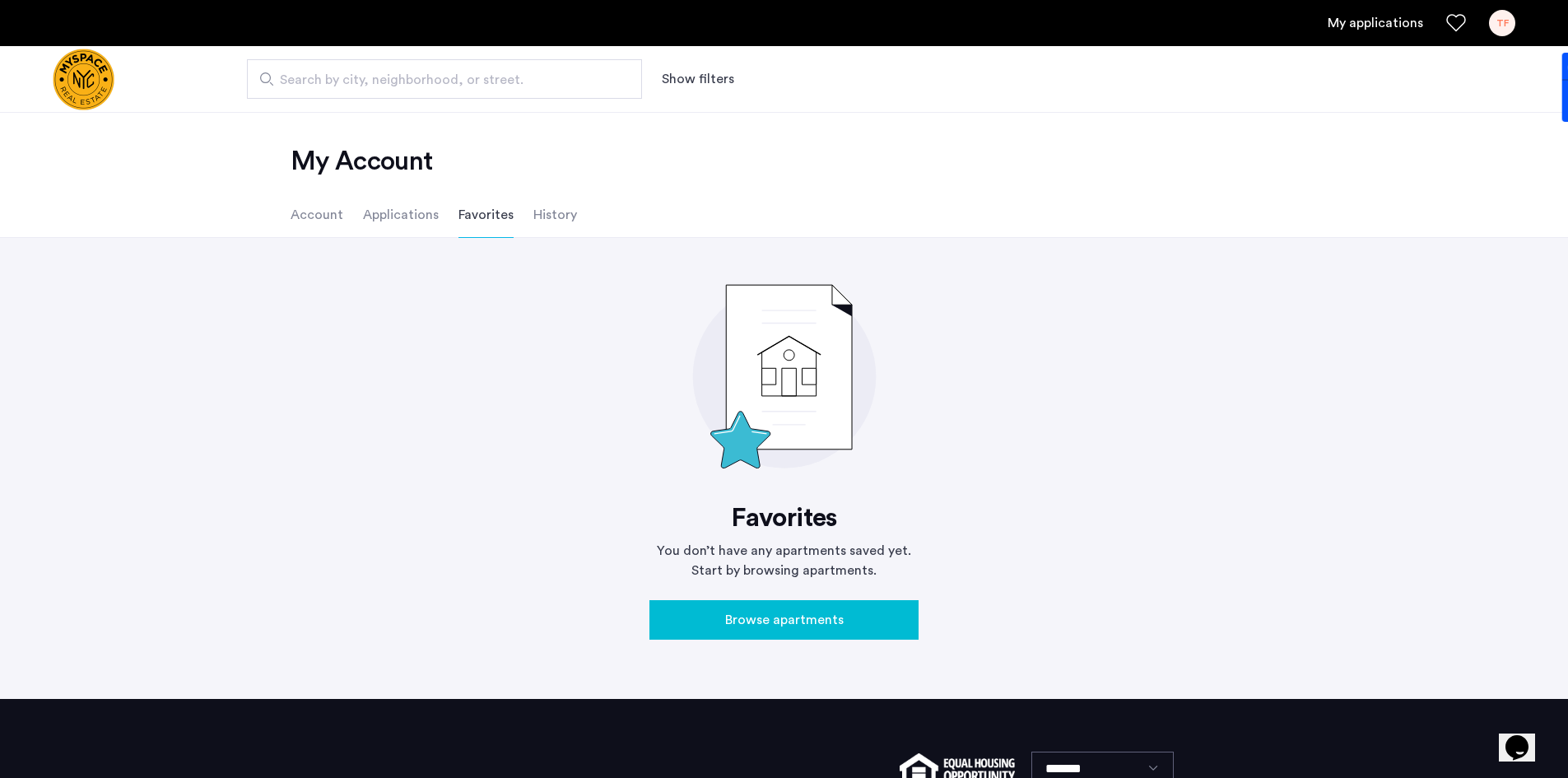
drag, startPoint x: 575, startPoint y: 208, endPoint x: 533, endPoint y: 212, distance: 42.2
click at [574, 207] on ul "Account Applications Favorites History" at bounding box center [785, 215] width 1038 height 46
click at [533, 212] on li "History" at bounding box center [554, 215] width 43 height 46
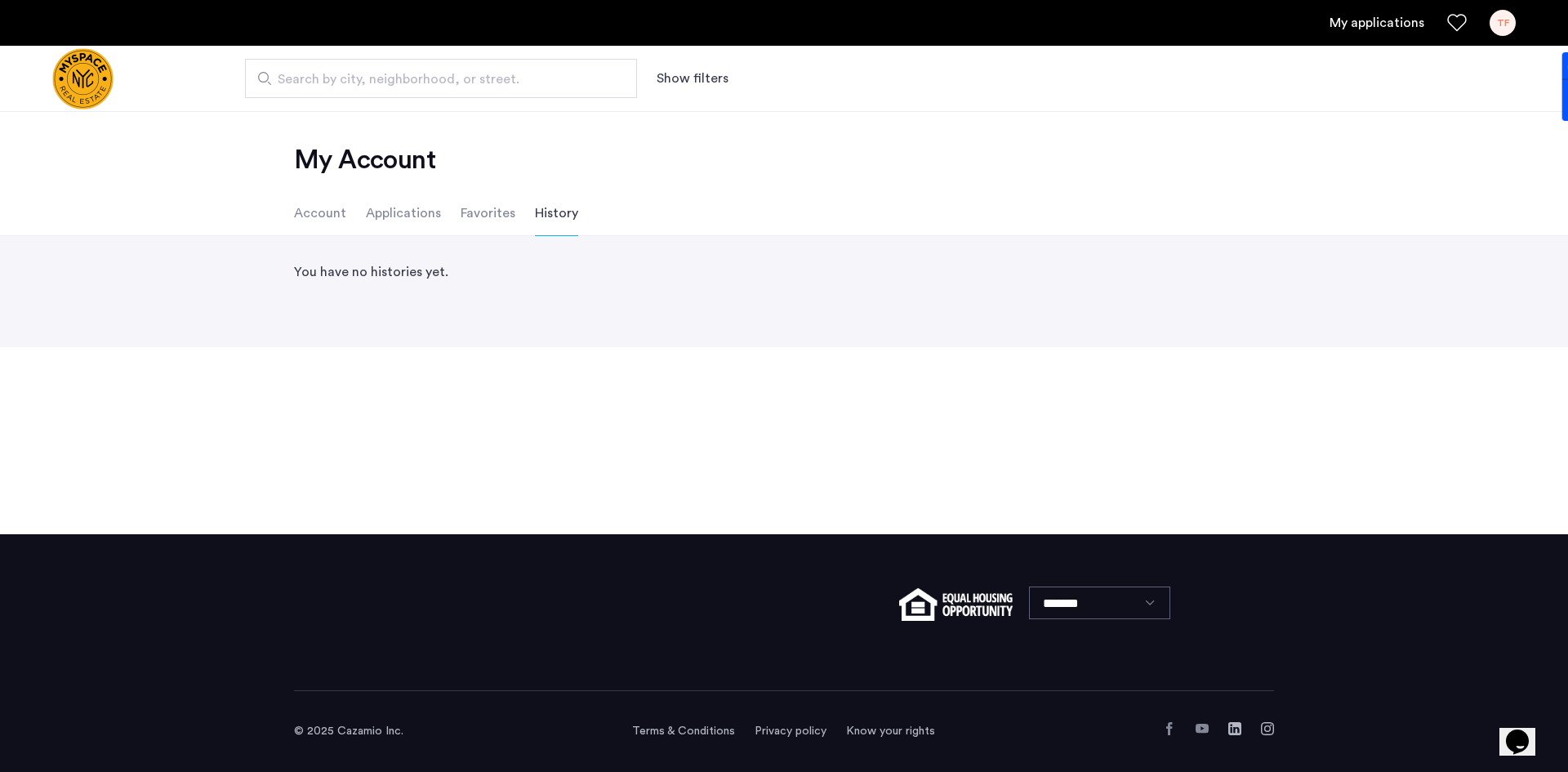
click at [104, 82] on img "Cazamio logo" at bounding box center [83, 79] width 62 height 62
